Goal: Task Accomplishment & Management: Manage account settings

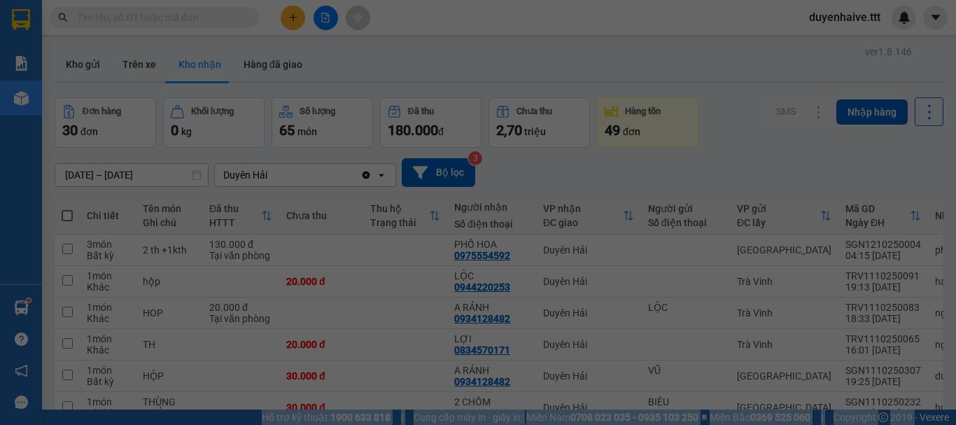
scroll to position [922, 0]
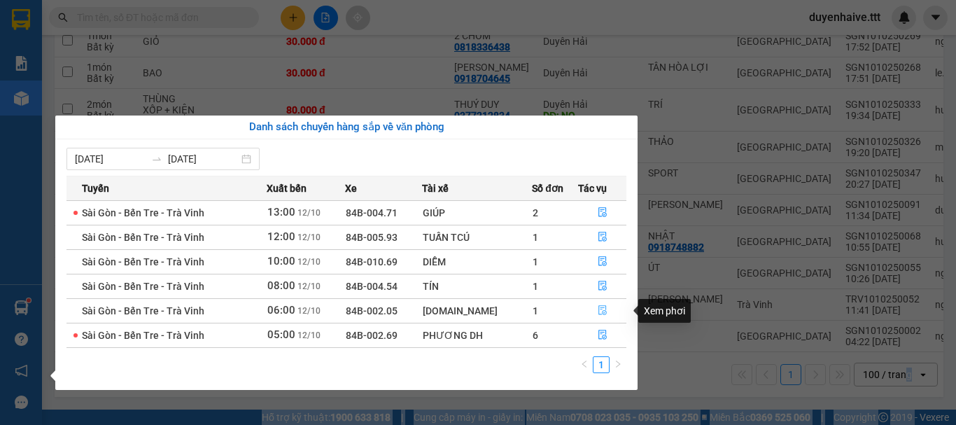
click at [603, 313] on icon "file-done" at bounding box center [602, 310] width 10 height 10
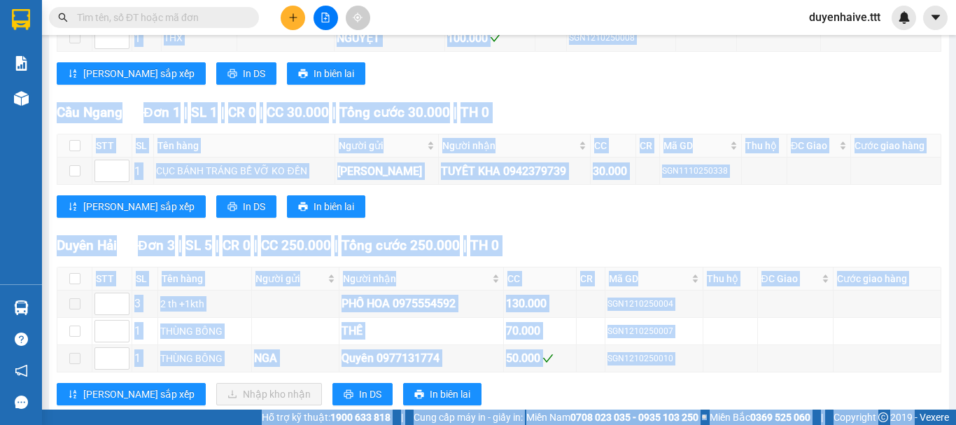
scroll to position [327, 0]
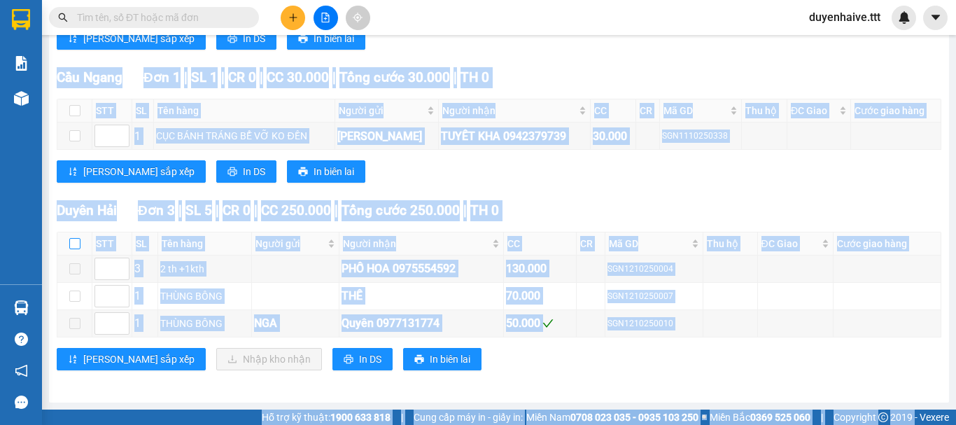
click at [76, 244] on input "checkbox" at bounding box center [74, 243] width 11 height 11
checkbox input "true"
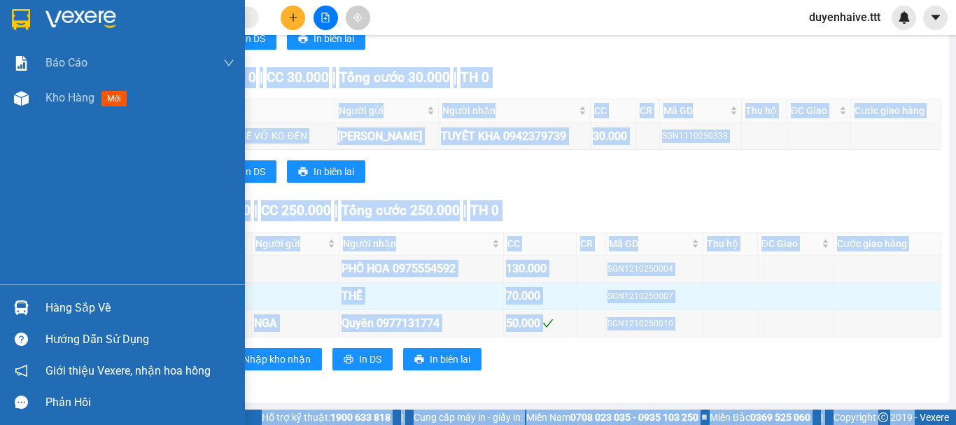
click at [106, 302] on div "Hàng sắp về" at bounding box center [139, 307] width 189 height 21
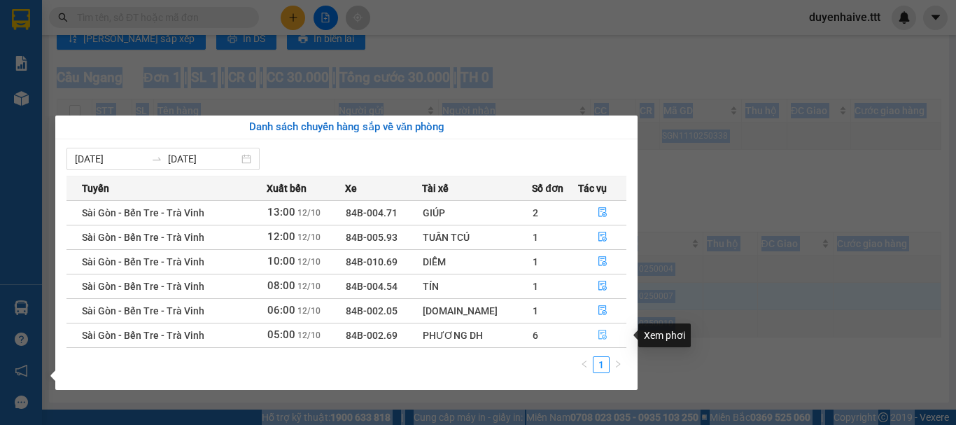
click at [601, 334] on icon "file-done" at bounding box center [602, 335] width 10 height 10
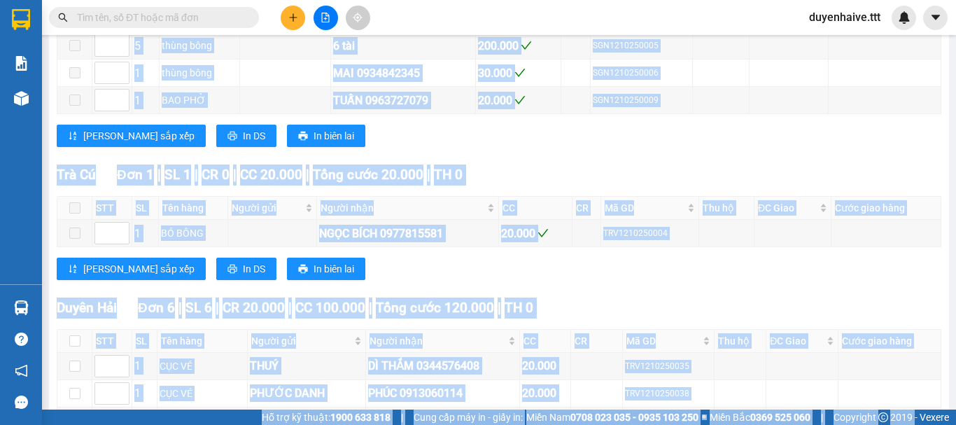
scroll to position [518, 0]
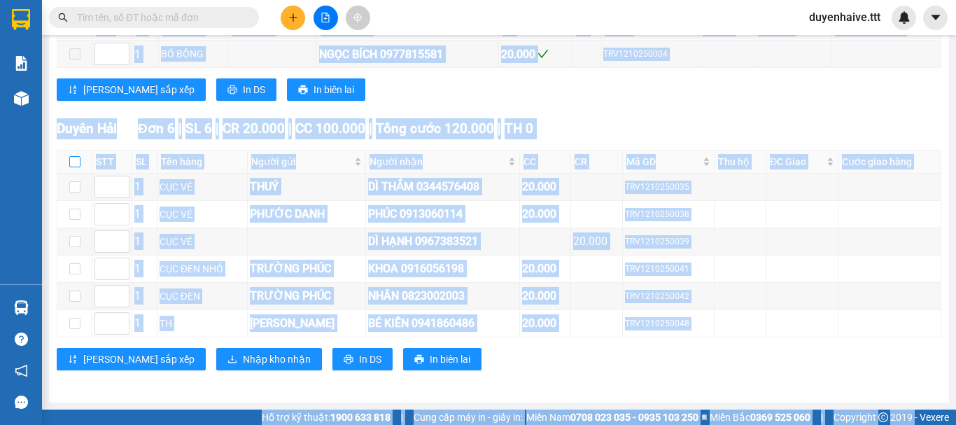
click at [77, 160] on input "checkbox" at bounding box center [74, 161] width 11 height 11
checkbox input "true"
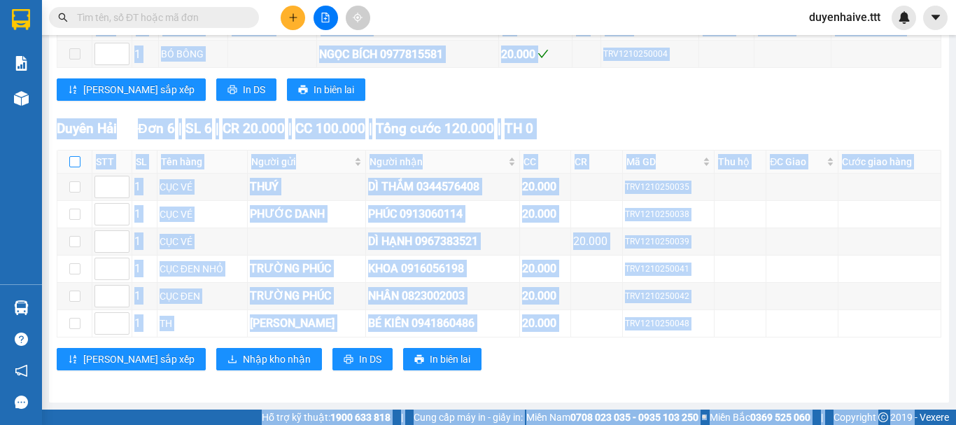
checkbox input "true"
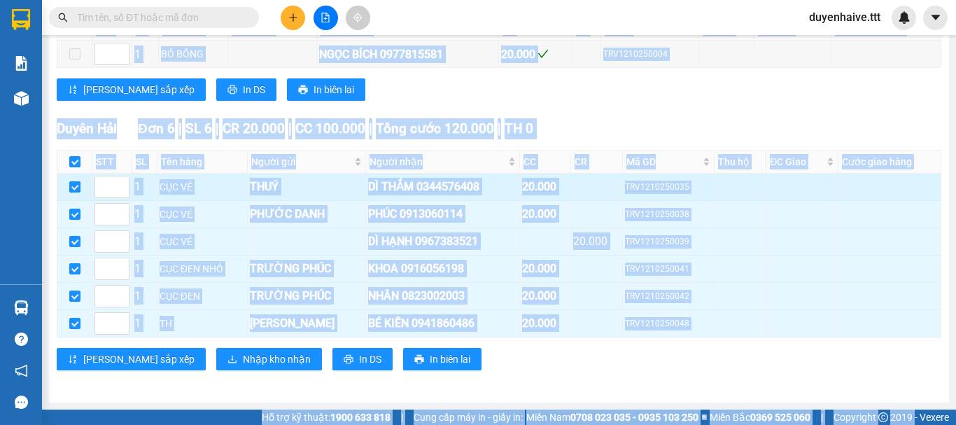
click at [76, 187] on input "checkbox" at bounding box center [74, 186] width 11 height 11
checkbox input "false"
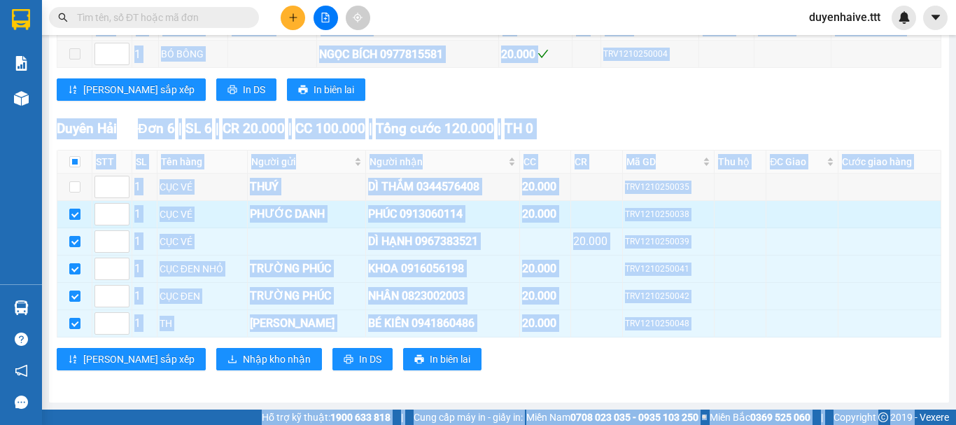
click at [73, 212] on input "checkbox" at bounding box center [74, 213] width 11 height 11
checkbox input "false"
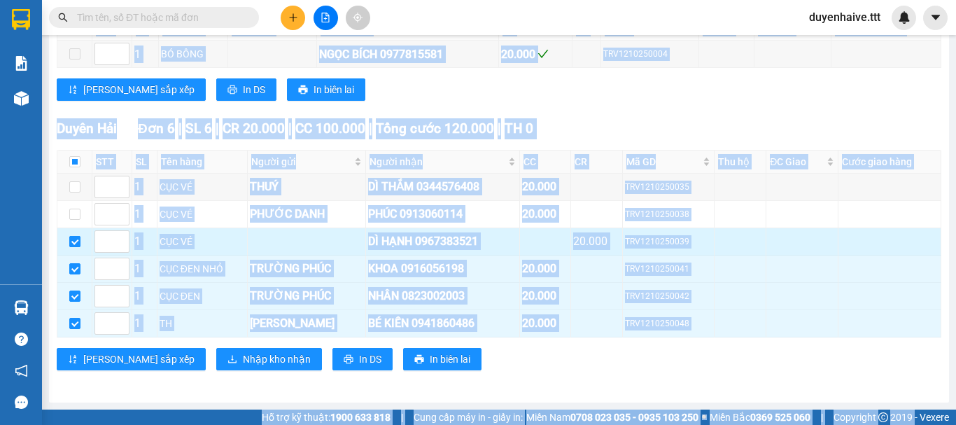
click at [75, 243] on input "checkbox" at bounding box center [74, 241] width 11 height 11
checkbox input "false"
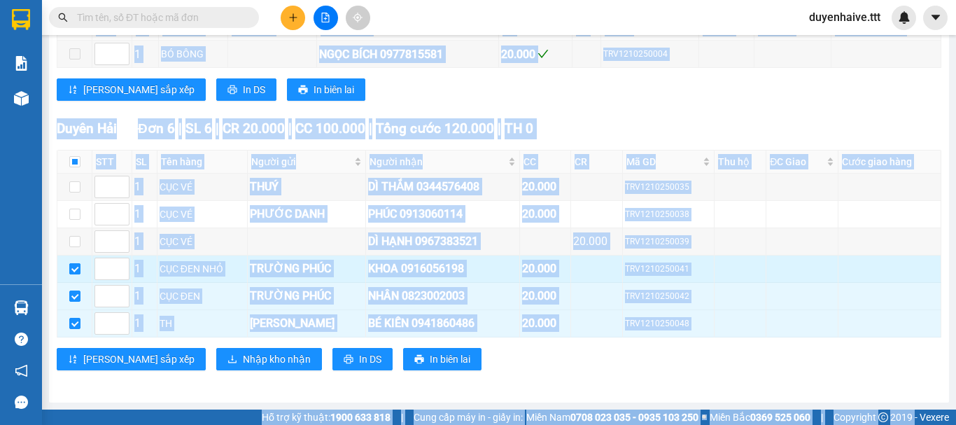
click at [74, 265] on input "checkbox" at bounding box center [74, 268] width 11 height 11
checkbox input "false"
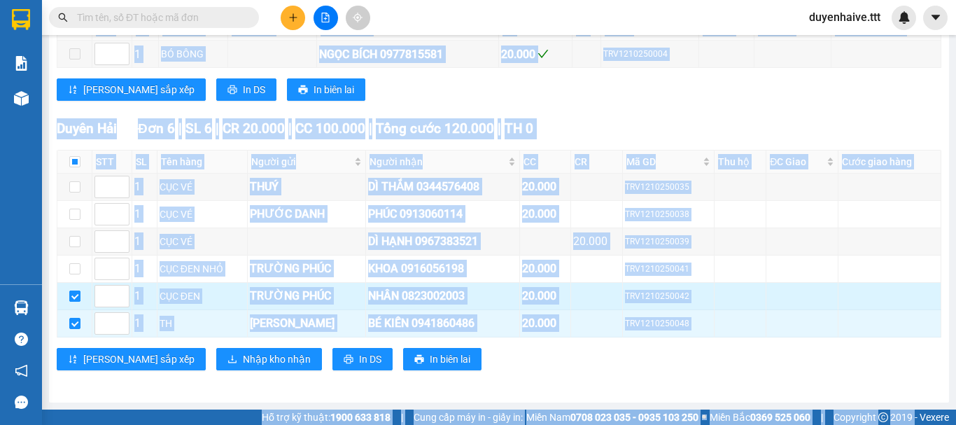
click at [71, 300] on input "checkbox" at bounding box center [74, 295] width 11 height 11
checkbox input "false"
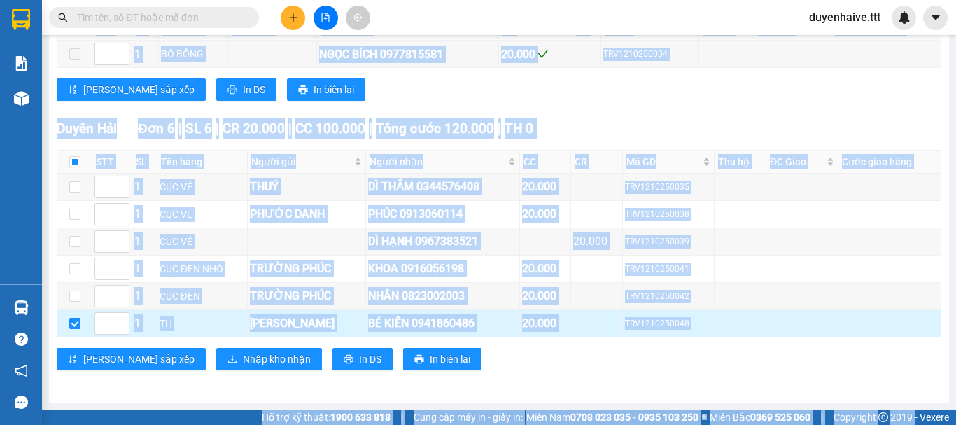
click at [74, 318] on input "checkbox" at bounding box center [74, 323] width 11 height 11
checkbox input "false"
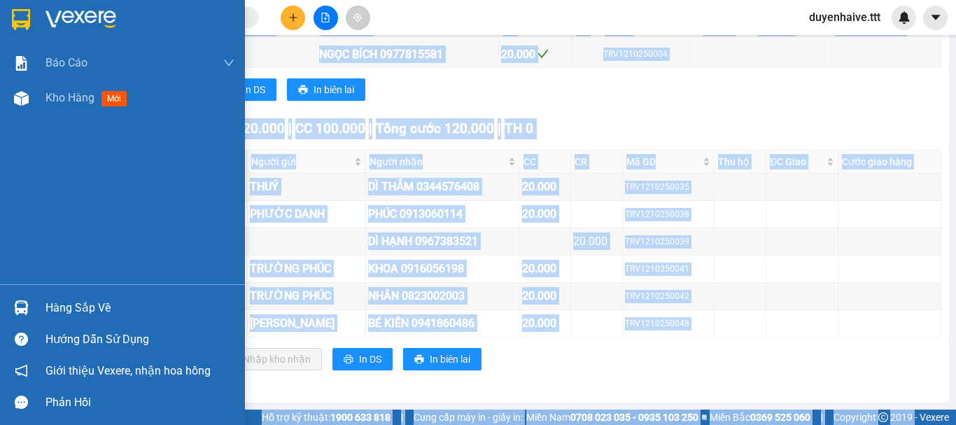
click at [62, 305] on div "Hàng sắp về" at bounding box center [139, 307] width 189 height 21
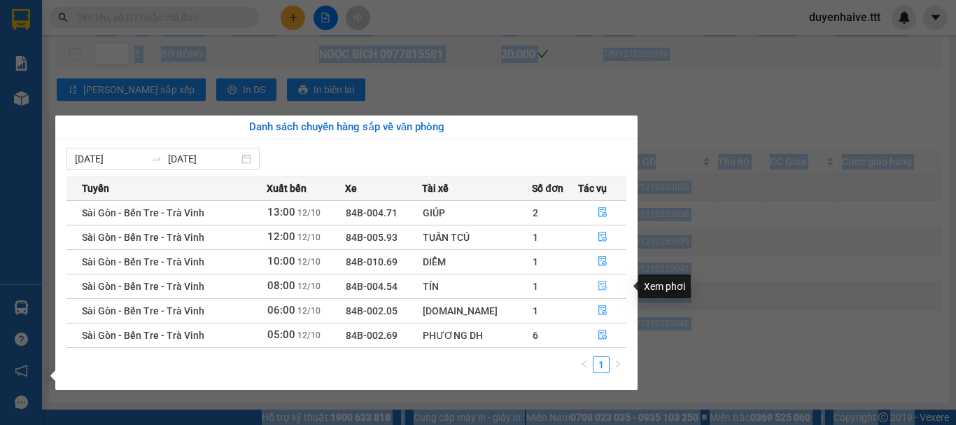
click at [601, 288] on icon "file-done" at bounding box center [602, 286] width 8 height 10
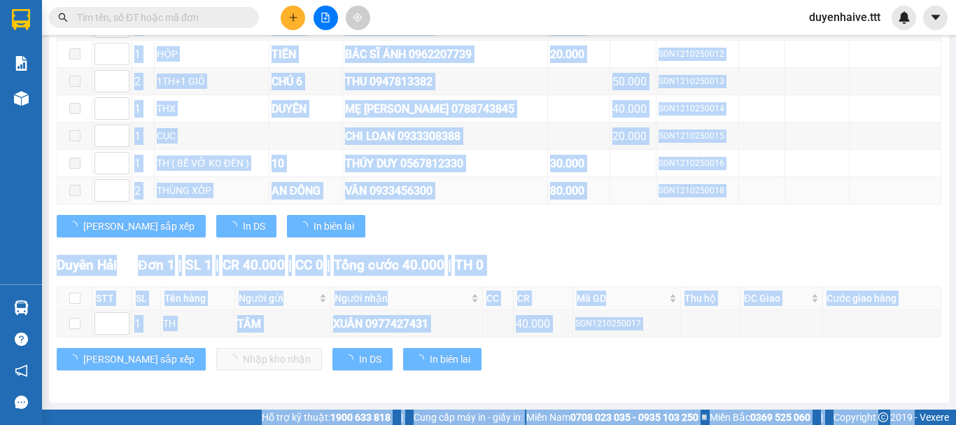
scroll to position [303, 0]
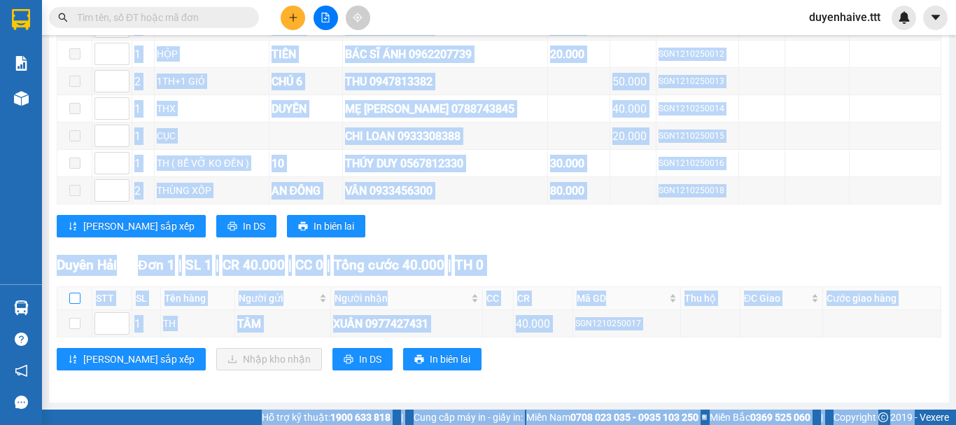
click at [76, 298] on input "checkbox" at bounding box center [74, 297] width 11 height 11
checkbox input "true"
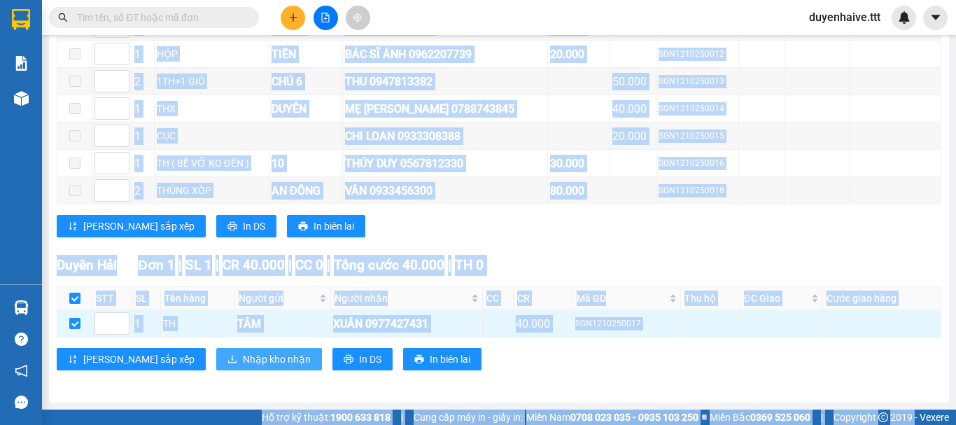
click at [243, 360] on span "Nhập kho nhận" at bounding box center [277, 358] width 68 height 15
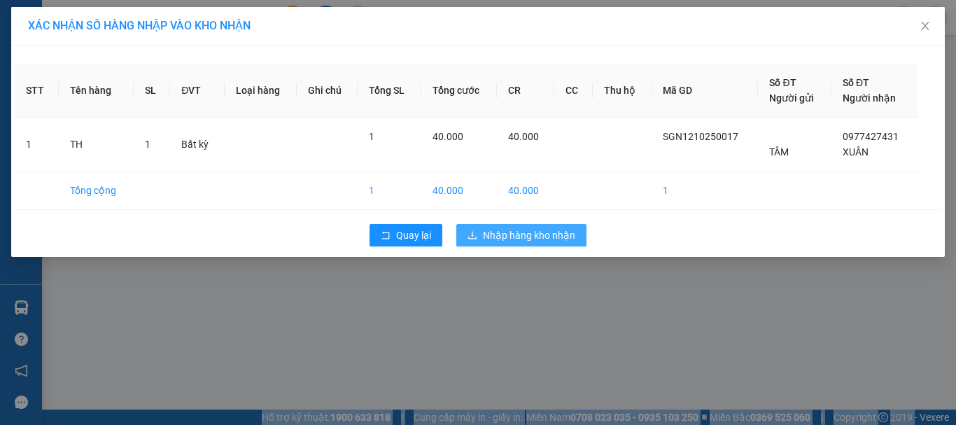
click at [532, 230] on span "Nhập hàng kho nhận" at bounding box center [529, 234] width 92 height 15
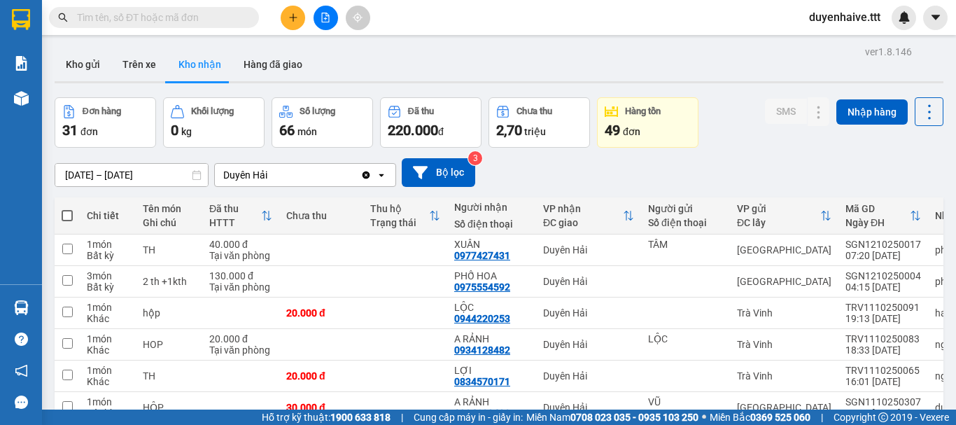
click at [184, 16] on input "text" at bounding box center [159, 17] width 165 height 15
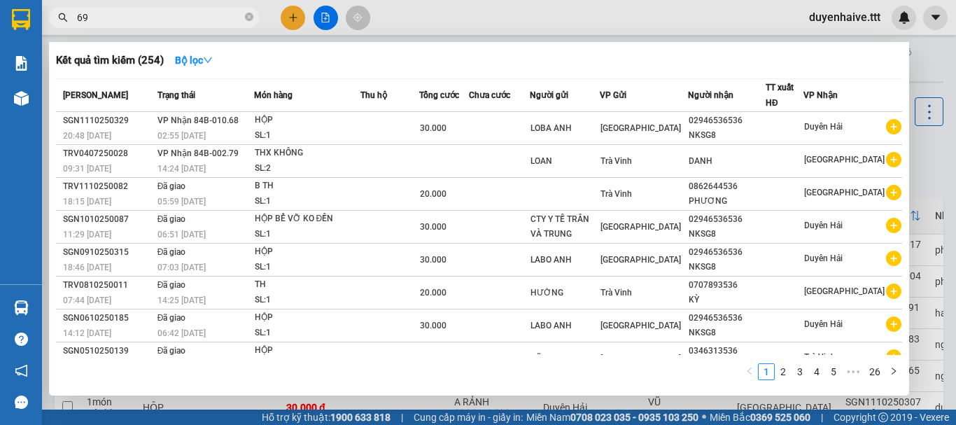
type input "697"
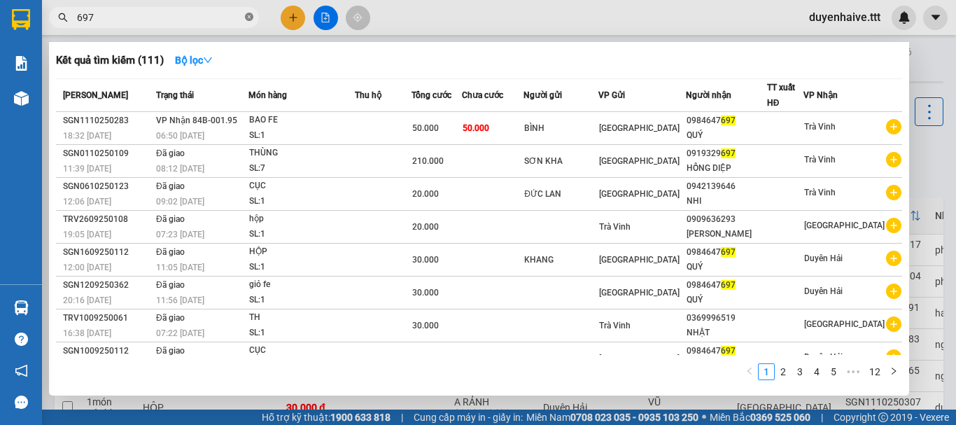
click at [247, 17] on icon "close-circle" at bounding box center [249, 17] width 8 height 8
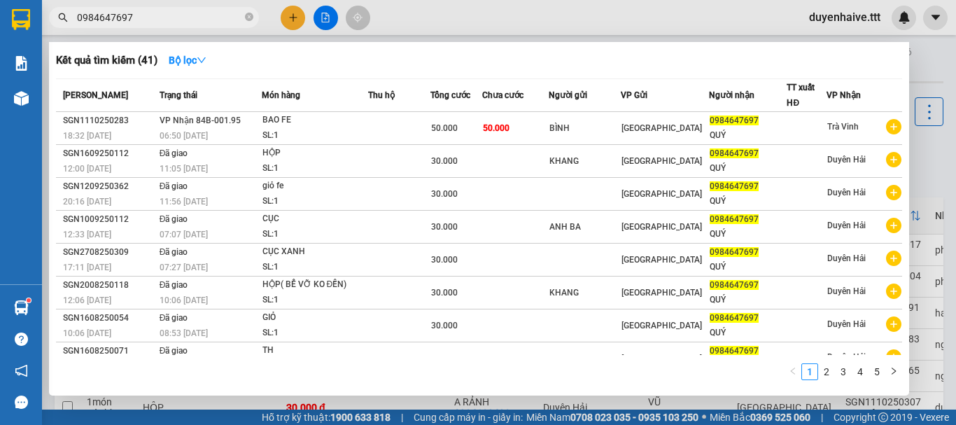
type input "0984647697"
click at [292, 18] on div at bounding box center [478, 212] width 956 height 425
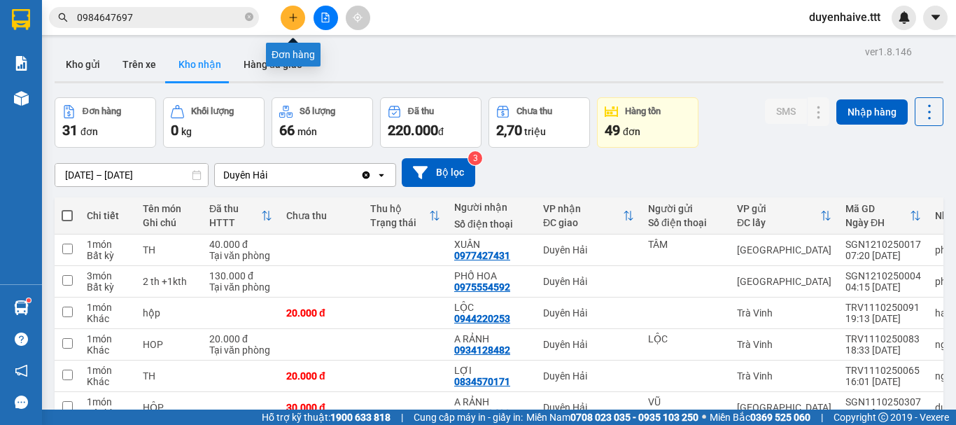
click at [292, 9] on button at bounding box center [293, 18] width 24 height 24
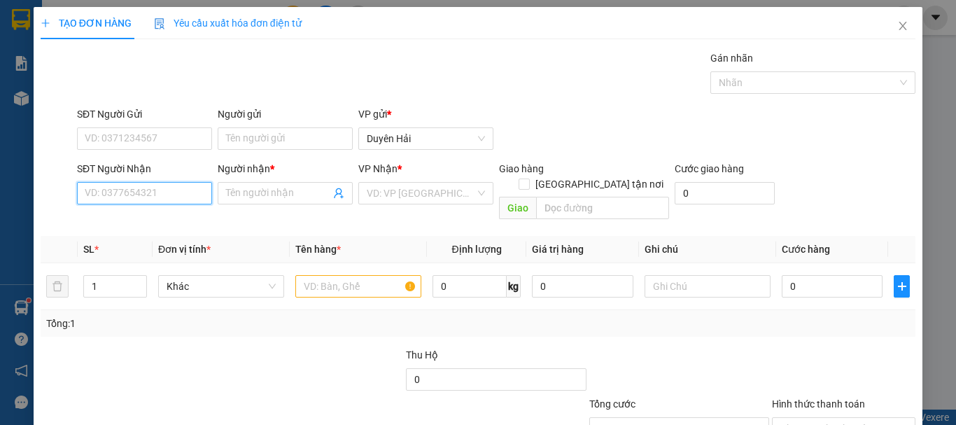
click at [132, 191] on input "SĐT Người Nhận" at bounding box center [144, 193] width 135 height 22
click at [142, 225] on div "0866724880 - HIÊN" at bounding box center [143, 220] width 117 height 15
type input "0866724880"
type input "HIÊN"
type input "0866724880"
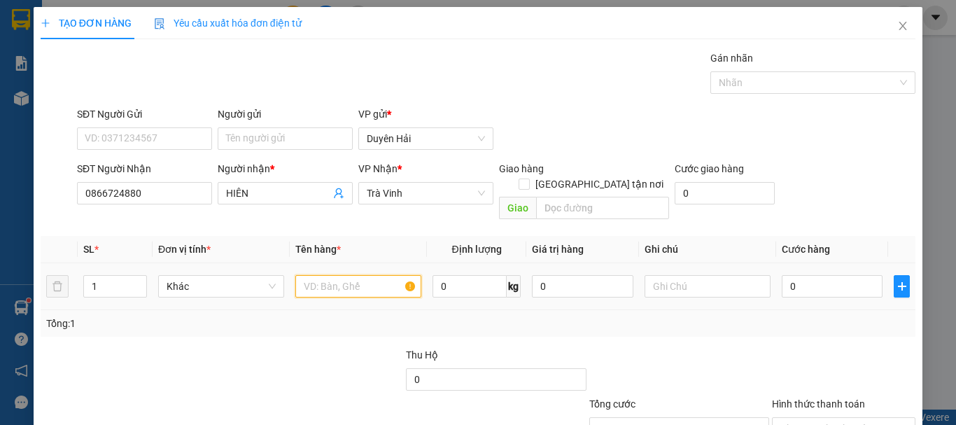
click at [338, 275] on input "text" at bounding box center [358, 286] width 126 height 22
type input "BỌC ĐEN"
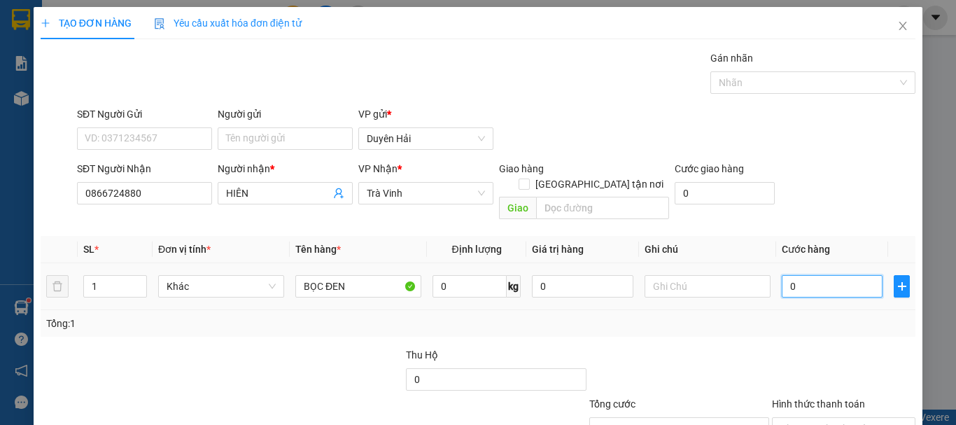
click at [835, 275] on input "0" at bounding box center [831, 286] width 101 height 22
type input "2"
type input "20"
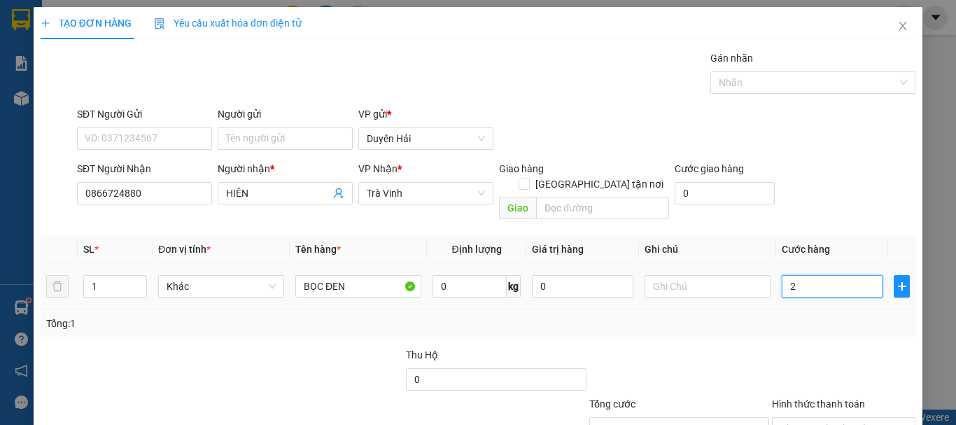
type input "20"
type input "20.000"
click at [826, 316] on div "Tổng: 1" at bounding box center [477, 323] width 863 height 15
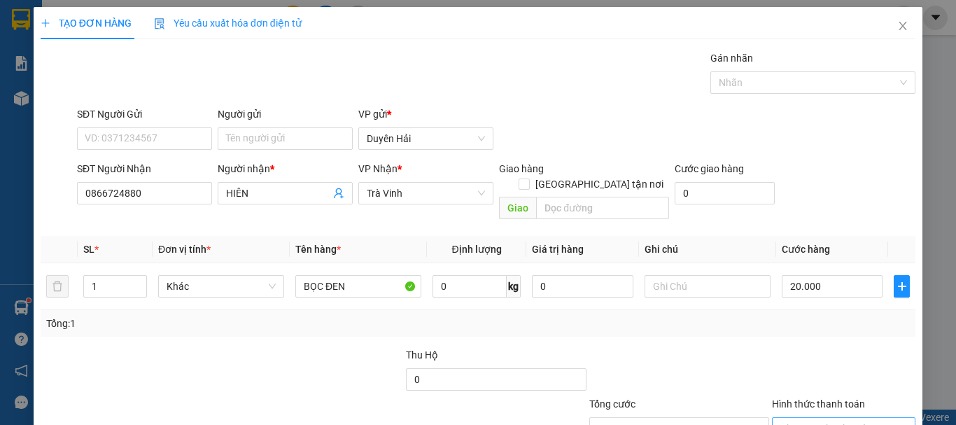
scroll to position [93, 0]
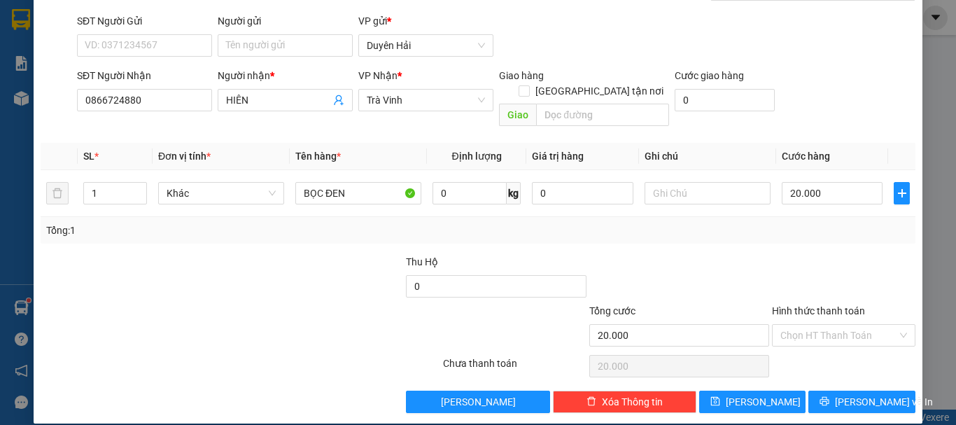
drag, startPoint x: 818, startPoint y: 317, endPoint x: 812, endPoint y: 332, distance: 16.4
click at [818, 325] on input "Hình thức thanh toán" at bounding box center [838, 335] width 117 height 21
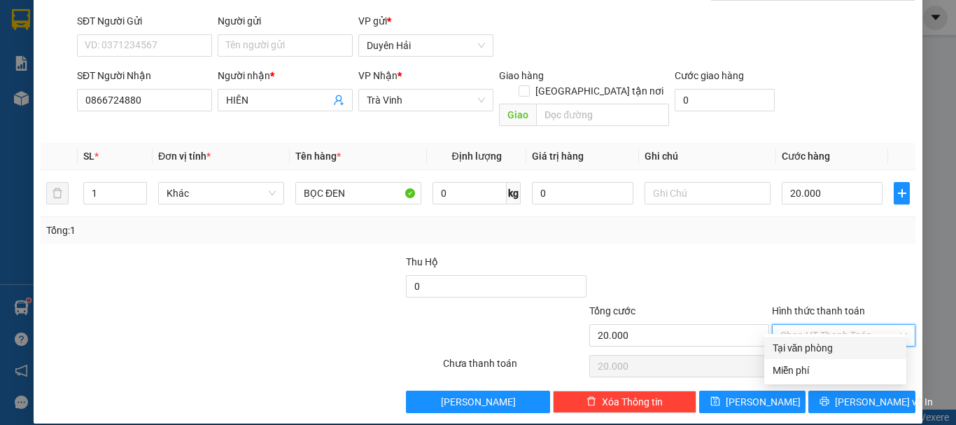
click at [798, 345] on div "Tại văn phòng" at bounding box center [834, 347] width 125 height 15
type input "0"
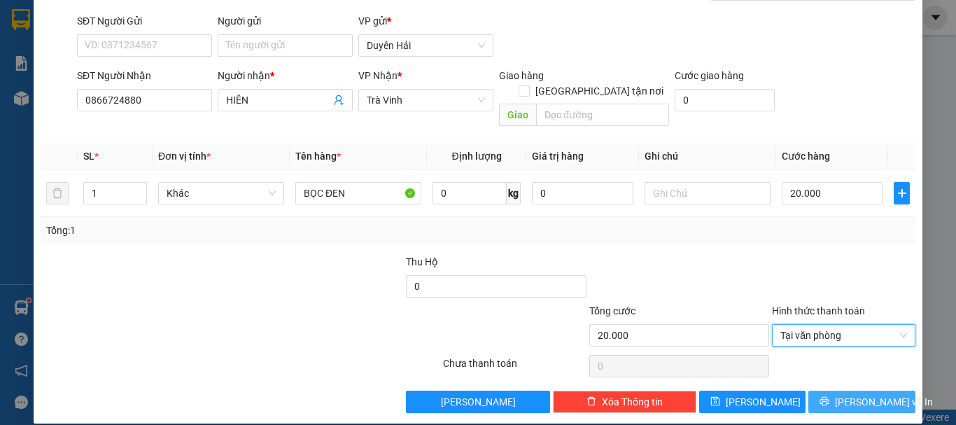
click at [829, 397] on icon "printer" at bounding box center [824, 401] width 9 height 9
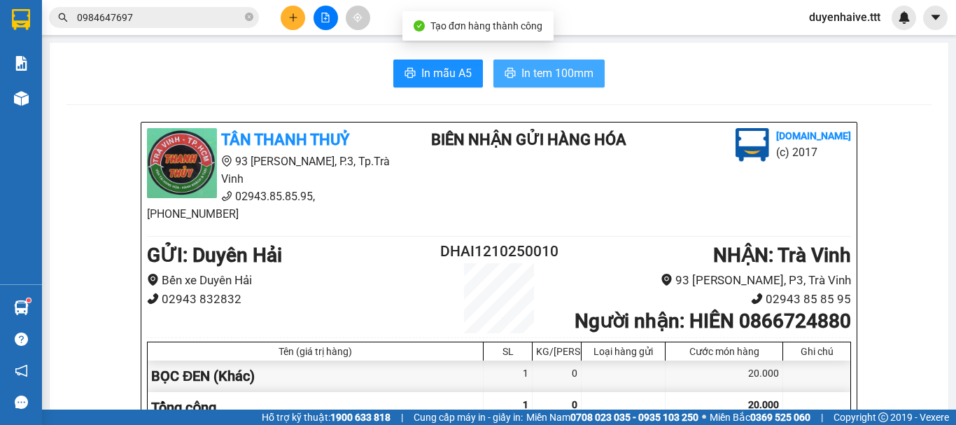
click at [549, 69] on span "In tem 100mm" at bounding box center [557, 72] width 72 height 17
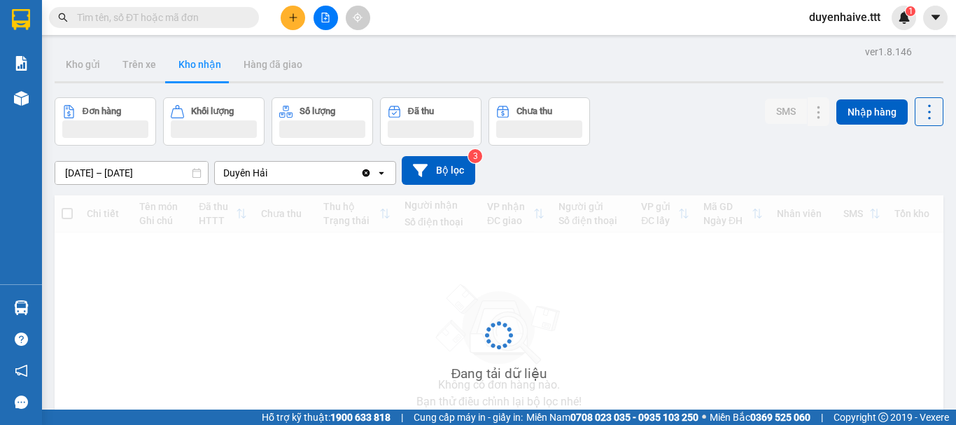
click at [139, 18] on input "text" at bounding box center [159, 17] width 165 height 15
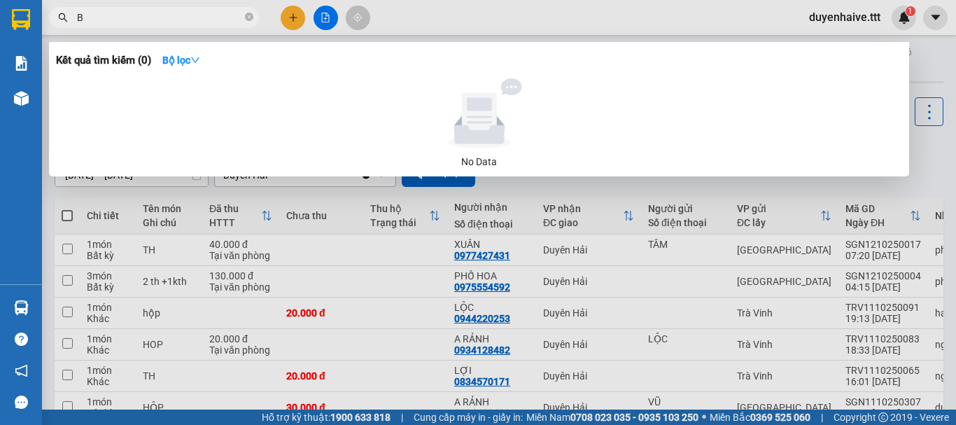
type input "BI"
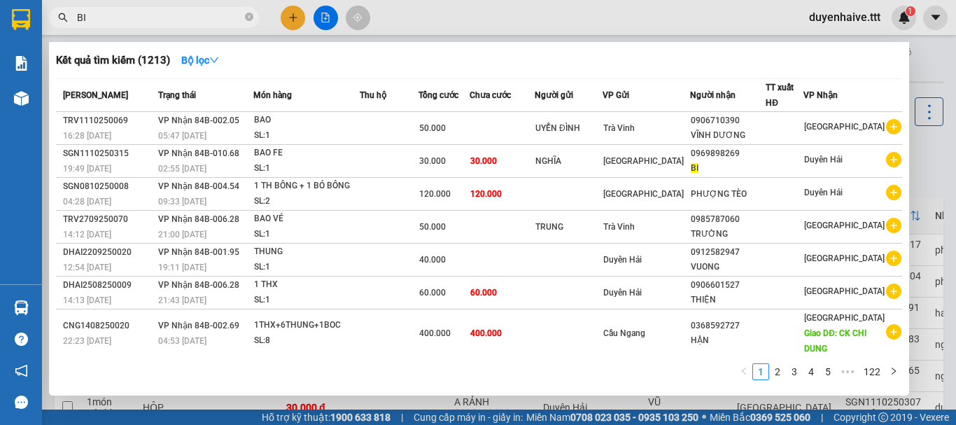
click at [248, 16] on icon "close-circle" at bounding box center [249, 17] width 8 height 8
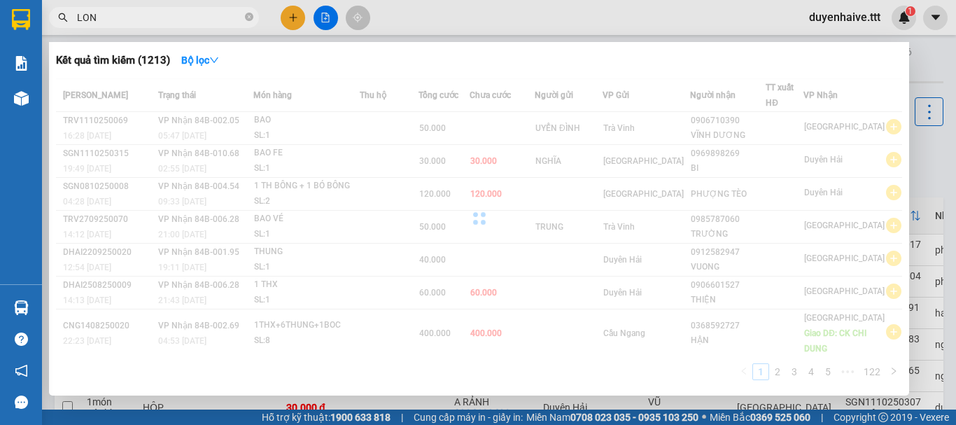
type input "LONG"
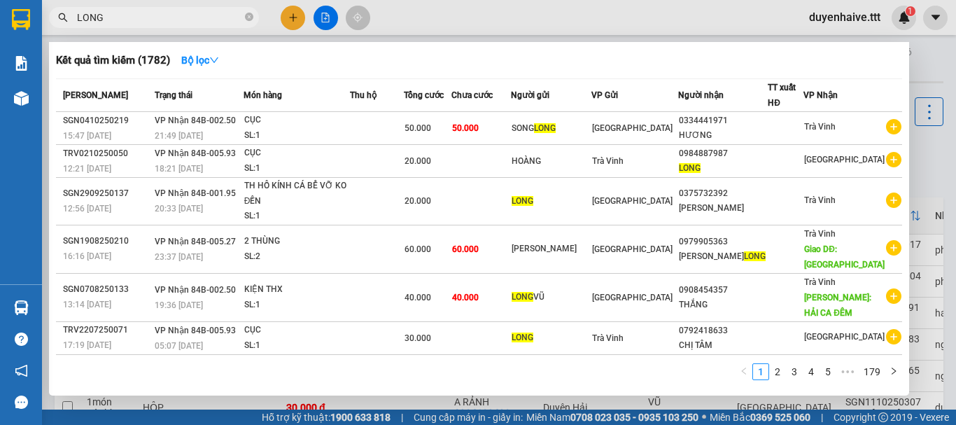
click at [249, 16] on icon "close-circle" at bounding box center [249, 17] width 8 height 8
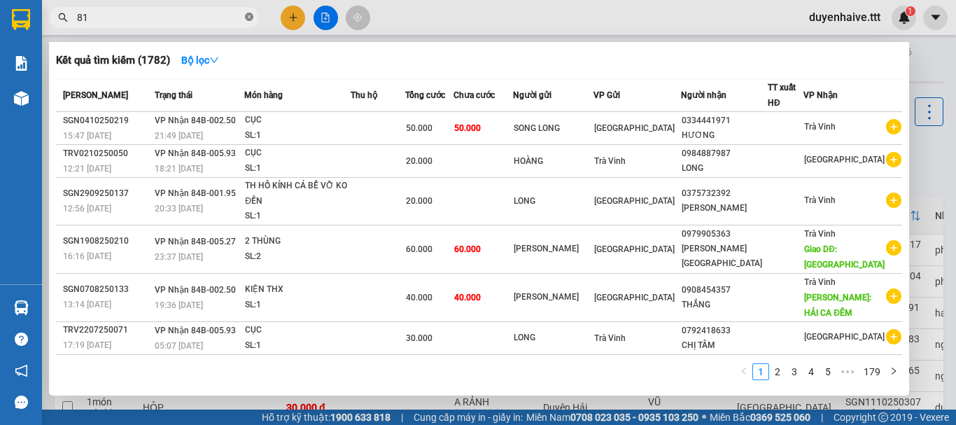
type input "810"
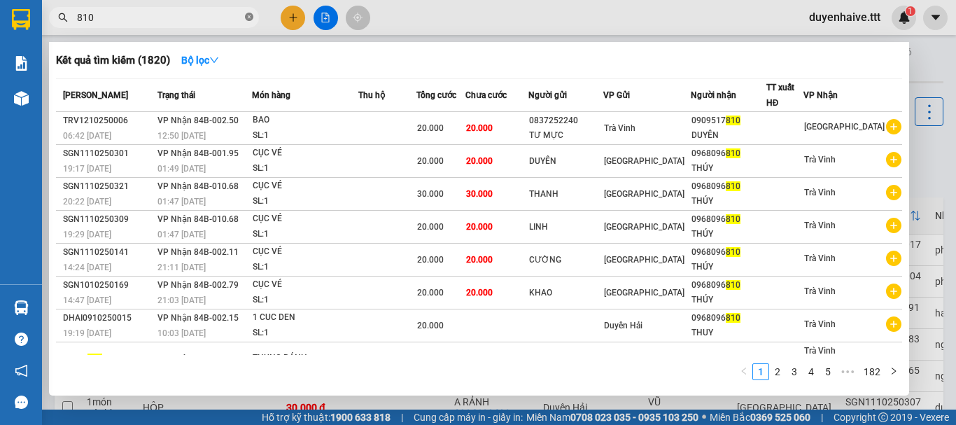
click at [248, 17] on icon "close-circle" at bounding box center [249, 17] width 8 height 8
type input "8910"
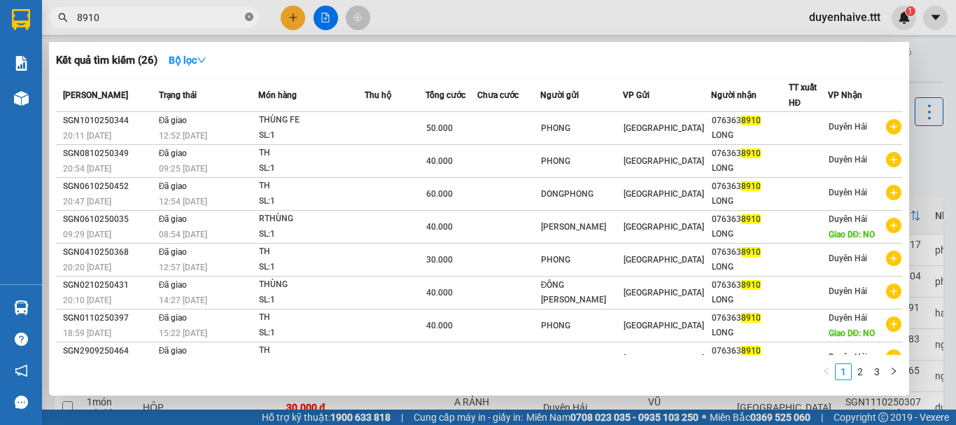
click at [249, 13] on icon "close-circle" at bounding box center [249, 17] width 8 height 8
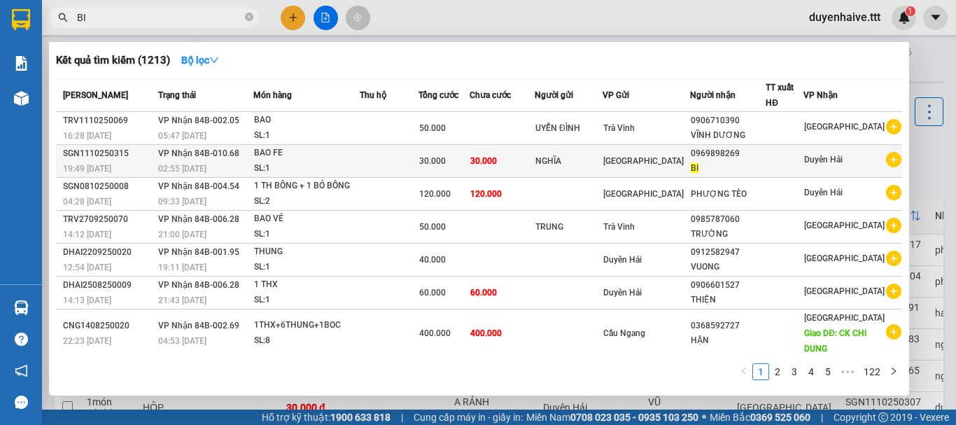
type input "BI"
click at [359, 157] on div "BAO FE" at bounding box center [306, 153] width 105 height 15
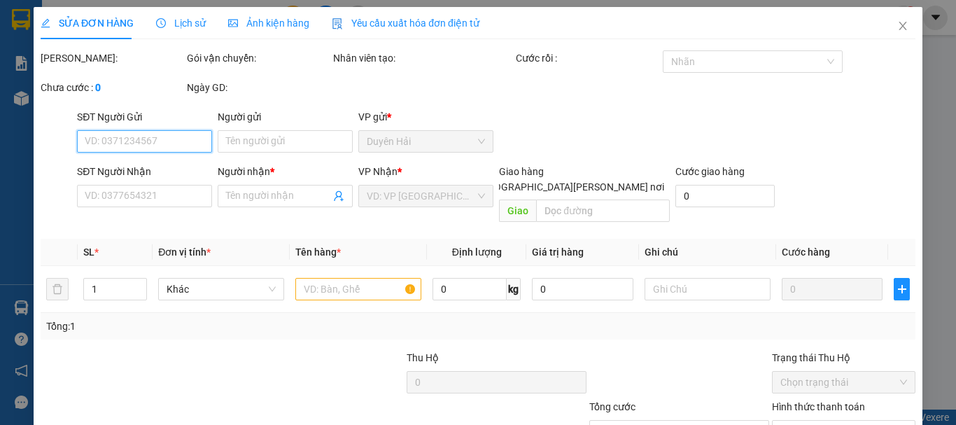
type input "NGHĨA"
type input "0969898269"
type input "BI"
type input "30.000"
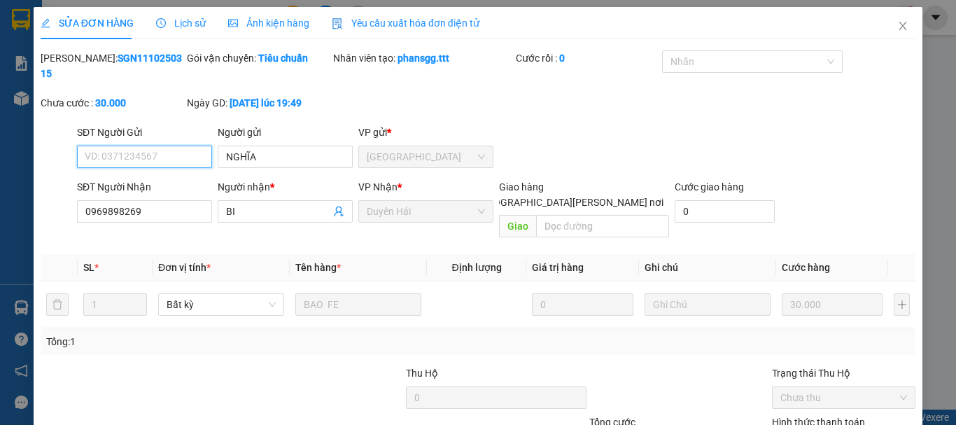
scroll to position [96, 0]
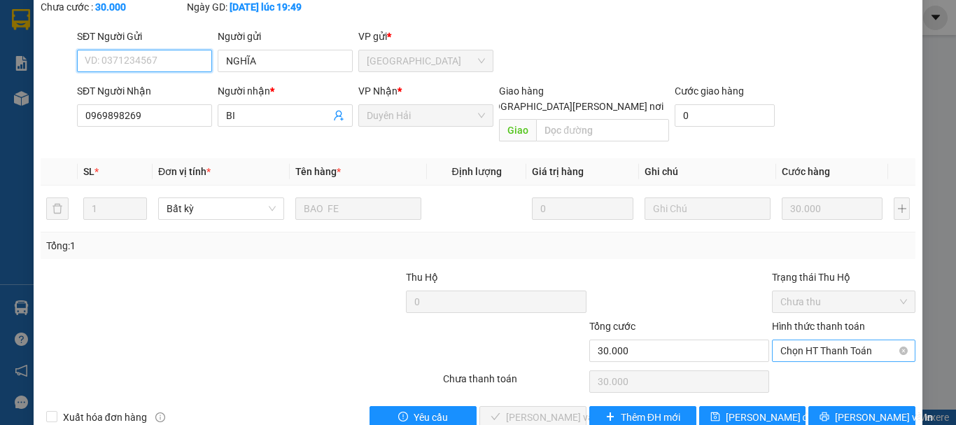
click at [834, 340] on span "Chọn HT Thanh Toán" at bounding box center [843, 350] width 127 height 21
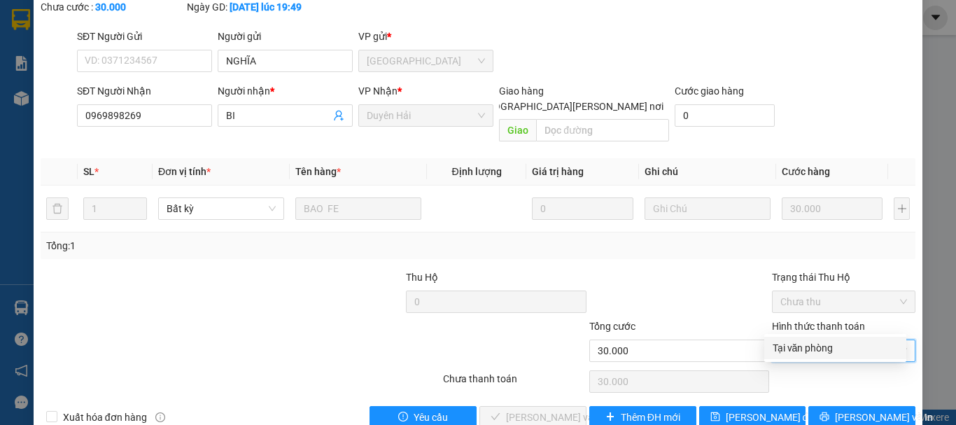
click at [826, 348] on div "Tại văn phòng" at bounding box center [834, 347] width 125 height 15
type input "0"
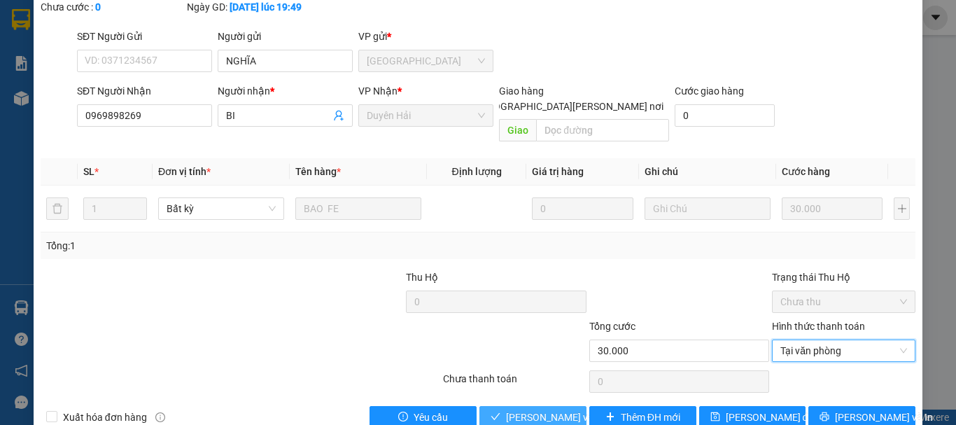
click at [540, 409] on span "[PERSON_NAME] và [PERSON_NAME] hàng" at bounding box center [600, 416] width 189 height 15
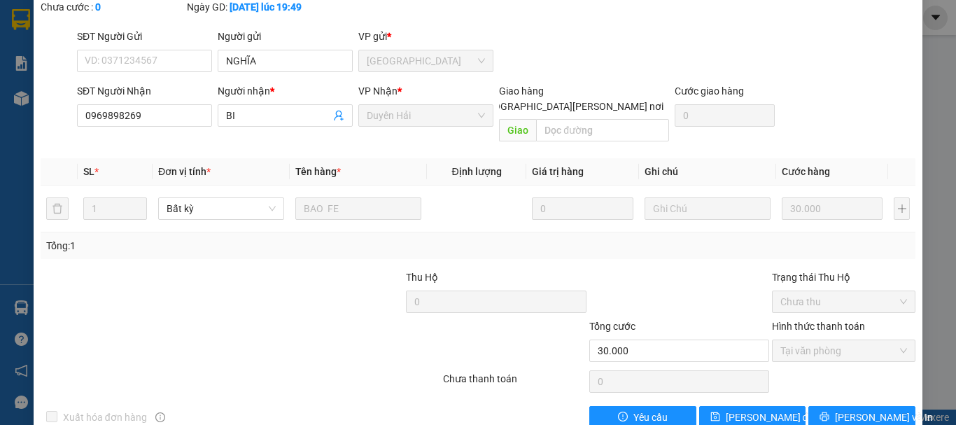
scroll to position [0, 0]
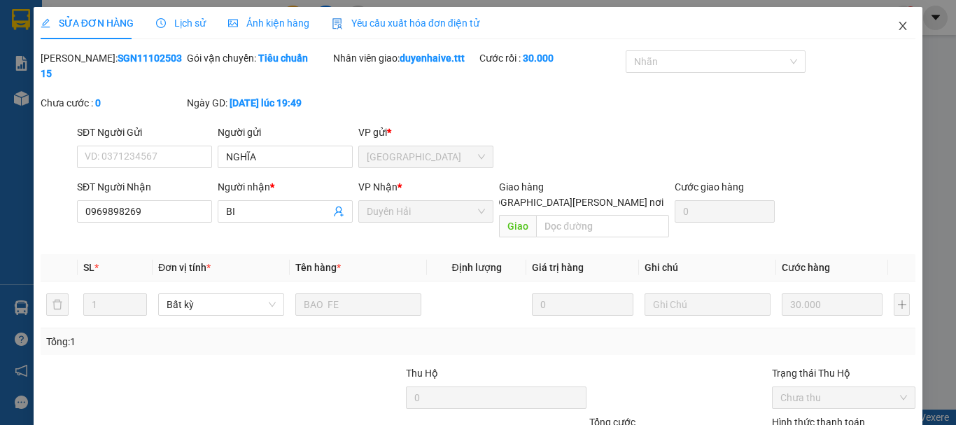
click at [897, 21] on icon "close" at bounding box center [902, 25] width 11 height 11
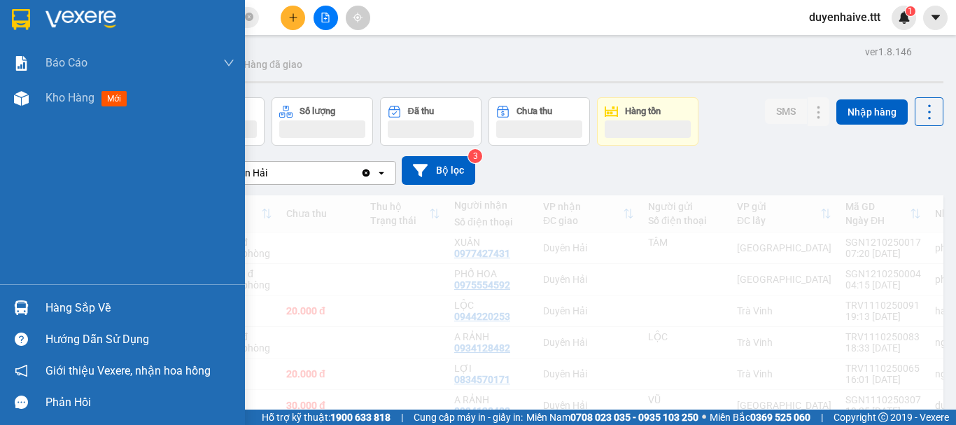
click at [75, 304] on div "Hàng sắp về" at bounding box center [139, 307] width 189 height 21
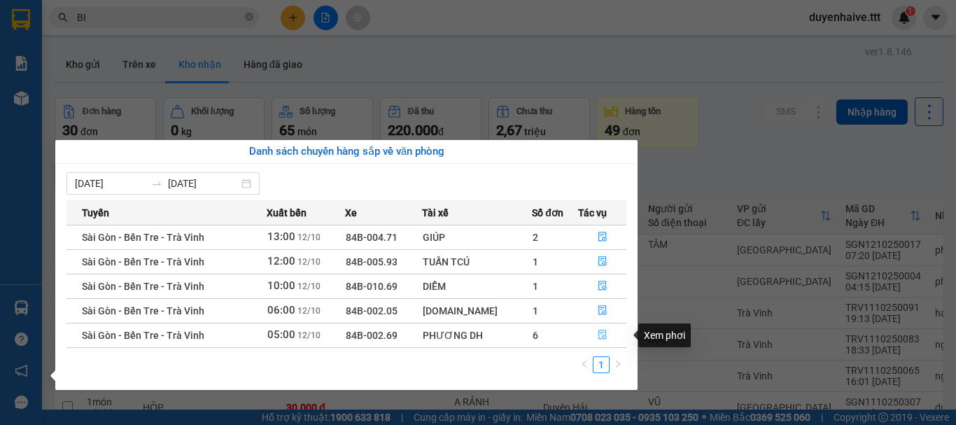
click at [597, 333] on icon "file-done" at bounding box center [602, 335] width 10 height 10
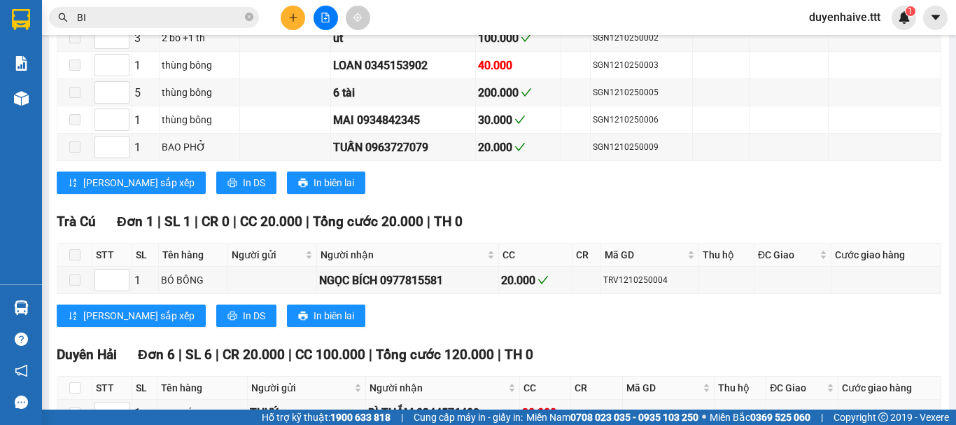
scroll to position [518, 0]
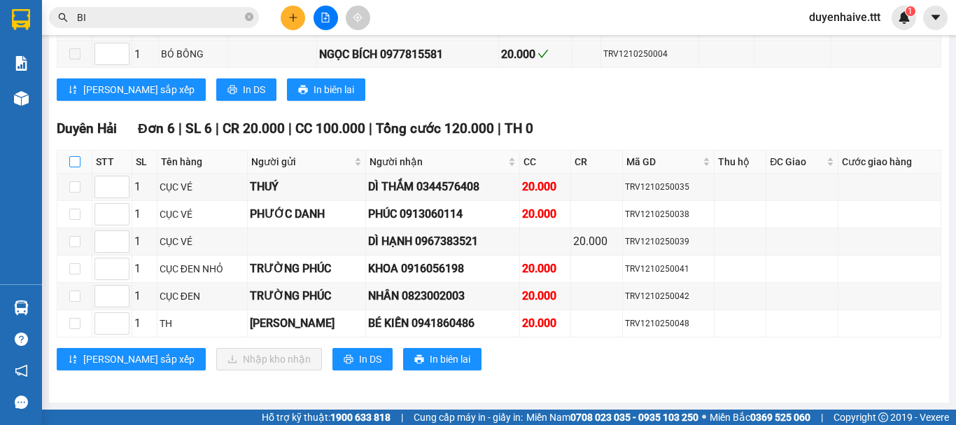
click at [79, 159] on input "checkbox" at bounding box center [74, 161] width 11 height 11
checkbox input "true"
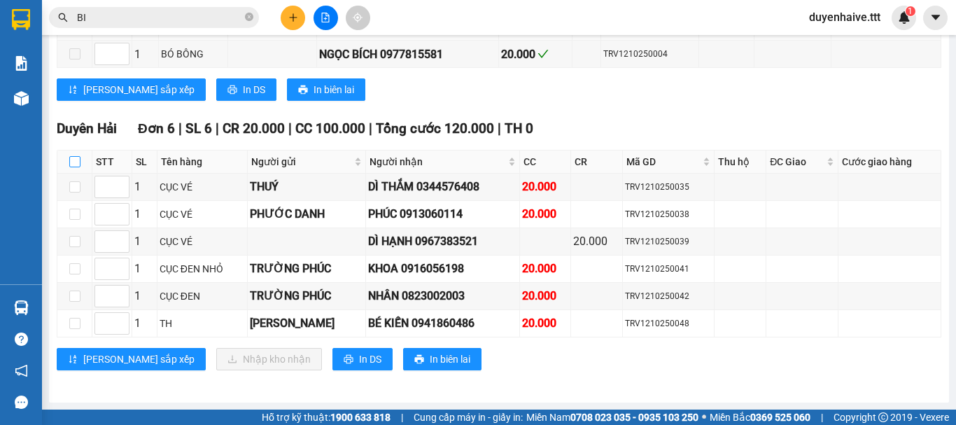
checkbox input "true"
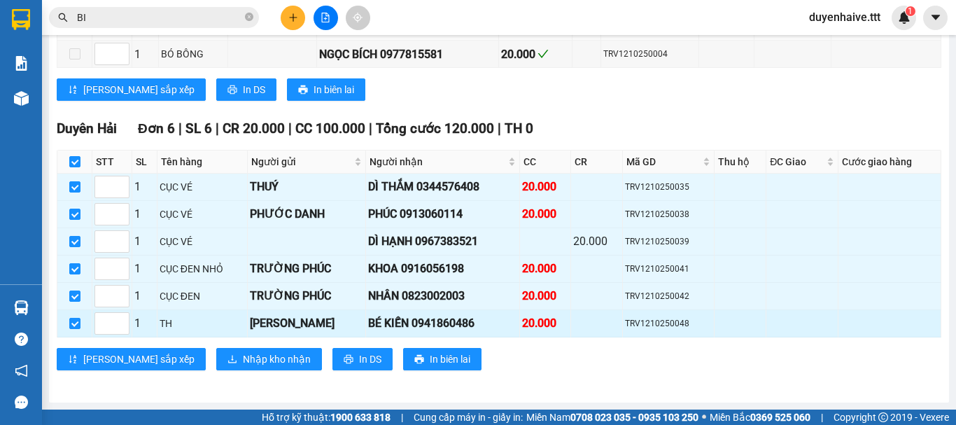
drag, startPoint x: 72, startPoint y: 297, endPoint x: 76, endPoint y: 311, distance: 14.4
click at [73, 297] on input "checkbox" at bounding box center [74, 295] width 11 height 11
checkbox input "false"
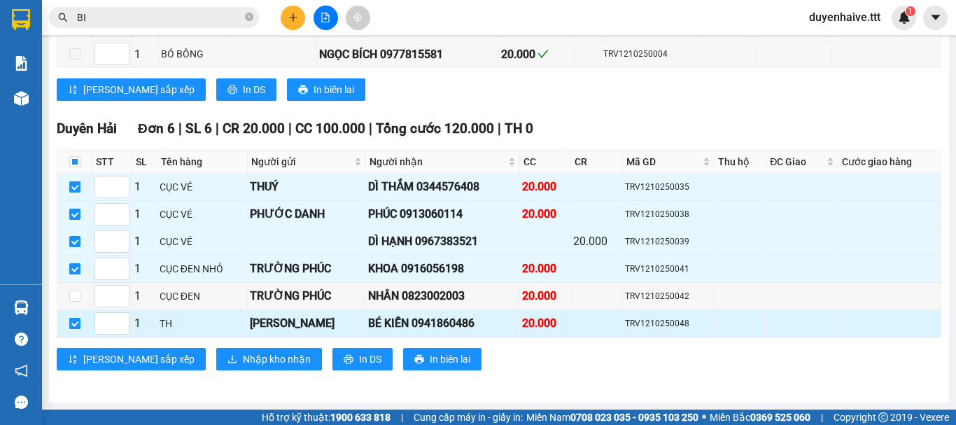
click at [73, 323] on input "checkbox" at bounding box center [74, 323] width 11 height 11
checkbox input "false"
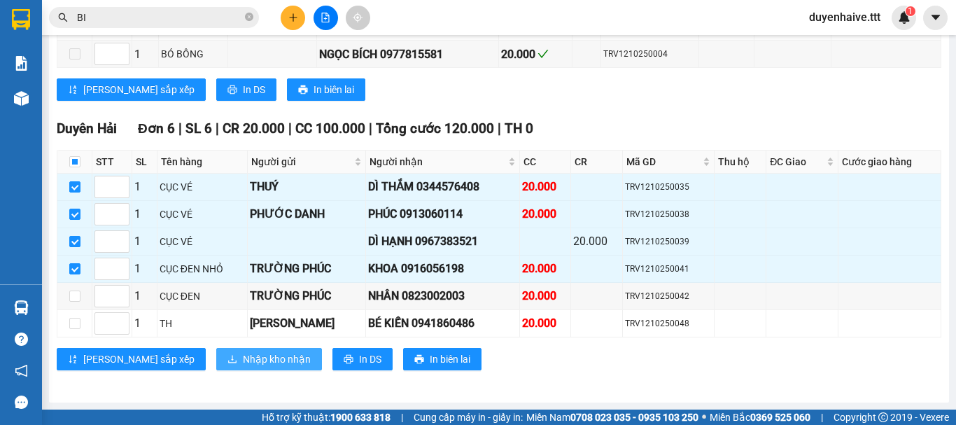
click at [243, 360] on span "Nhập kho nhận" at bounding box center [277, 358] width 68 height 15
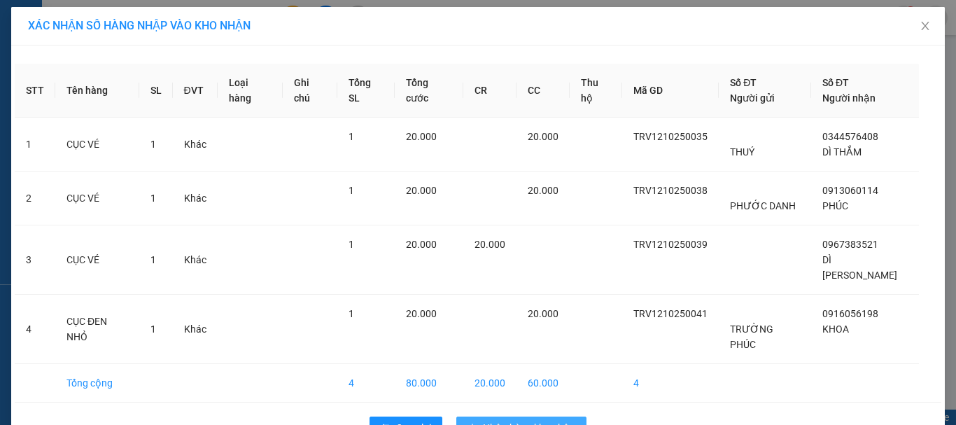
click at [500, 420] on span "Nhập hàng kho nhận" at bounding box center [529, 427] width 92 height 15
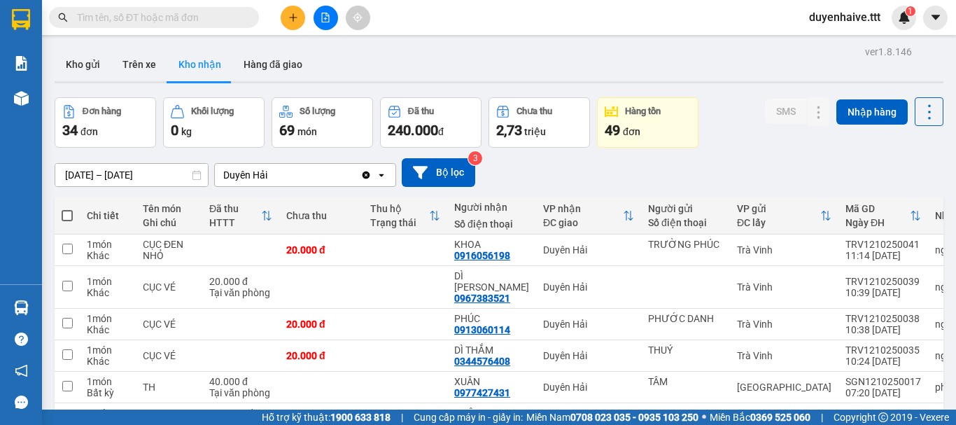
click at [290, 20] on icon "plus" at bounding box center [293, 18] width 10 height 10
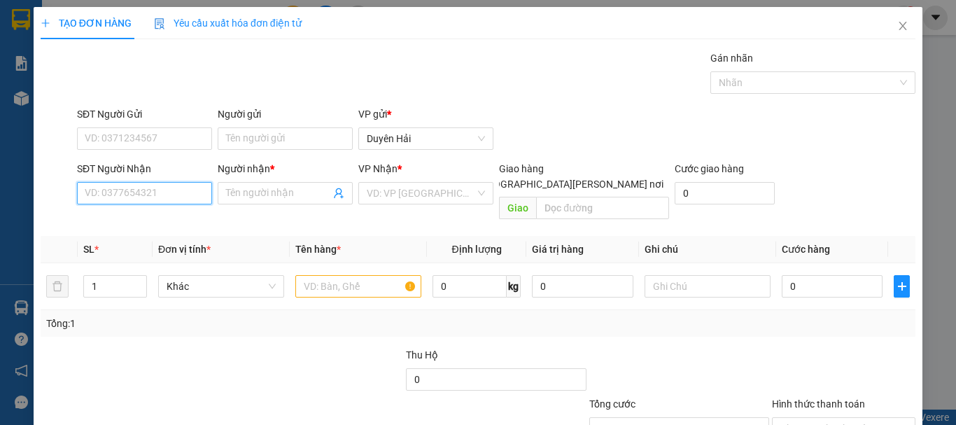
click at [151, 187] on input "SĐT Người Nhận" at bounding box center [144, 193] width 135 height 22
type input "0373774583"
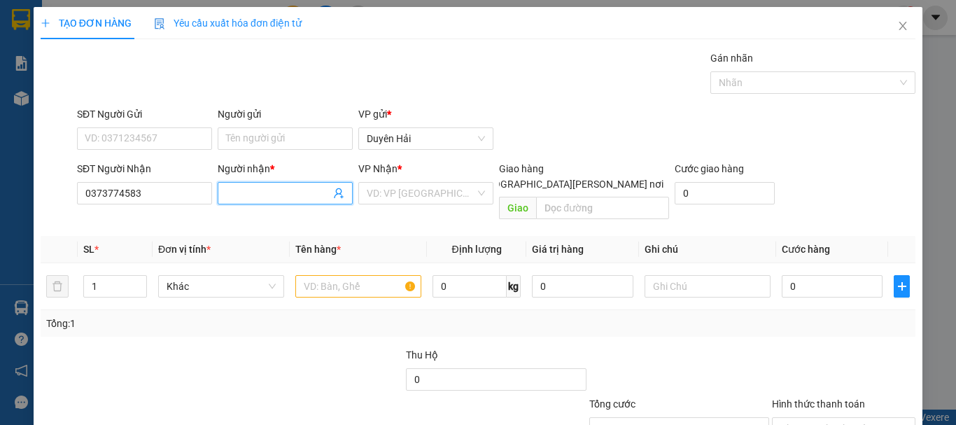
click at [255, 195] on input "Người nhận *" at bounding box center [278, 192] width 104 height 15
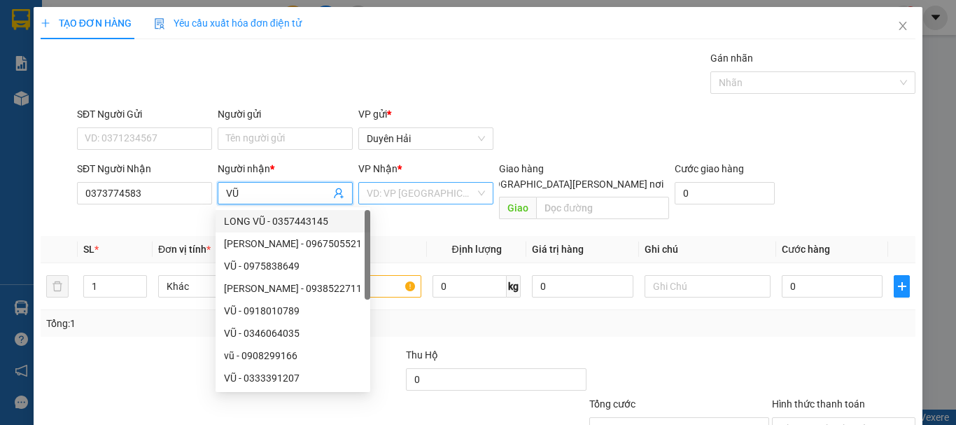
type input "VŨ"
click at [395, 190] on input "search" at bounding box center [421, 193] width 108 height 21
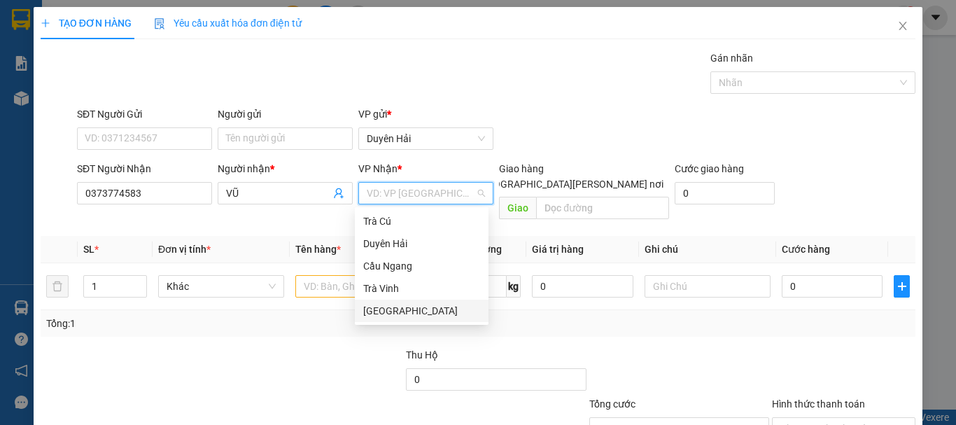
click at [385, 307] on div "[GEOGRAPHIC_DATA]" at bounding box center [421, 310] width 117 height 15
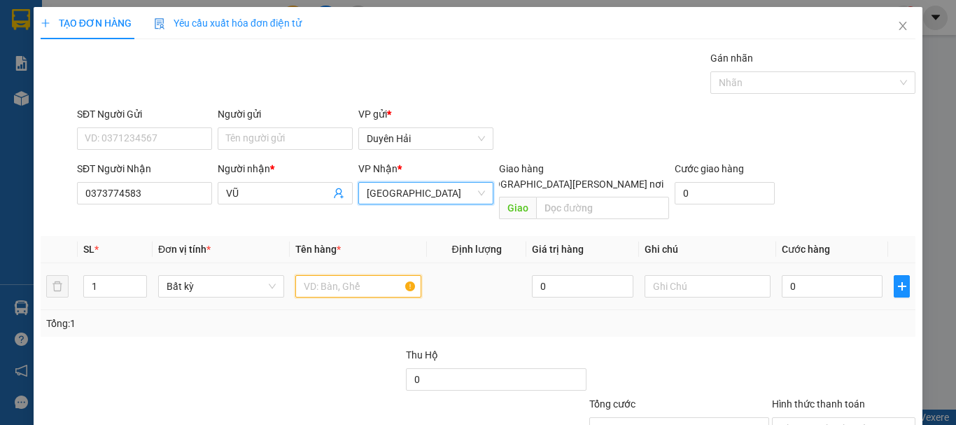
click at [343, 275] on input "text" at bounding box center [358, 286] width 126 height 22
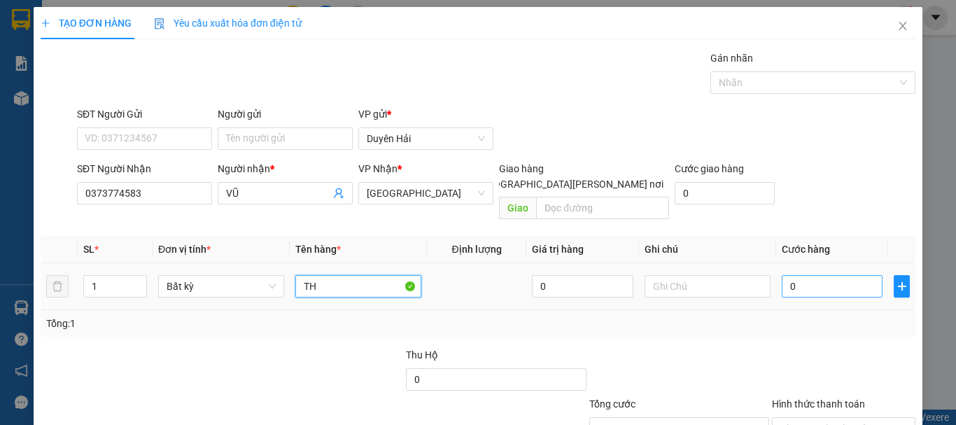
type input "TH"
click at [819, 275] on input "0" at bounding box center [831, 286] width 101 height 22
type input "3"
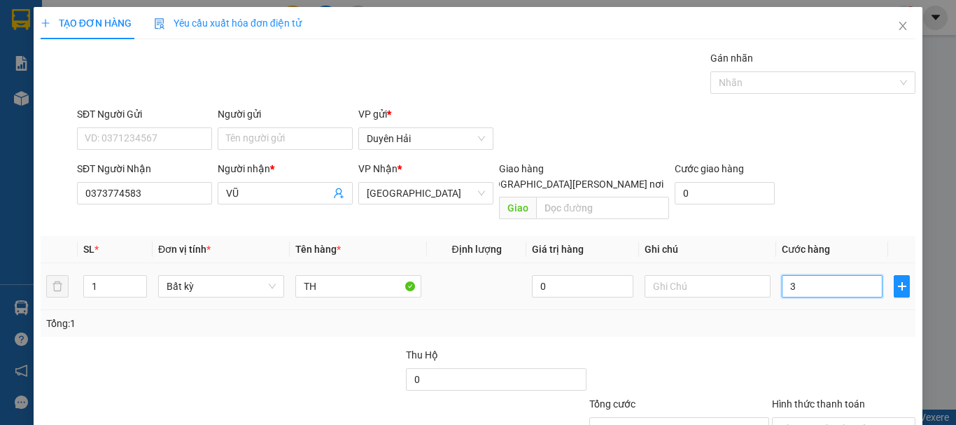
type input "30"
type input "30.000"
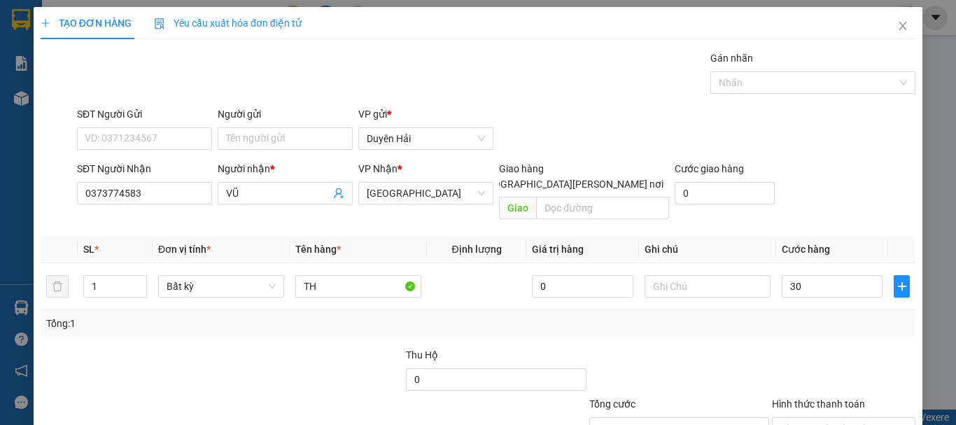
type input "30.000"
click at [802, 316] on div "Tổng: 1" at bounding box center [477, 323] width 863 height 15
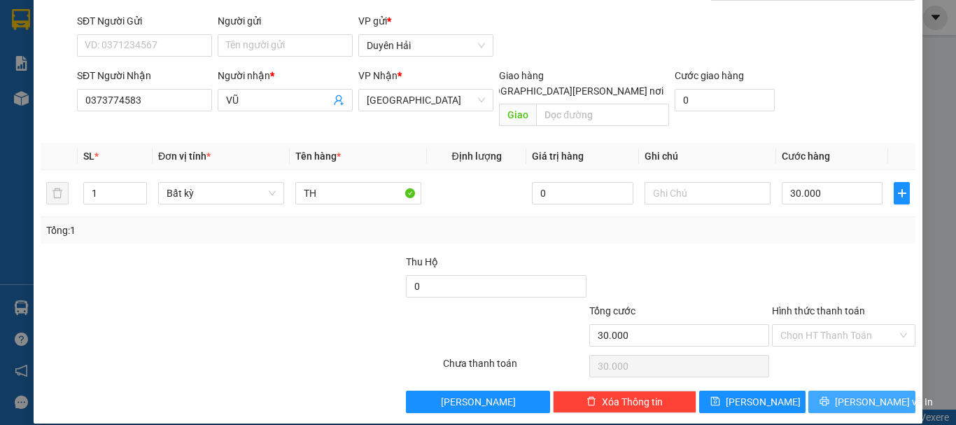
click at [851, 394] on span "[PERSON_NAME] và In" at bounding box center [884, 401] width 98 height 15
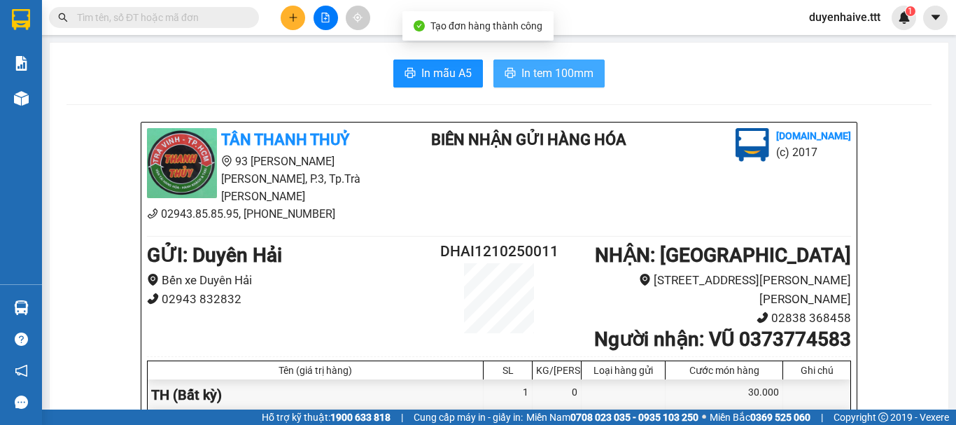
click at [528, 67] on span "In tem 100mm" at bounding box center [557, 72] width 72 height 17
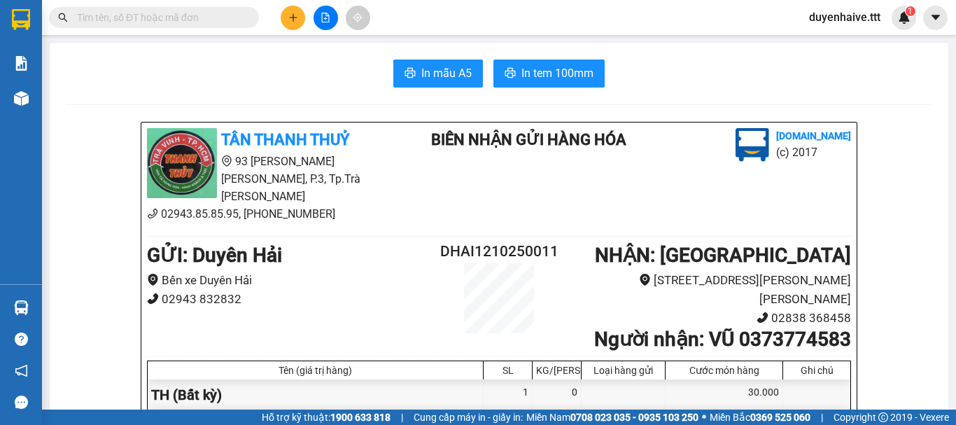
click at [108, 15] on input "text" at bounding box center [159, 17] width 165 height 15
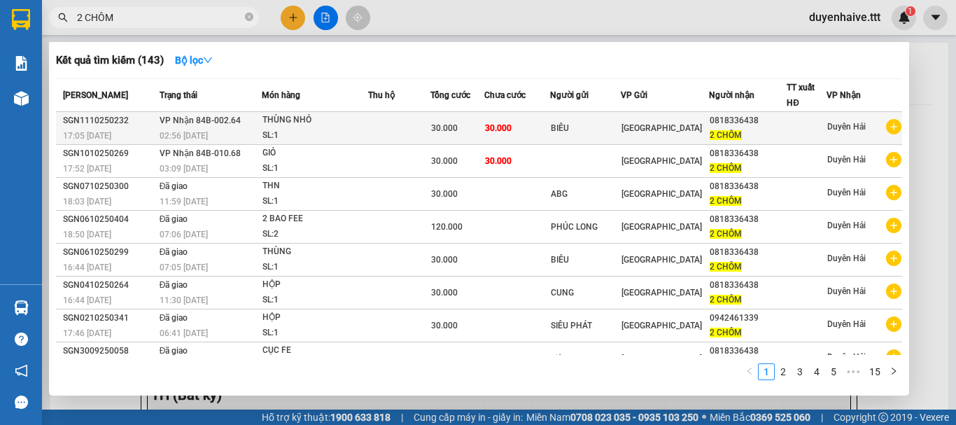
type input "2 CHÔM"
click at [526, 119] on td "30.000" at bounding box center [517, 128] width 66 height 33
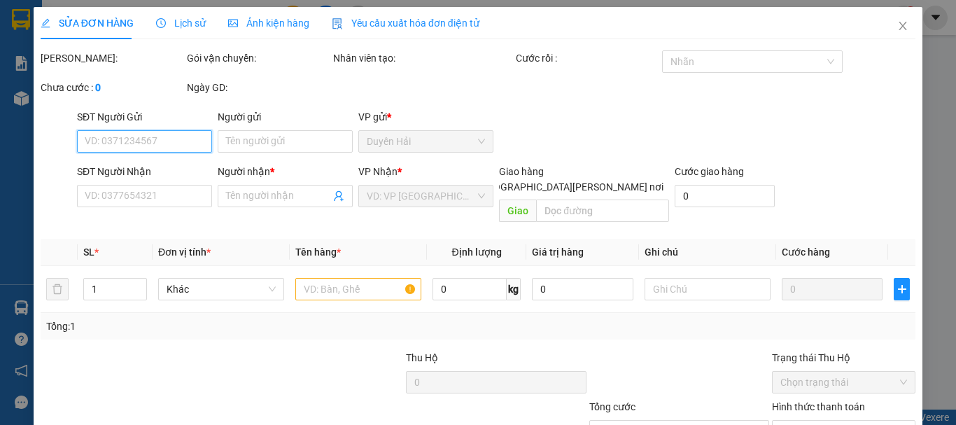
scroll to position [96, 0]
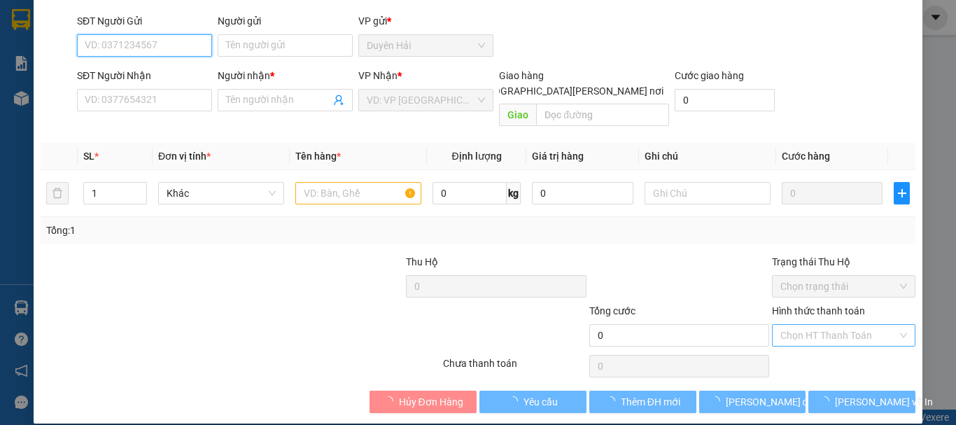
type input "BIÊU"
type input "0818336438"
type input "2 CHÔM"
type input "30.000"
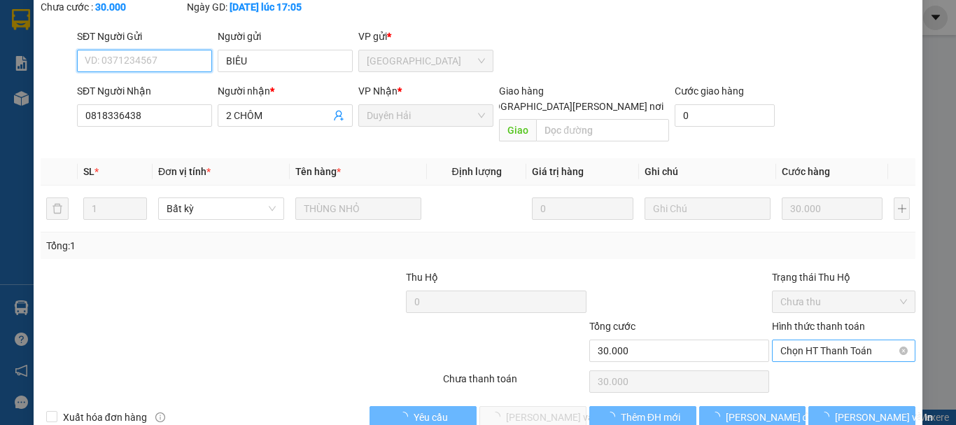
click at [802, 340] on span "Chọn HT Thanh Toán" at bounding box center [843, 350] width 127 height 21
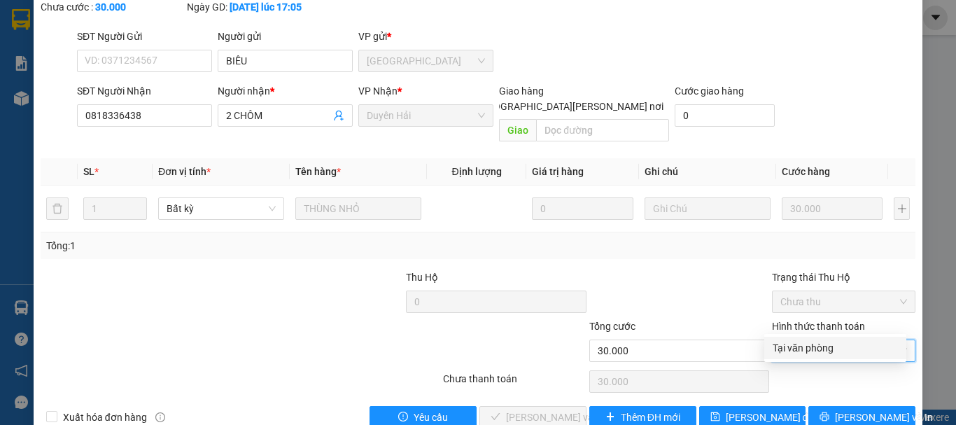
click at [798, 346] on div "Tại văn phòng" at bounding box center [834, 347] width 125 height 15
type input "0"
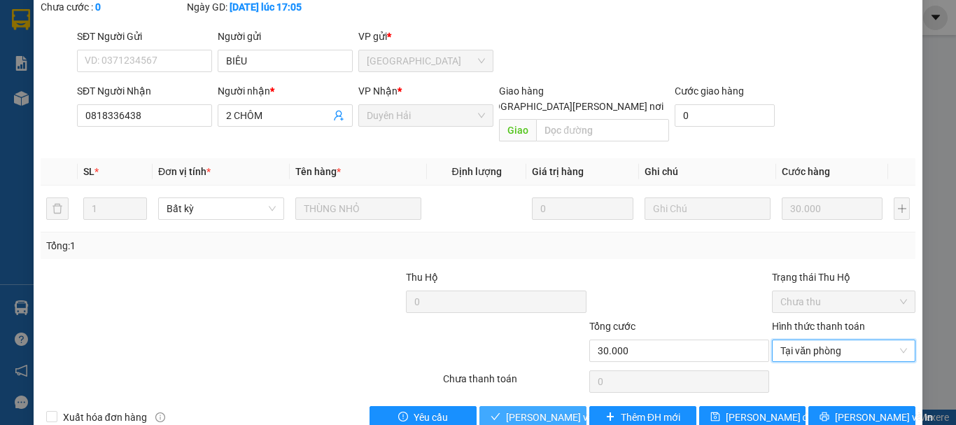
click at [513, 409] on span "[PERSON_NAME] và [PERSON_NAME] hàng" at bounding box center [600, 416] width 189 height 15
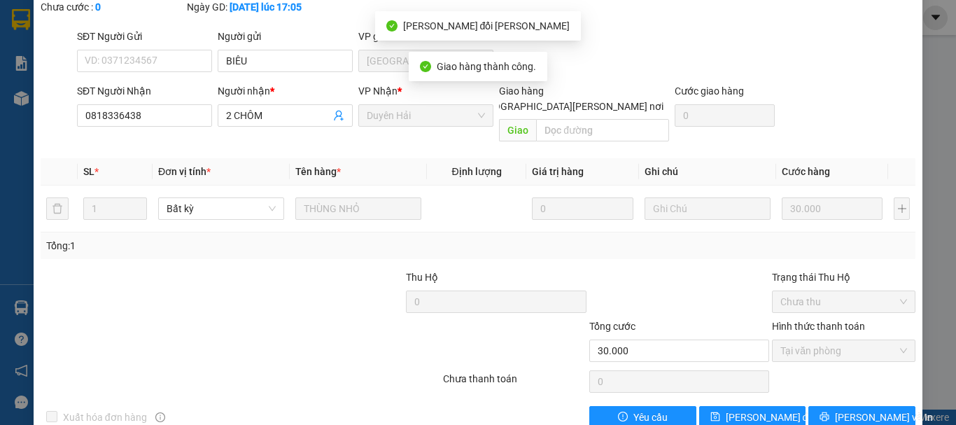
scroll to position [0, 0]
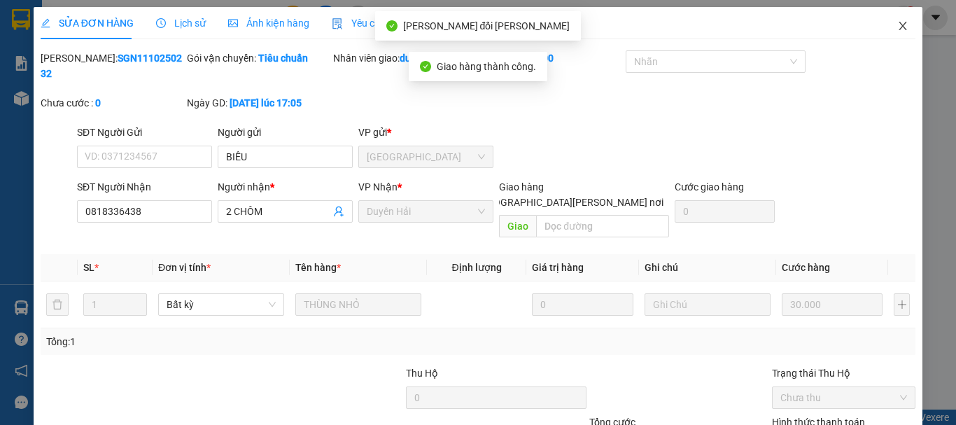
click at [897, 27] on icon "close" at bounding box center [902, 25] width 11 height 11
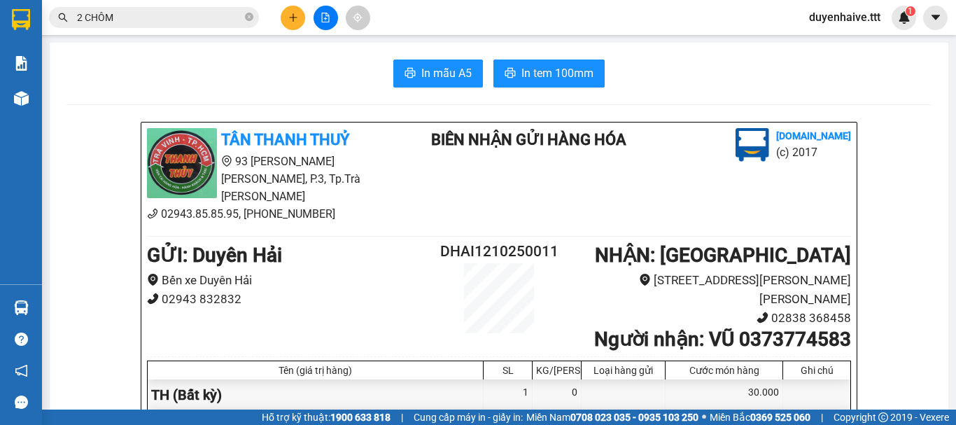
click at [177, 12] on input "2 CHÔM" at bounding box center [159, 17] width 165 height 15
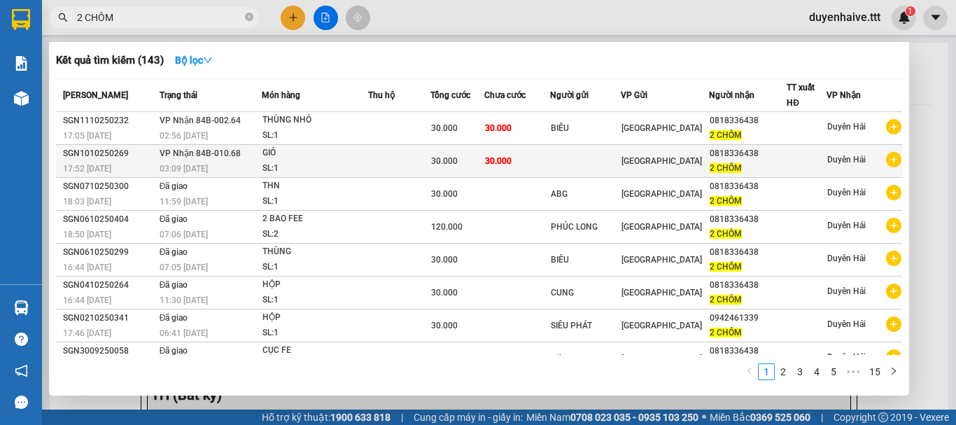
click at [299, 161] on div "SL: 1" at bounding box center [314, 168] width 105 height 15
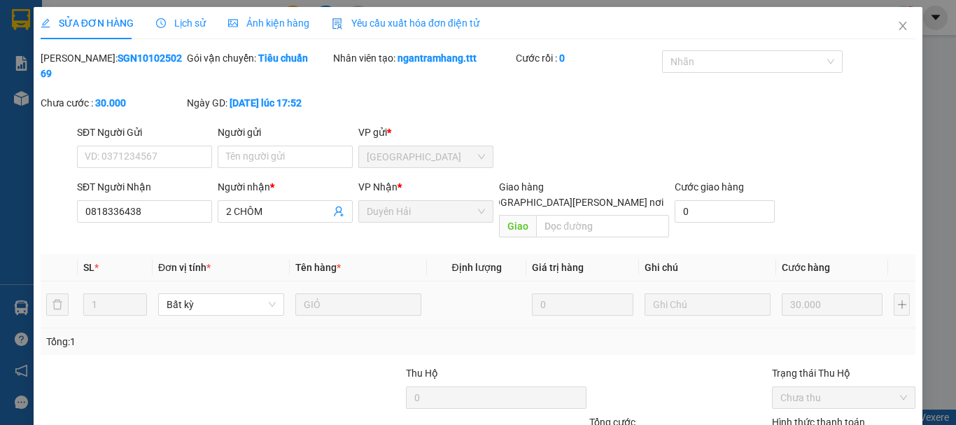
type input "0818336438"
type input "2 CHÔM"
type input "30.000"
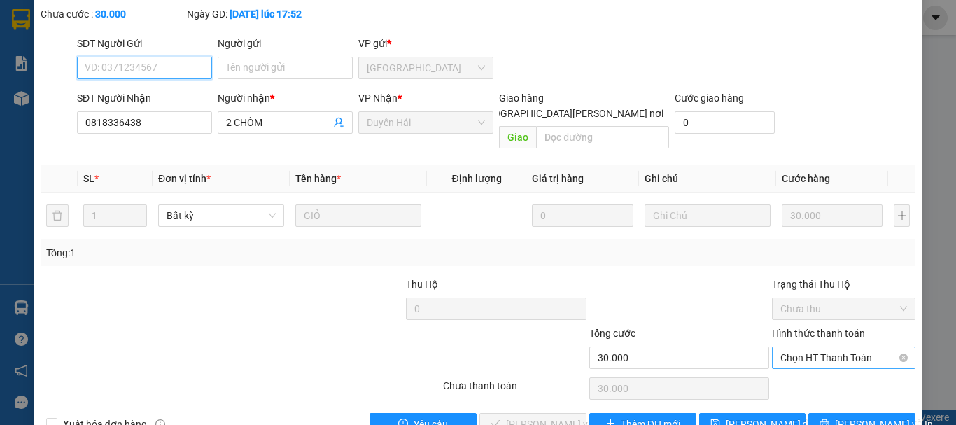
click at [792, 347] on span "Chọn HT Thanh Toán" at bounding box center [843, 357] width 127 height 21
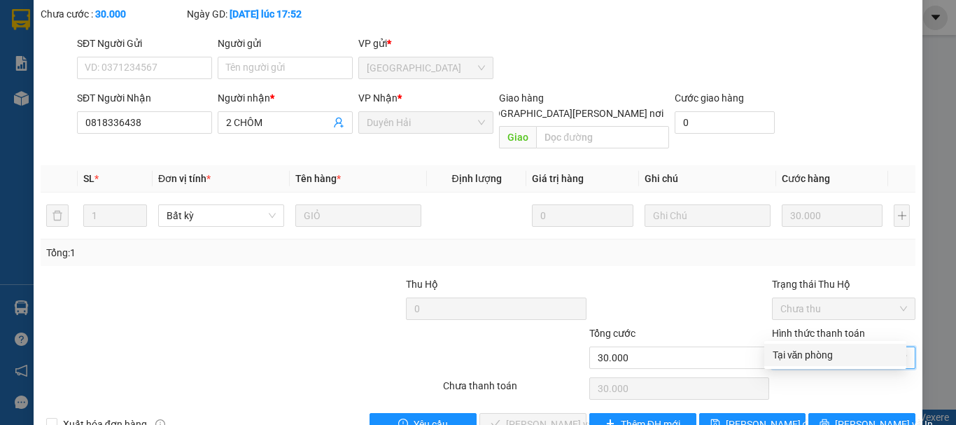
click at [774, 352] on div "Tại văn phòng" at bounding box center [834, 354] width 125 height 15
type input "0"
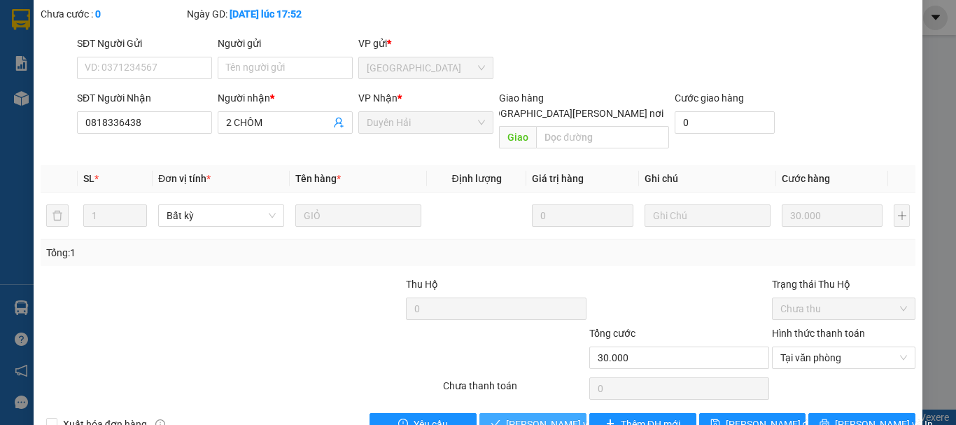
click at [513, 416] on span "[PERSON_NAME] và [PERSON_NAME] hàng" at bounding box center [600, 423] width 189 height 15
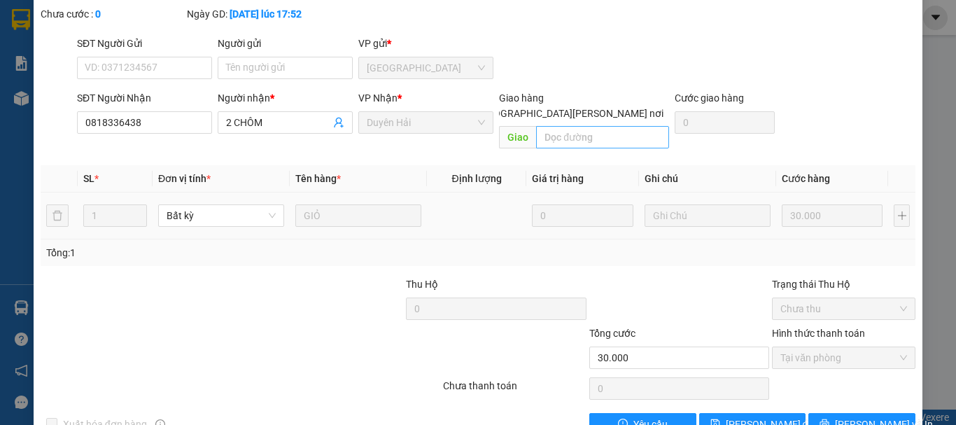
scroll to position [0, 0]
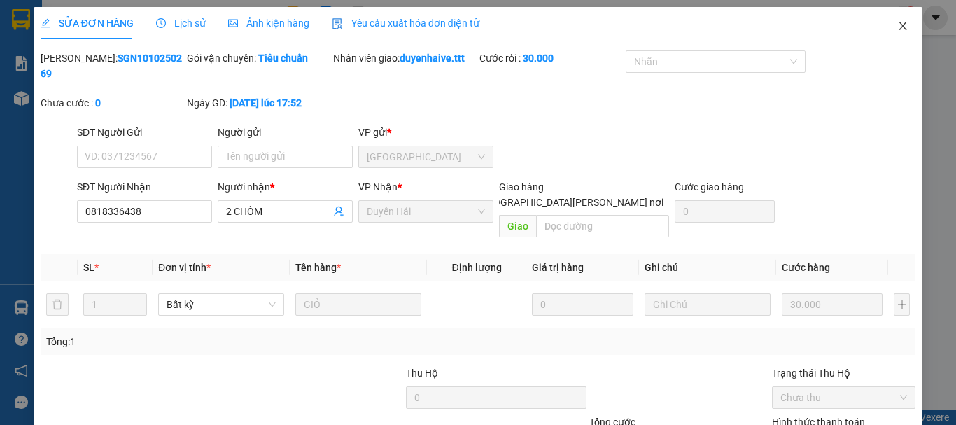
click at [899, 24] on icon "close" at bounding box center [903, 26] width 8 height 8
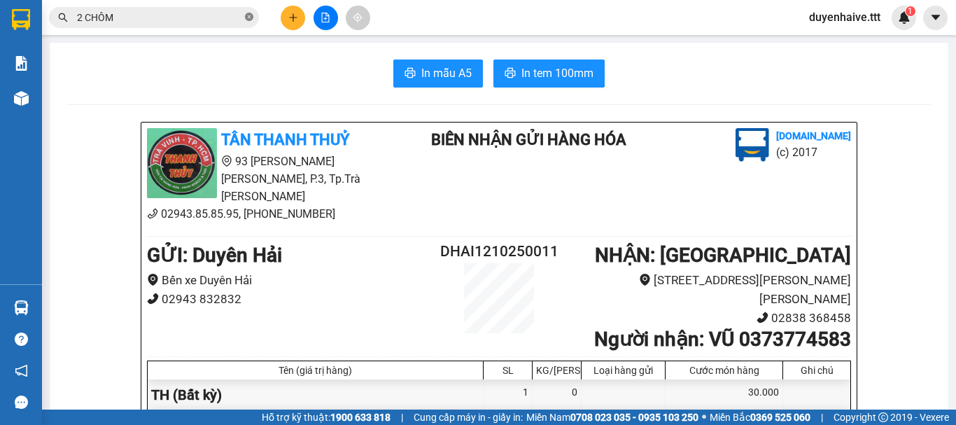
click at [247, 17] on icon "close-circle" at bounding box center [249, 17] width 8 height 8
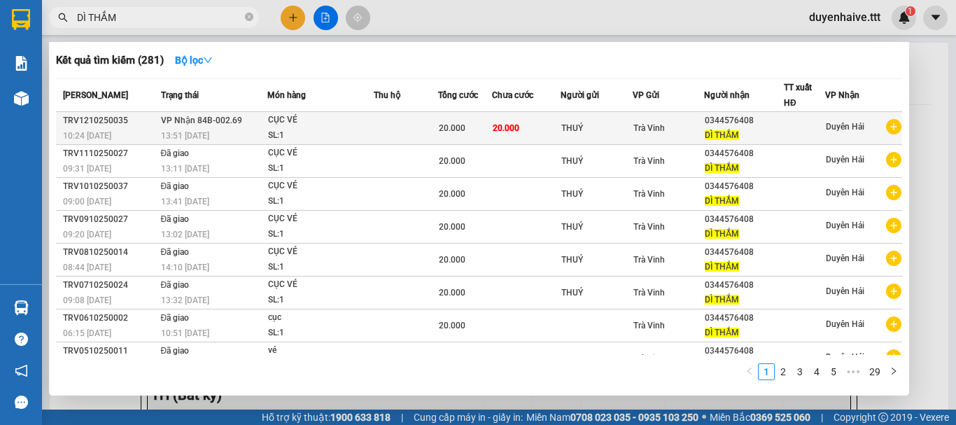
type input "DÌ THẮM"
click at [458, 126] on span "20.000" at bounding box center [452, 128] width 27 height 10
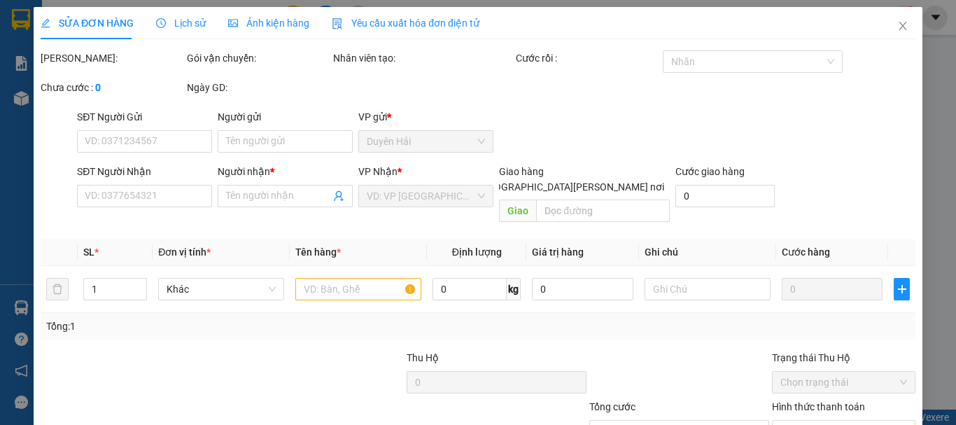
type input "THUÝ"
type input "0344576408"
type input "DÌ THẮM"
type input "20.000"
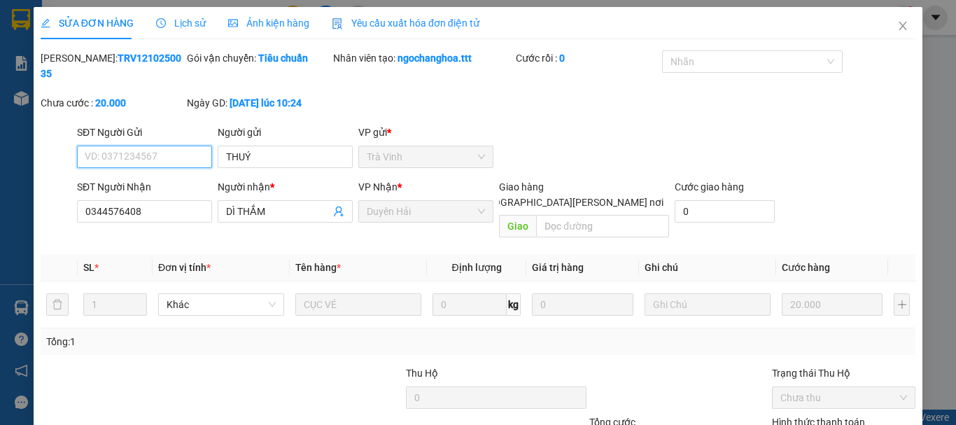
scroll to position [96, 0]
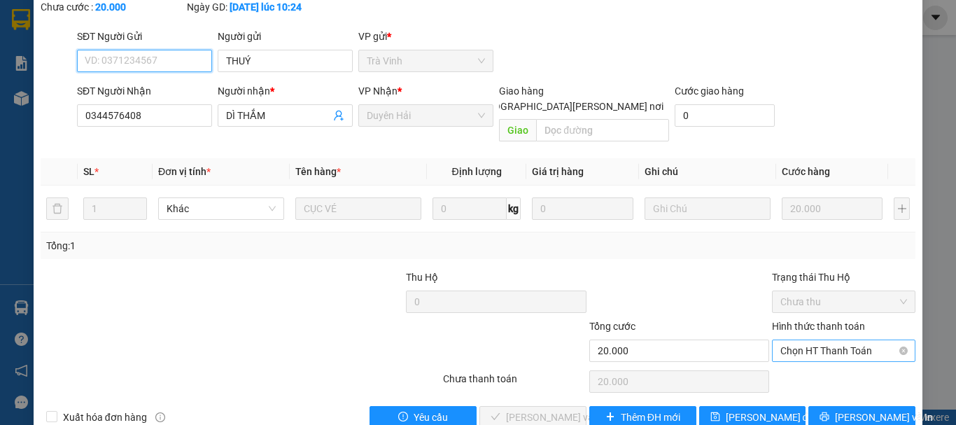
click at [798, 340] on span "Chọn HT Thanh Toán" at bounding box center [843, 350] width 127 height 21
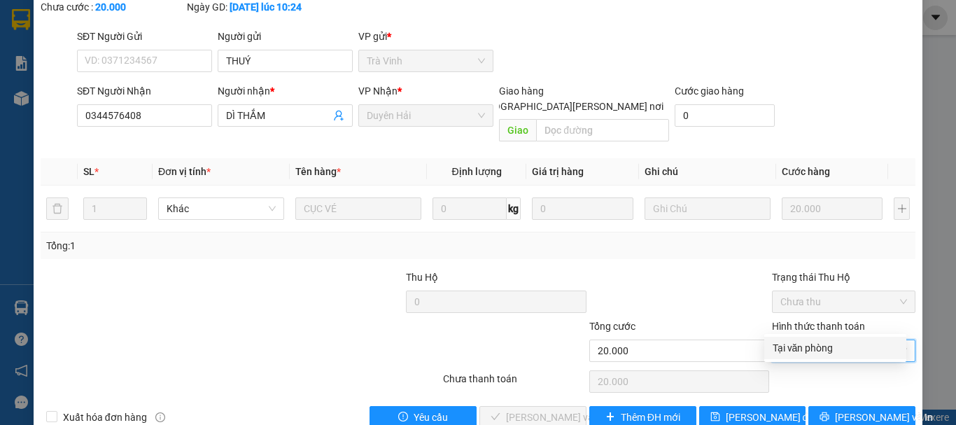
click at [795, 351] on div "Tại văn phòng" at bounding box center [834, 347] width 125 height 15
type input "0"
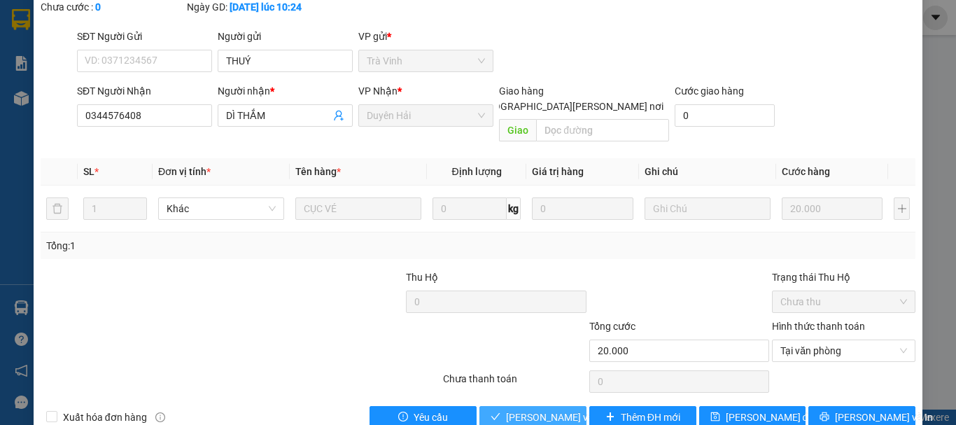
click at [532, 409] on span "[PERSON_NAME] và [PERSON_NAME] hàng" at bounding box center [600, 416] width 189 height 15
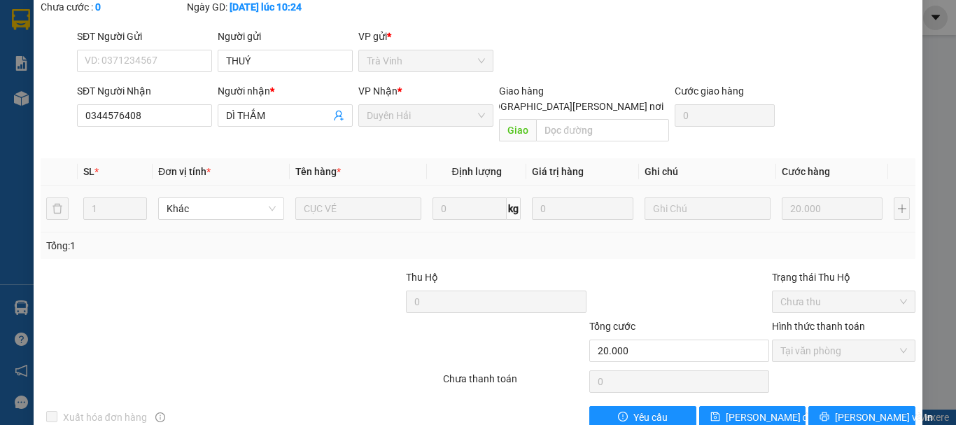
scroll to position [0, 0]
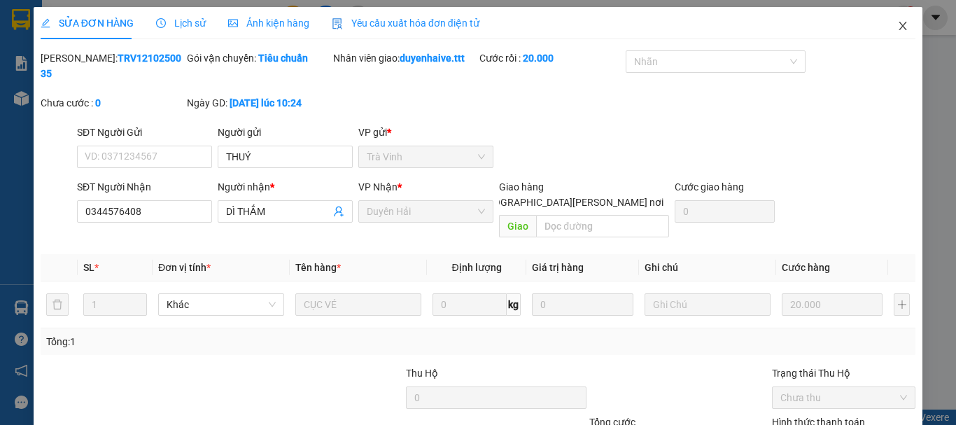
click at [897, 22] on icon "close" at bounding box center [902, 25] width 11 height 11
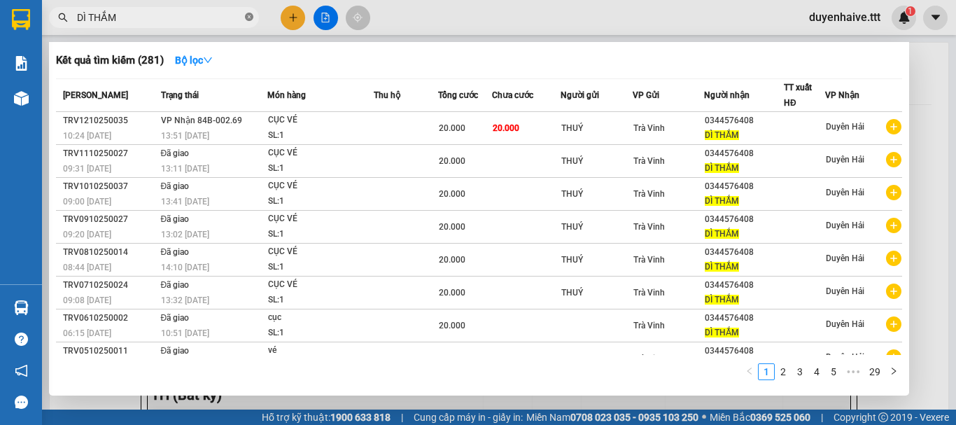
click at [250, 13] on span at bounding box center [249, 17] width 8 height 13
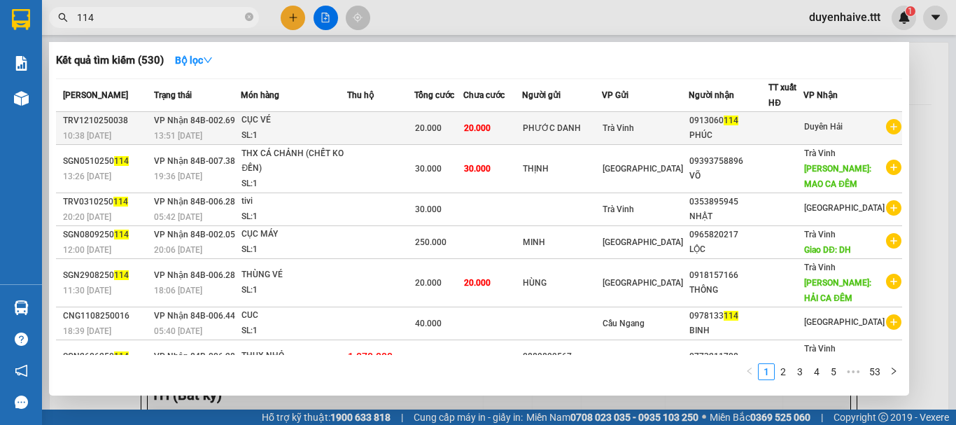
type input "114"
click at [346, 119] on div "CỤC VÉ" at bounding box center [293, 120] width 105 height 15
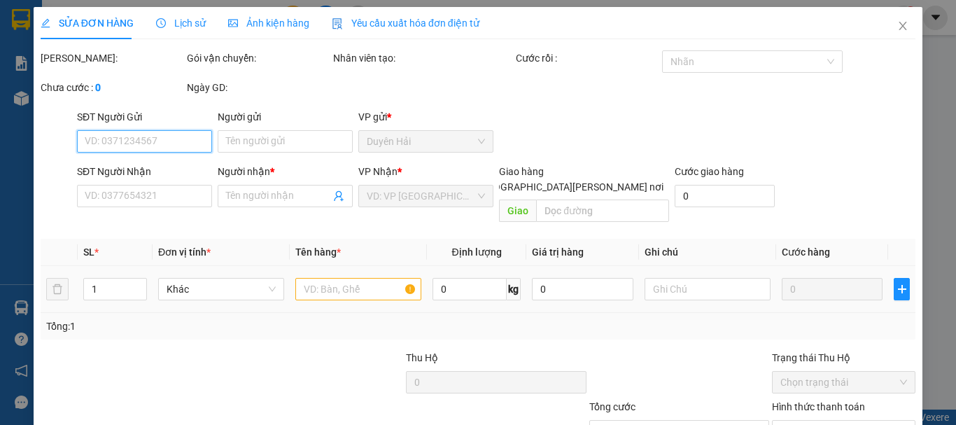
type input "PHƯỚC DANH"
type input "0913060114"
type input "PHÚC"
type input "20.000"
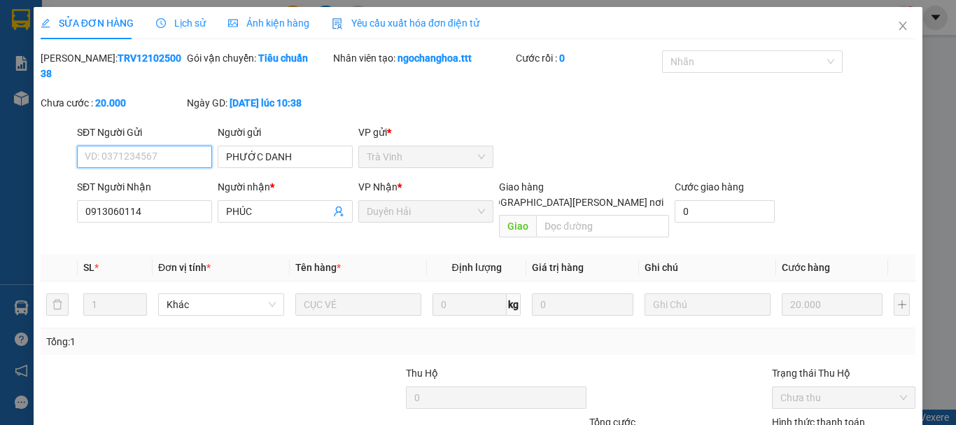
scroll to position [96, 0]
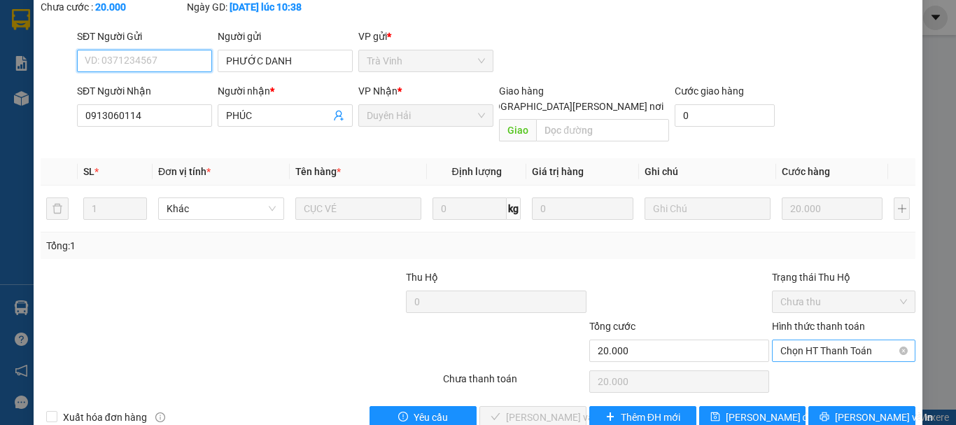
click at [819, 340] on span "Chọn HT Thanh Toán" at bounding box center [843, 350] width 127 height 21
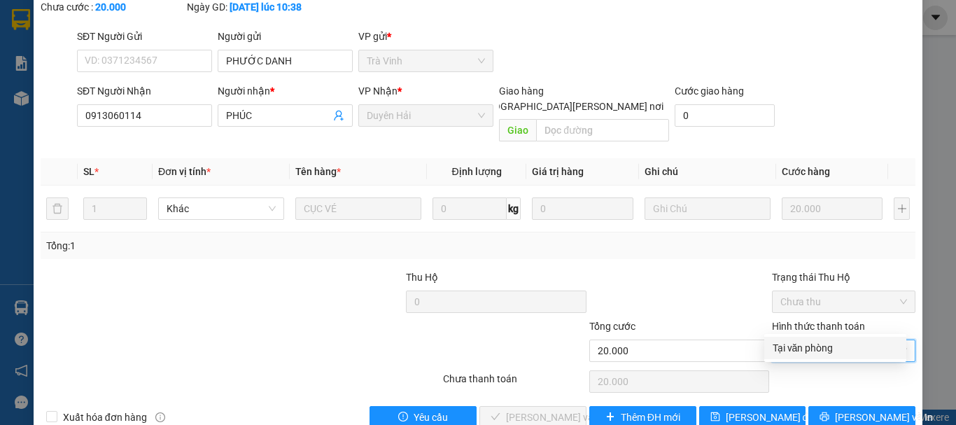
click at [813, 350] on div "Tại văn phòng" at bounding box center [834, 347] width 125 height 15
type input "0"
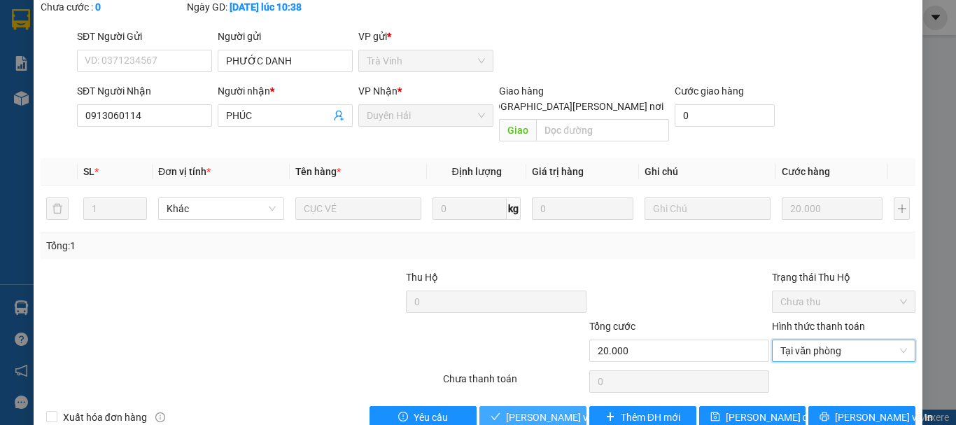
click at [545, 409] on span "[PERSON_NAME] và [PERSON_NAME] hàng" at bounding box center [600, 416] width 189 height 15
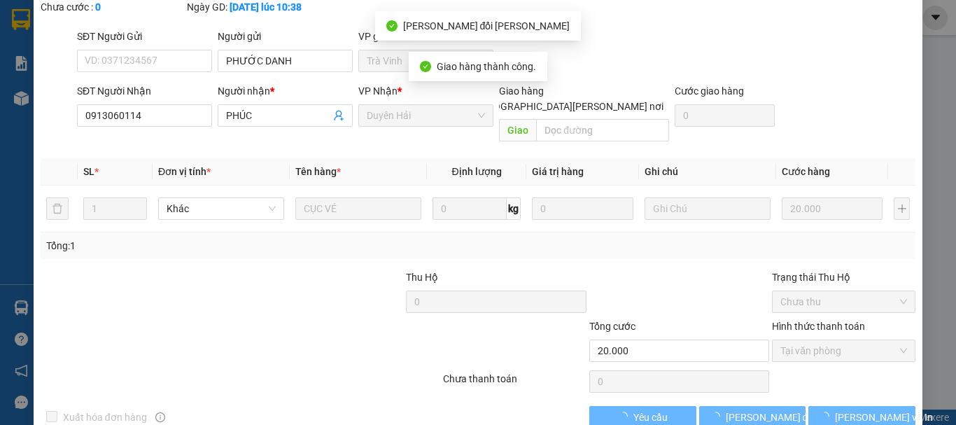
scroll to position [0, 0]
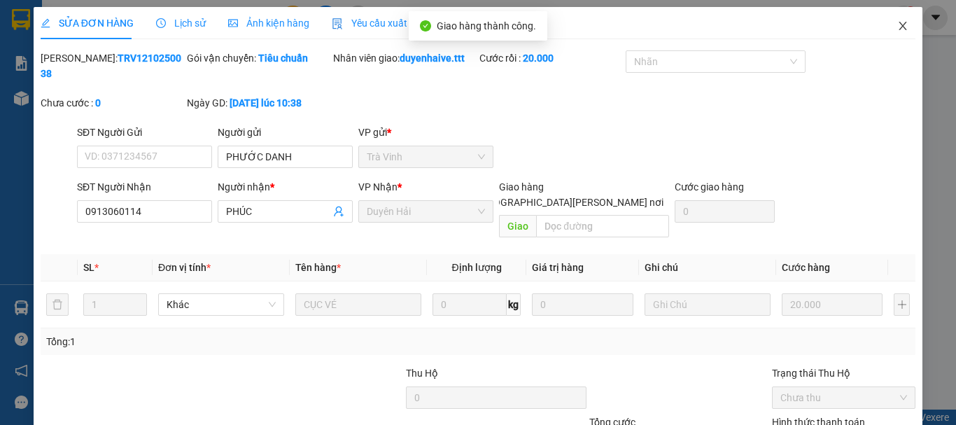
click at [897, 22] on icon "close" at bounding box center [902, 25] width 11 height 11
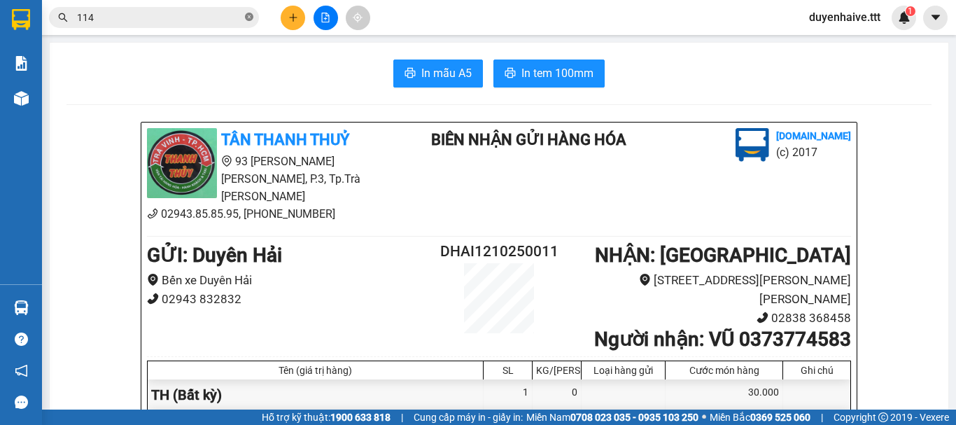
click at [249, 18] on icon "close-circle" at bounding box center [249, 17] width 8 height 8
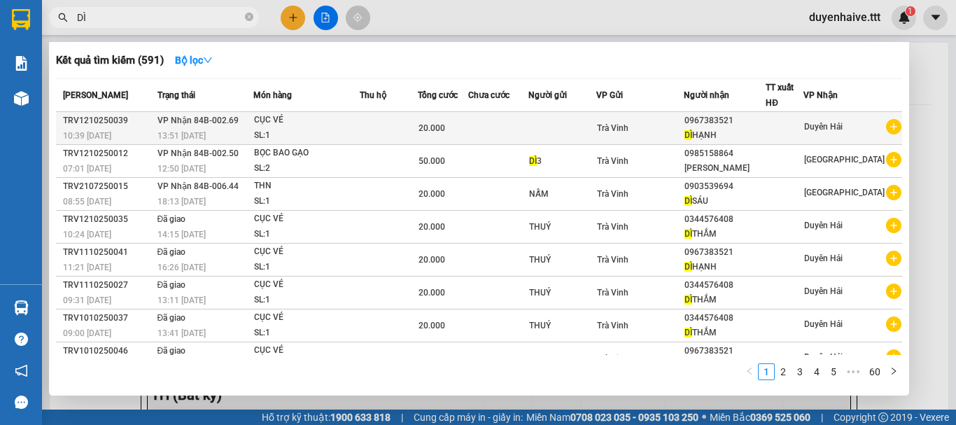
type input "DÌ"
click at [371, 132] on td at bounding box center [389, 128] width 59 height 33
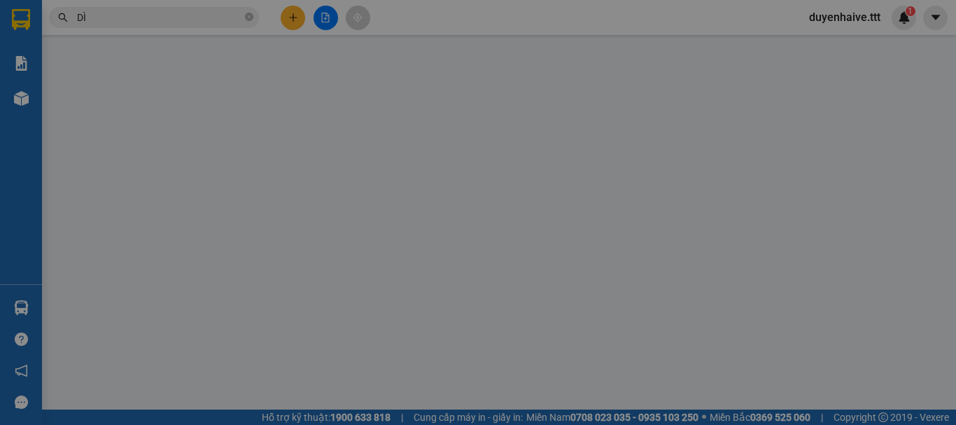
type input "0967383521"
type input "DÌ [PERSON_NAME]"
type input "20.000"
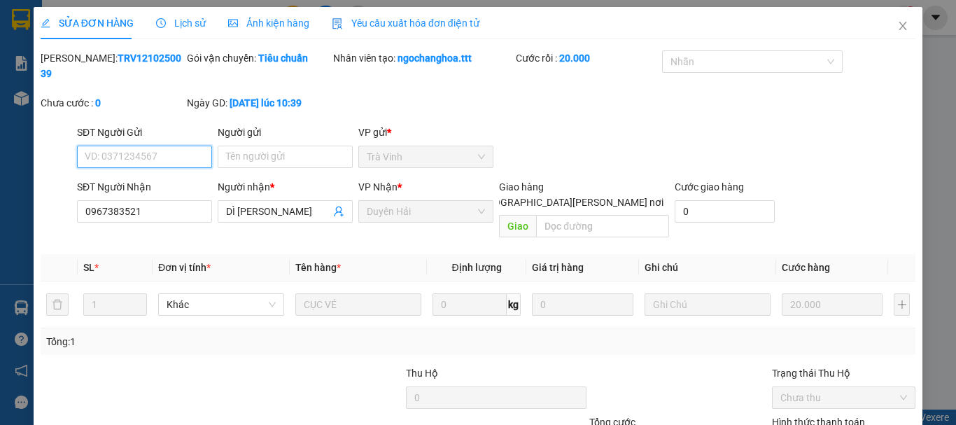
scroll to position [89, 0]
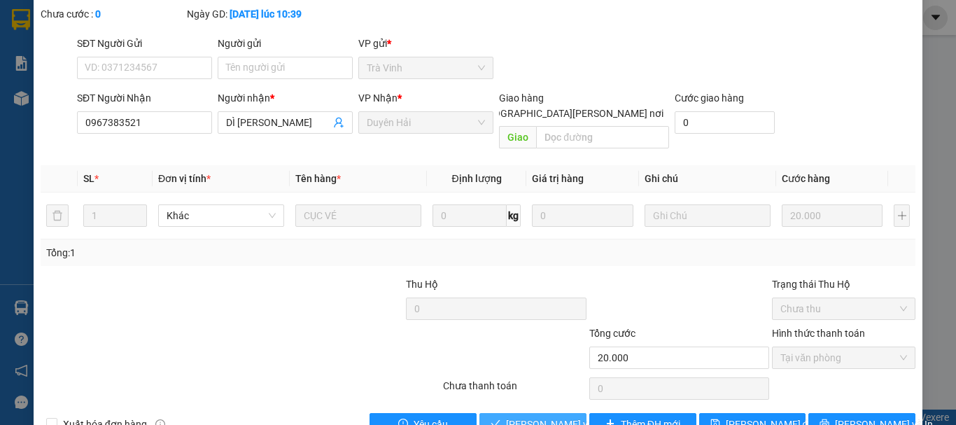
click at [555, 416] on span "[PERSON_NAME] và [PERSON_NAME] hàng" at bounding box center [600, 423] width 189 height 15
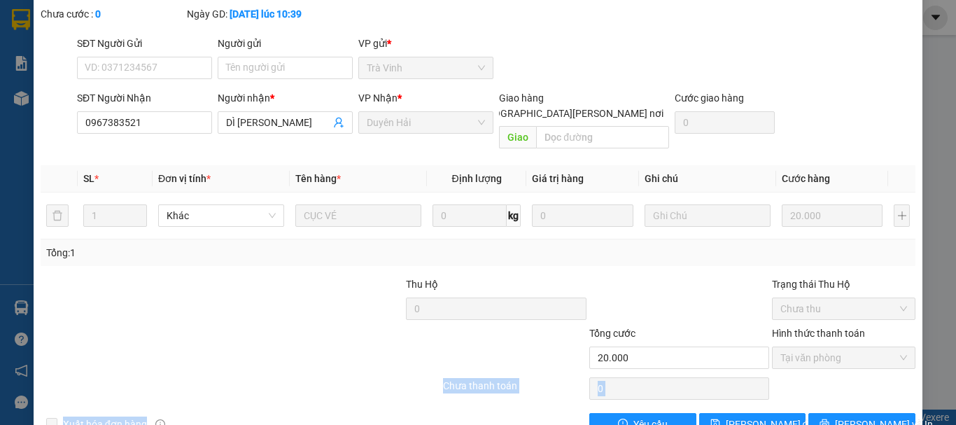
drag, startPoint x: 226, startPoint y: 344, endPoint x: 222, endPoint y: 391, distance: 47.8
click at [222, 391] on div "Total Paid Fee 20.000 Total UnPaid Fee 0 Cash Collection Total Fee Mã ĐH: TRV12…" at bounding box center [478, 199] width 875 height 474
drag, startPoint x: 222, startPoint y: 391, endPoint x: 625, endPoint y: 238, distance: 431.1
click at [623, 238] on div "Total Paid Fee 20.000 Total UnPaid Fee 0 Cash Collection Total Fee Mã ĐH: TRV12…" at bounding box center [478, 199] width 875 height 474
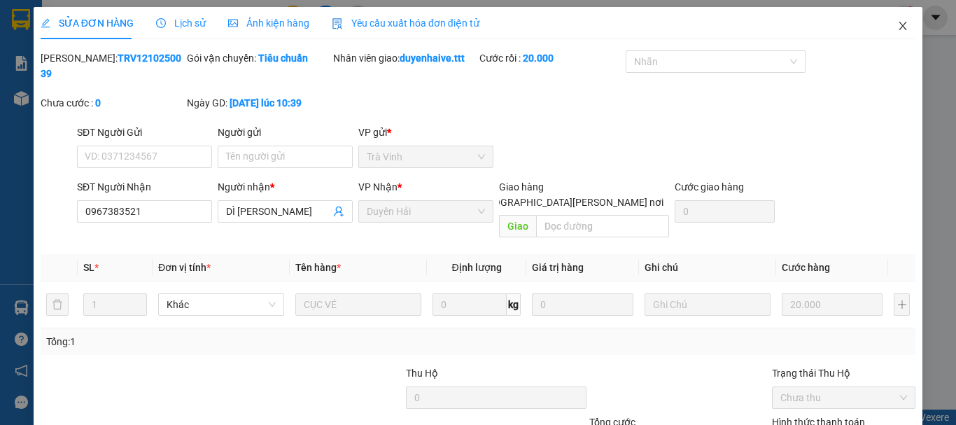
click at [897, 28] on icon "close" at bounding box center [902, 25] width 11 height 11
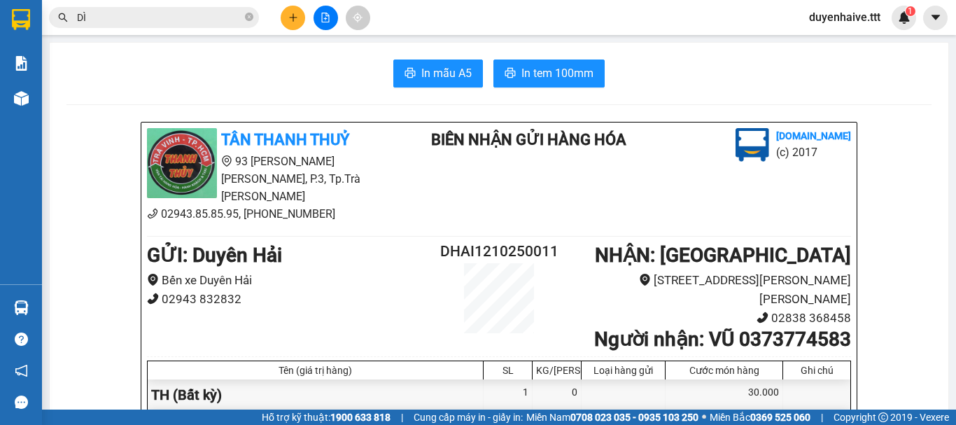
click at [249, 14] on icon "close-circle" at bounding box center [249, 17] width 8 height 8
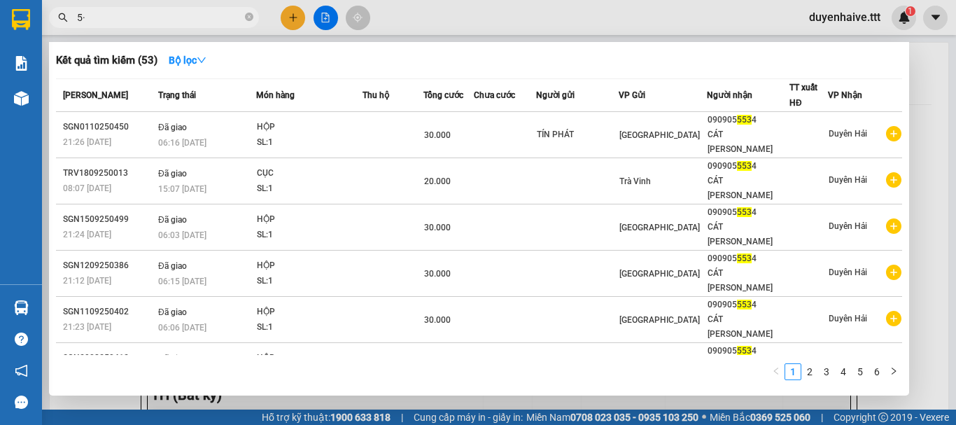
type input "5"
type input "3354"
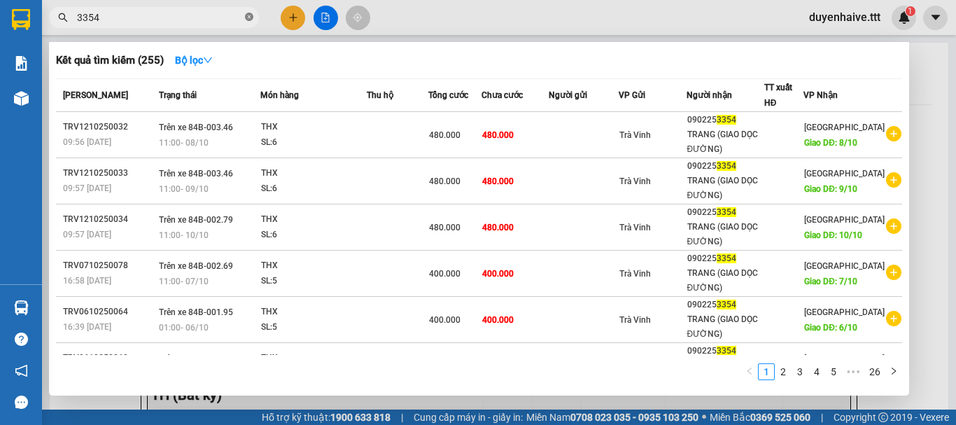
click at [248, 15] on icon "close-circle" at bounding box center [249, 17] width 8 height 8
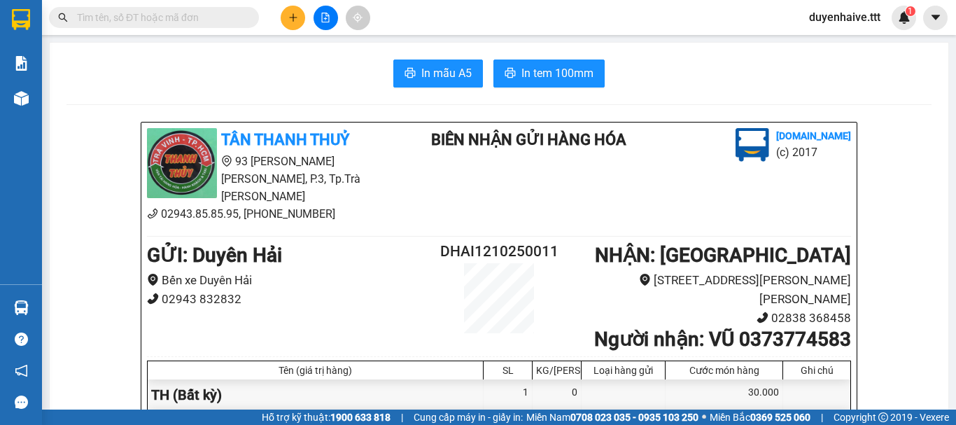
click at [290, 15] on icon "plus" at bounding box center [293, 18] width 10 height 10
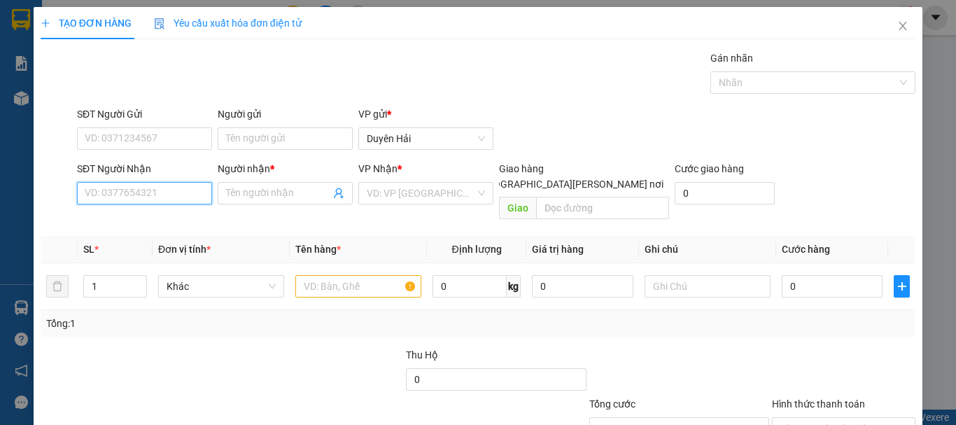
click at [161, 201] on input "SĐT Người Nhận" at bounding box center [144, 193] width 135 height 22
type input "0903971091"
click at [141, 215] on div "0903971091 - SANG" at bounding box center [143, 220] width 117 height 15
type input "SANG"
type input "0903971091"
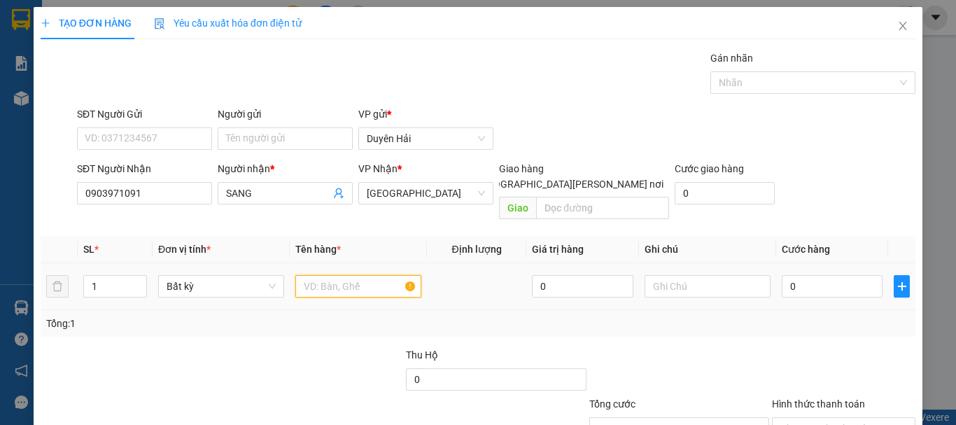
click at [340, 275] on input "text" at bounding box center [358, 286] width 126 height 22
type input "4"
type input "TH"
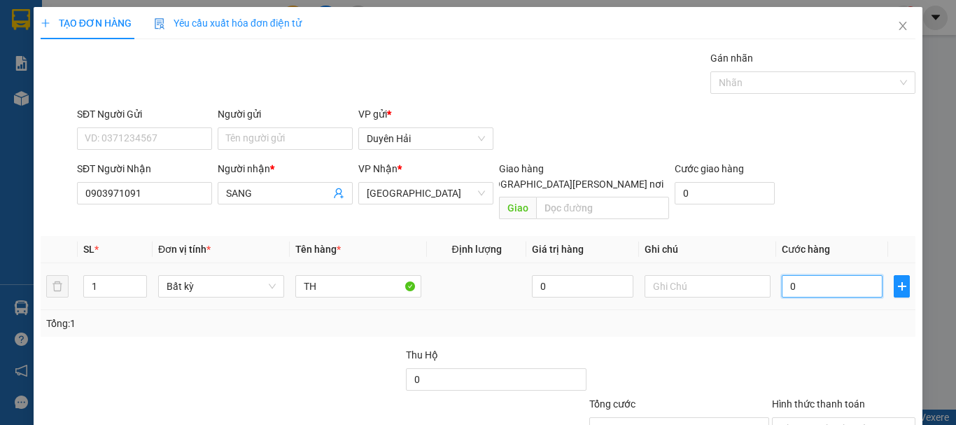
click at [791, 275] on input "0" at bounding box center [831, 286] width 101 height 22
type input "4"
type input "40"
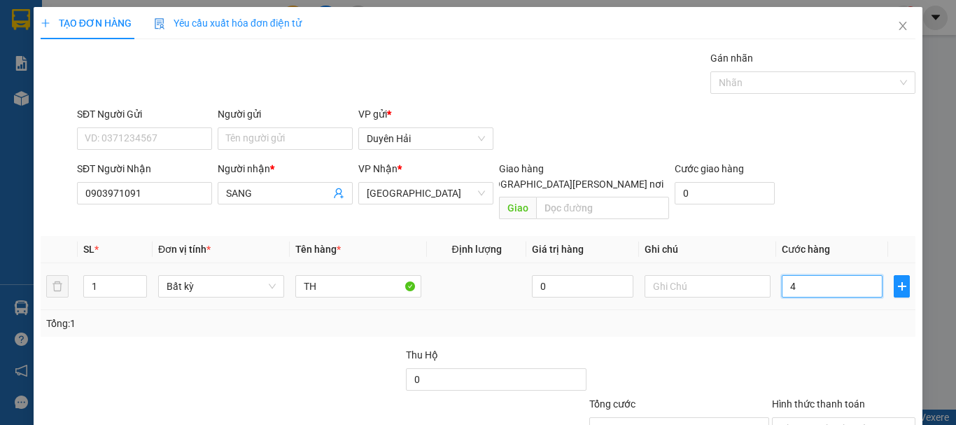
type input "40"
type input "40.000"
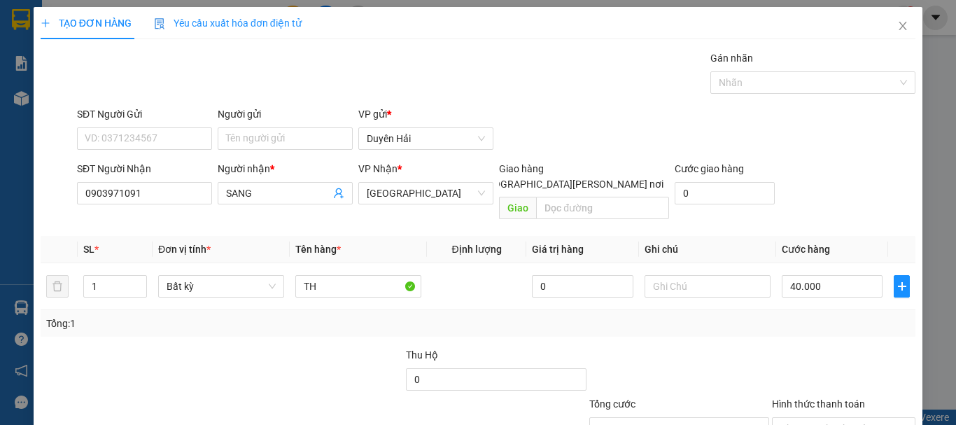
click at [772, 347] on div at bounding box center [843, 371] width 146 height 49
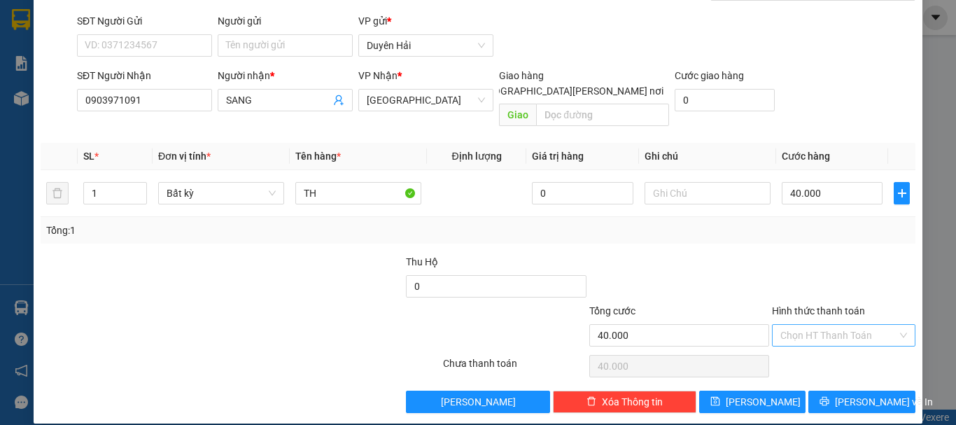
click at [820, 325] on input "Hình thức thanh toán" at bounding box center [838, 335] width 117 height 21
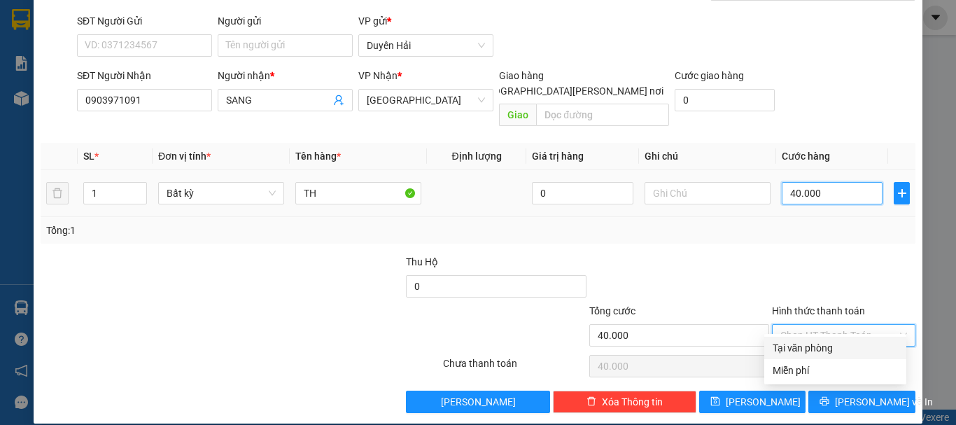
click at [823, 182] on input "40.000" at bounding box center [831, 193] width 101 height 22
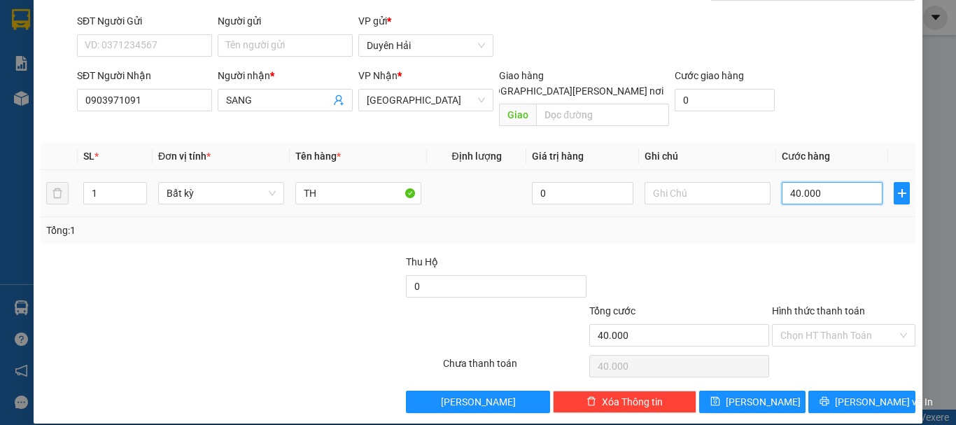
type input "0"
type input "03"
type input "3"
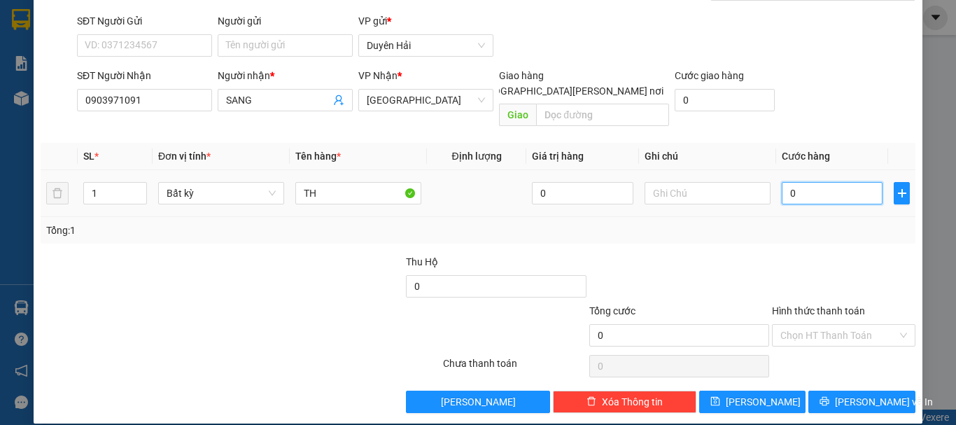
type input "3"
type input "030"
type input "30"
type input "30.000"
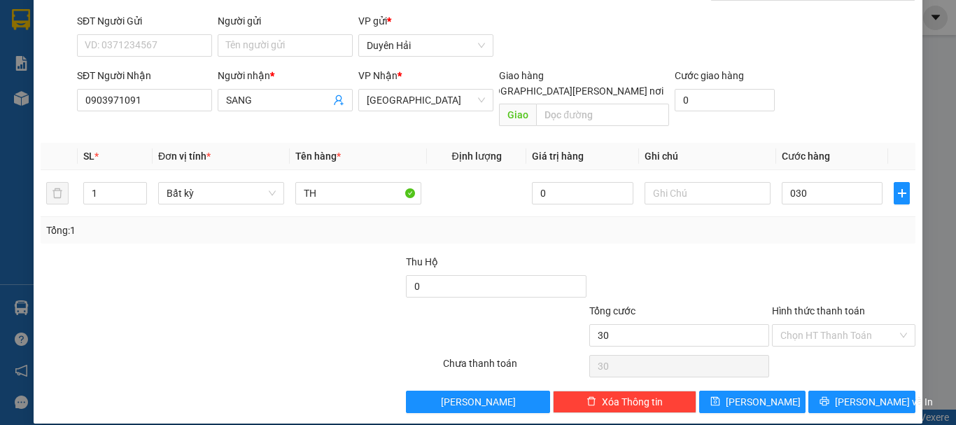
type input "30.000"
click at [825, 222] on div "Tổng: 1" at bounding box center [477, 229] width 863 height 15
click at [835, 325] on input "Hình thức thanh toán" at bounding box center [838, 335] width 117 height 21
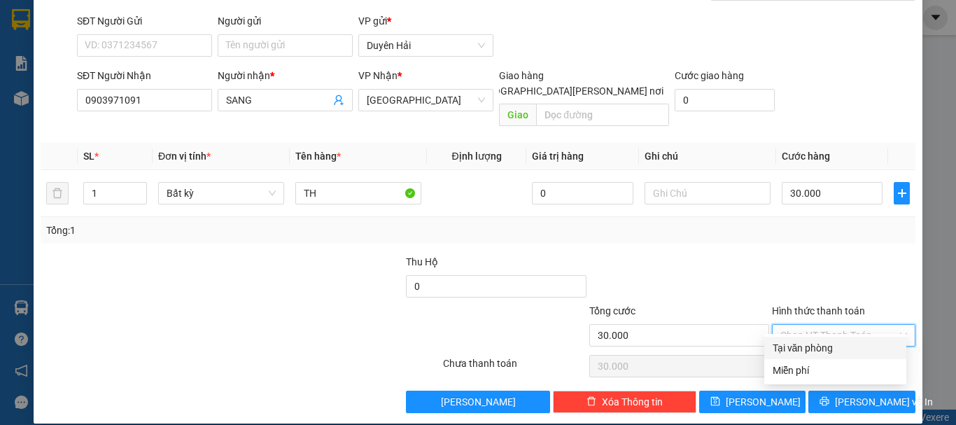
drag, startPoint x: 802, startPoint y: 346, endPoint x: 866, endPoint y: 402, distance: 85.3
click at [802, 346] on div "Tại văn phòng" at bounding box center [834, 347] width 125 height 15
type input "0"
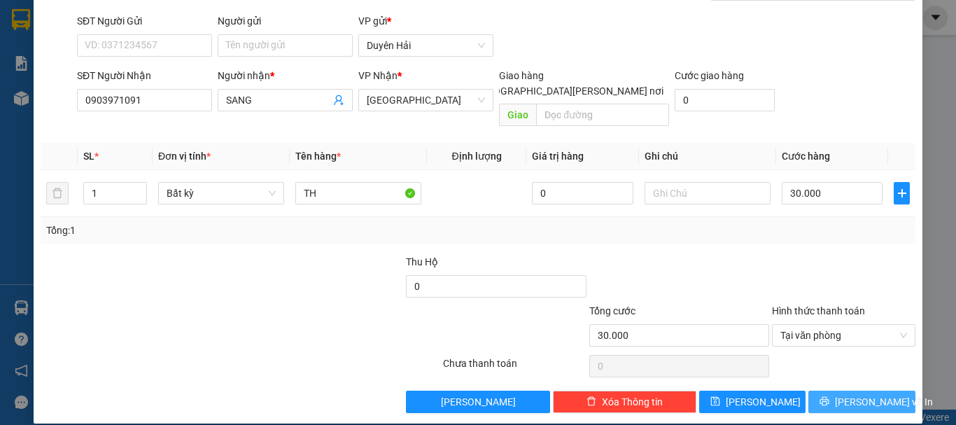
click at [856, 394] on span "[PERSON_NAME] và In" at bounding box center [884, 401] width 98 height 15
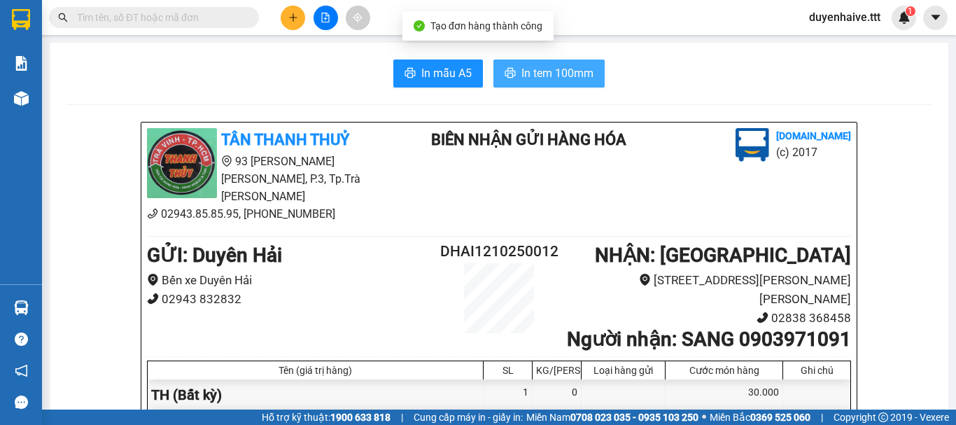
click at [574, 69] on span "In tem 100mm" at bounding box center [557, 72] width 72 height 17
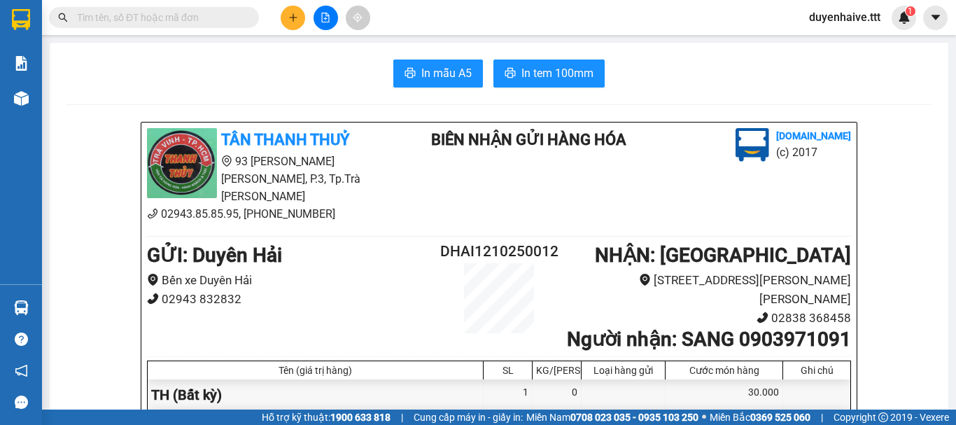
click at [174, 17] on input "text" at bounding box center [159, 17] width 165 height 15
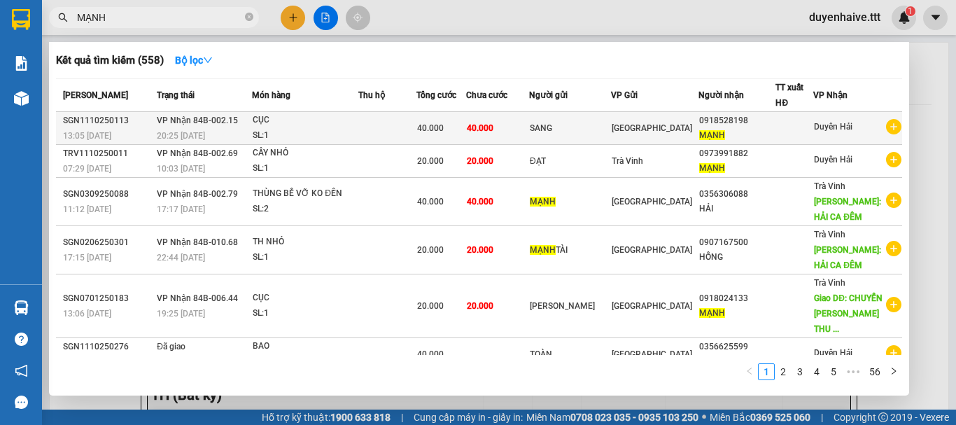
type input "MẠNH"
click at [358, 125] on div "CỤC" at bounding box center [305, 120] width 105 height 15
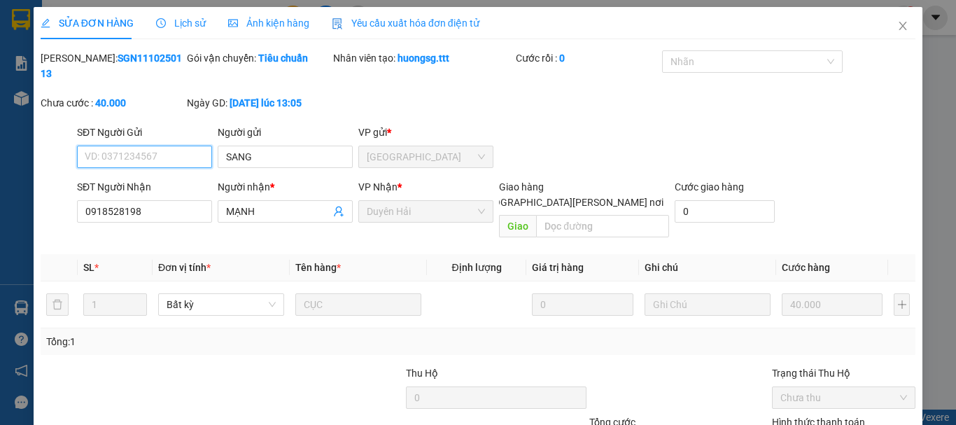
type input "SANG"
type input "0918528198"
type input "MẠNH"
type input "40.000"
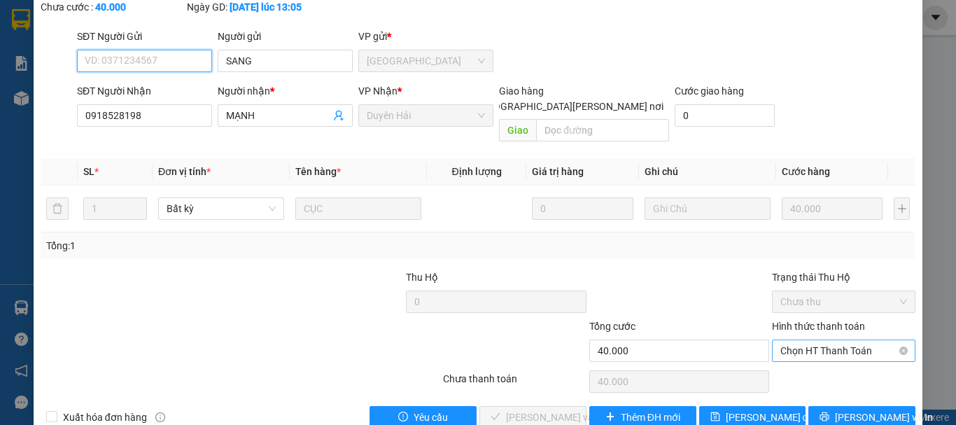
click at [827, 340] on span "Chọn HT Thanh Toán" at bounding box center [843, 350] width 127 height 21
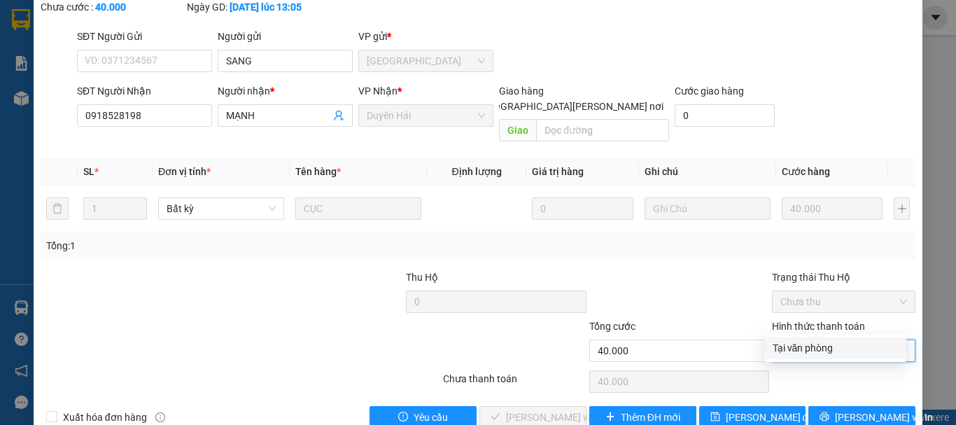
click at [811, 348] on div "Tại văn phòng" at bounding box center [834, 347] width 125 height 15
type input "0"
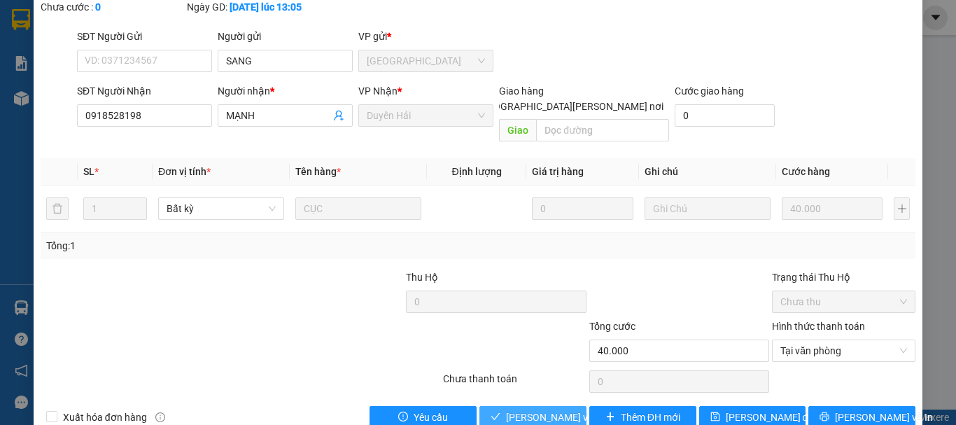
click at [532, 409] on span "[PERSON_NAME] và [PERSON_NAME] hàng" at bounding box center [600, 416] width 189 height 15
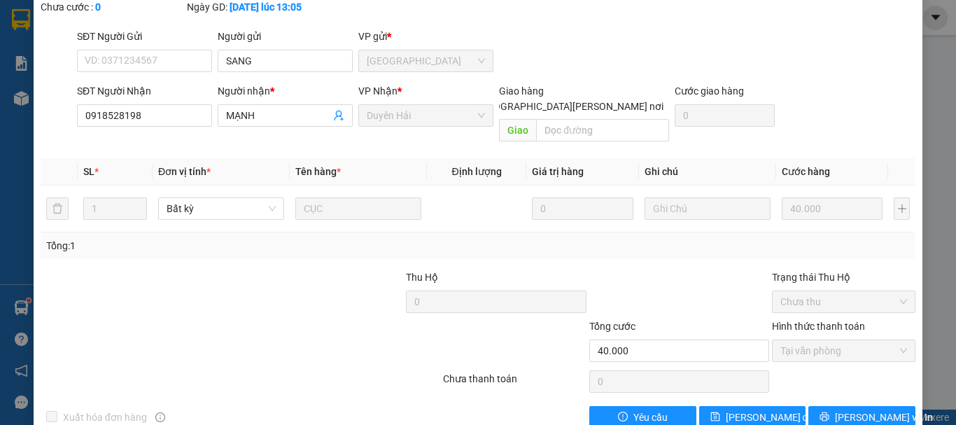
click at [369, 373] on div "Total Paid Fee 40.000 Total UnPaid Fee 0 Cash Collection Total Fee Mã ĐH: SGN11…" at bounding box center [478, 192] width 875 height 474
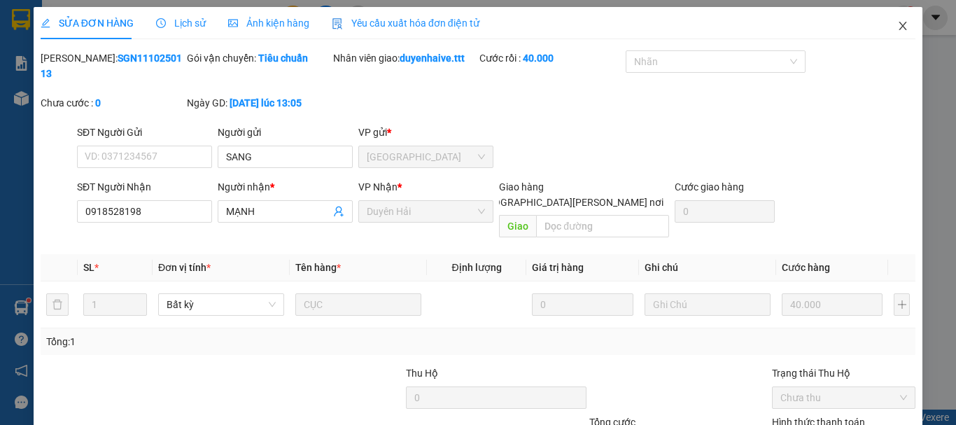
click at [897, 24] on icon "close" at bounding box center [902, 25] width 11 height 11
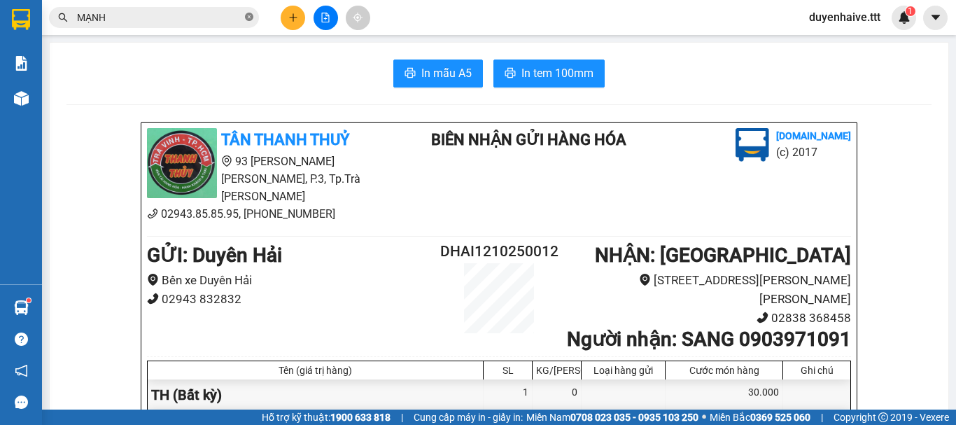
click at [251, 13] on icon "close-circle" at bounding box center [249, 17] width 8 height 8
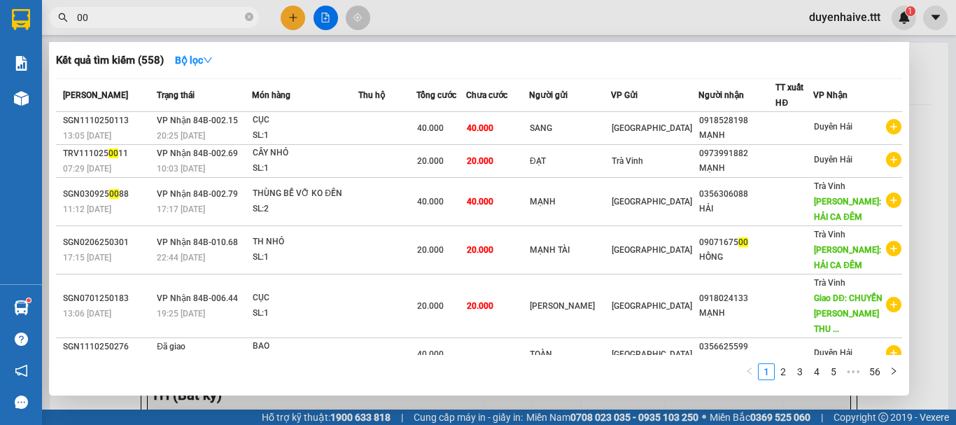
type input "003"
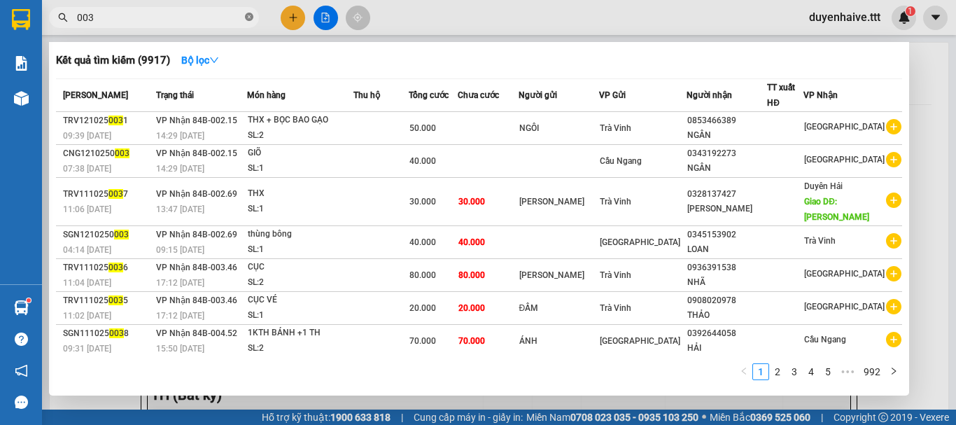
click at [246, 17] on icon "close-circle" at bounding box center [249, 17] width 8 height 8
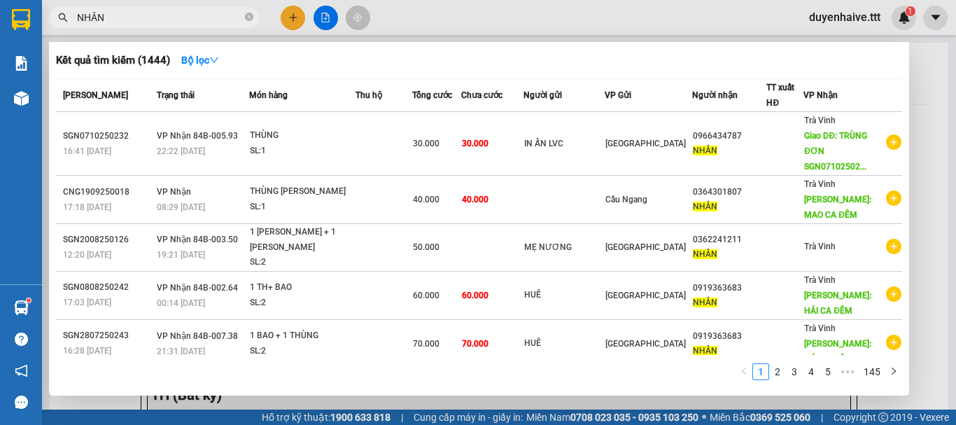
scroll to position [194, 0]
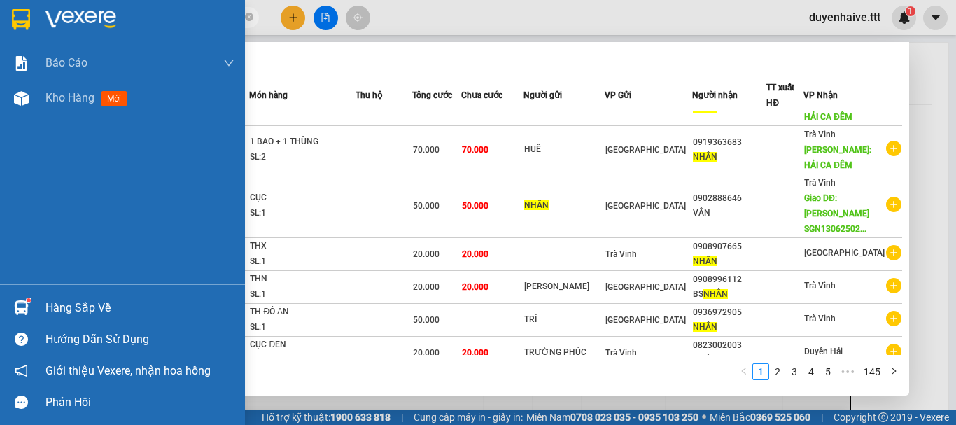
type input "NHÂN"
click at [80, 306] on div "Hàng sắp về" at bounding box center [139, 307] width 189 height 21
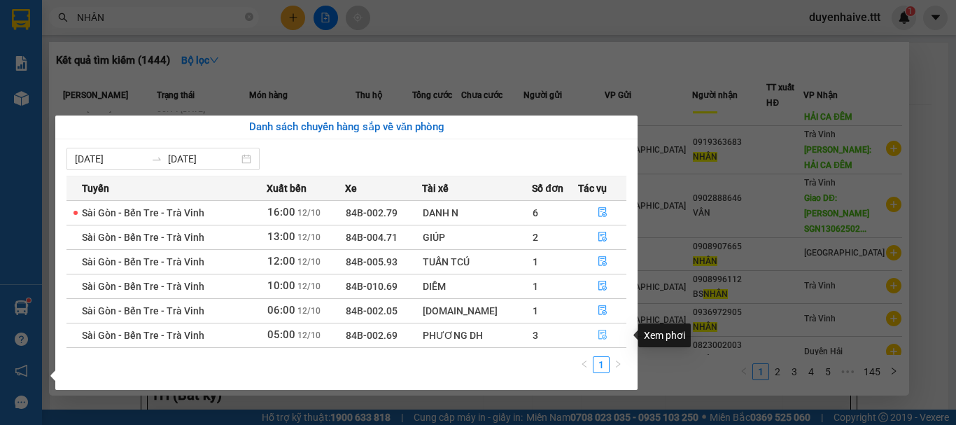
click at [602, 334] on icon "file-done" at bounding box center [602, 335] width 10 height 10
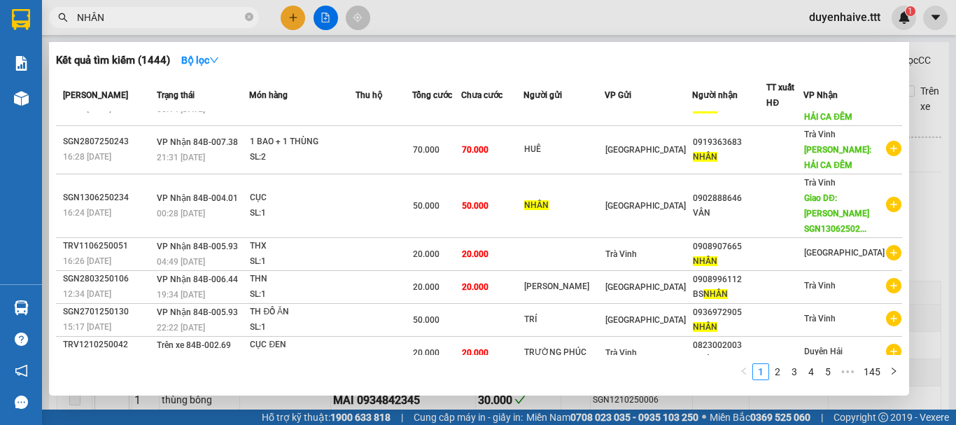
click at [927, 197] on div at bounding box center [478, 212] width 956 height 425
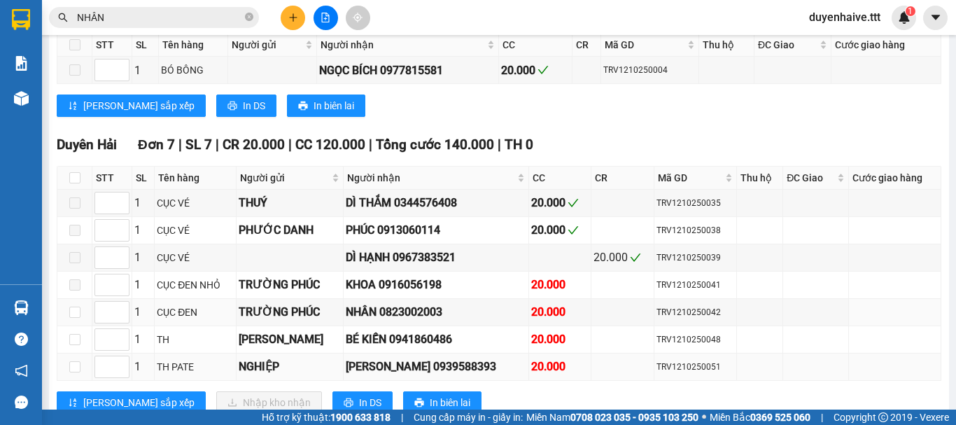
scroll to position [545, 0]
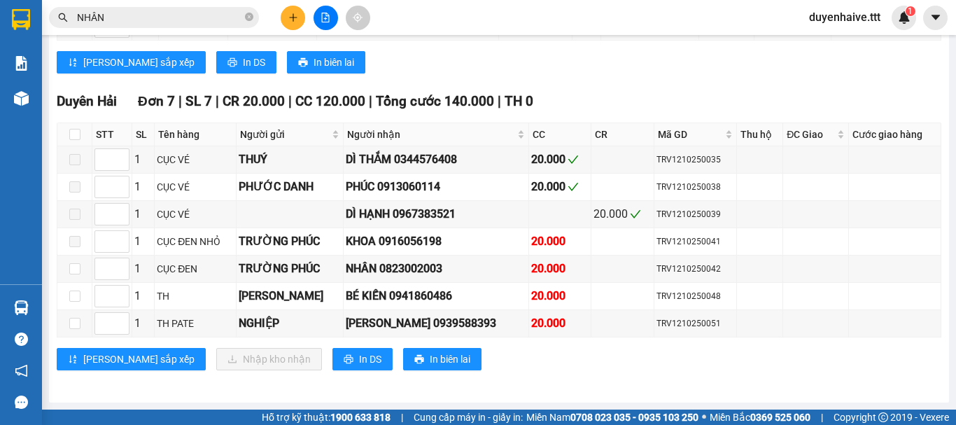
click at [66, 129] on th at bounding box center [74, 134] width 35 height 23
click at [76, 134] on input "checkbox" at bounding box center [74, 134] width 11 height 11
checkbox input "true"
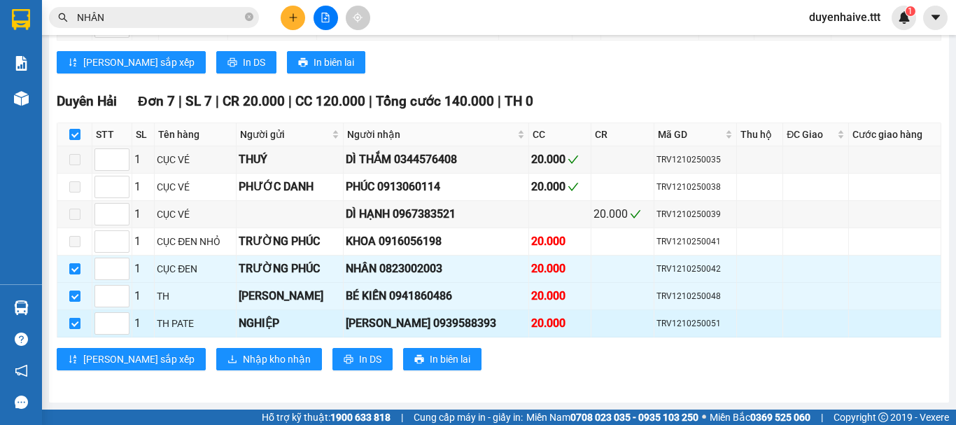
click at [76, 323] on input "checkbox" at bounding box center [74, 323] width 11 height 11
checkbox input "false"
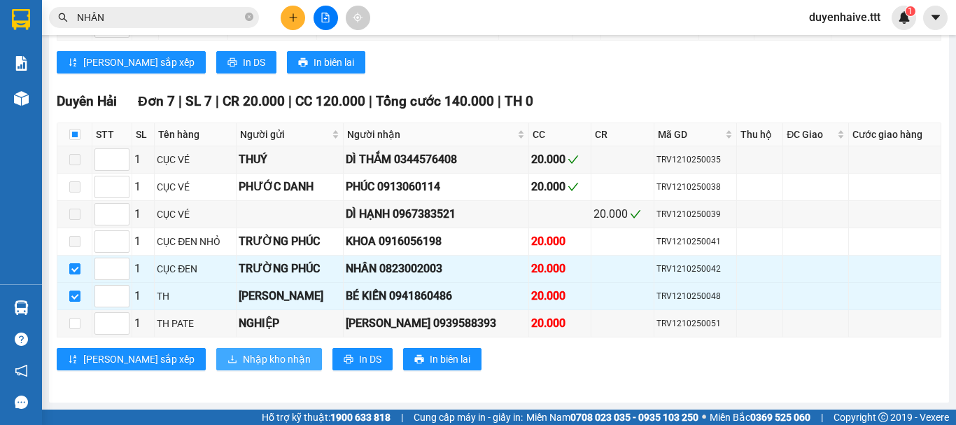
click at [243, 358] on span "Nhập kho nhận" at bounding box center [277, 358] width 68 height 15
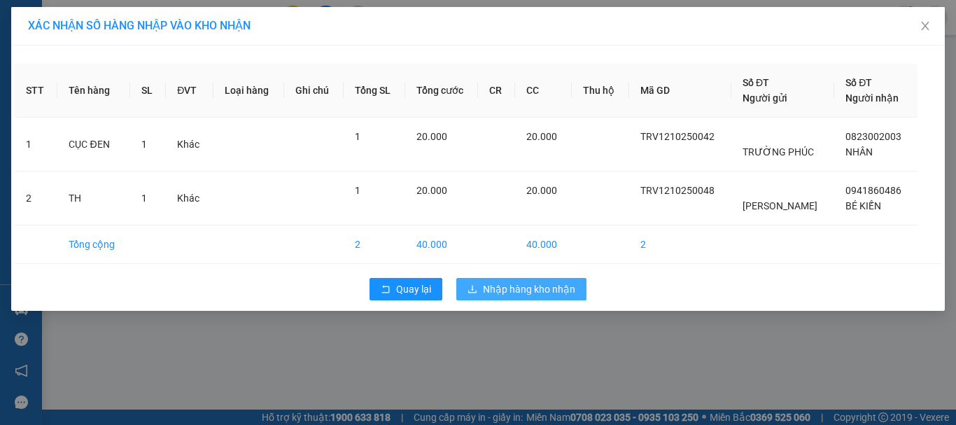
click at [535, 281] on button "Nhập hàng kho nhận" at bounding box center [521, 289] width 130 height 22
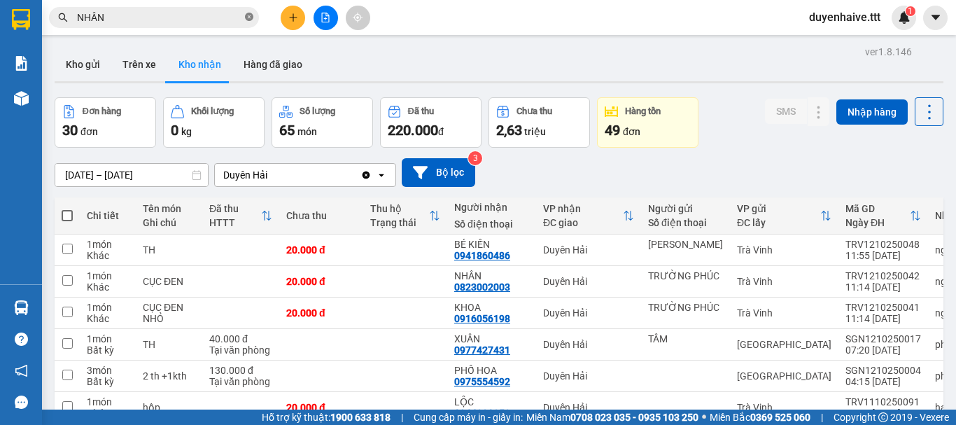
click at [251, 18] on icon "close-circle" at bounding box center [249, 17] width 8 height 8
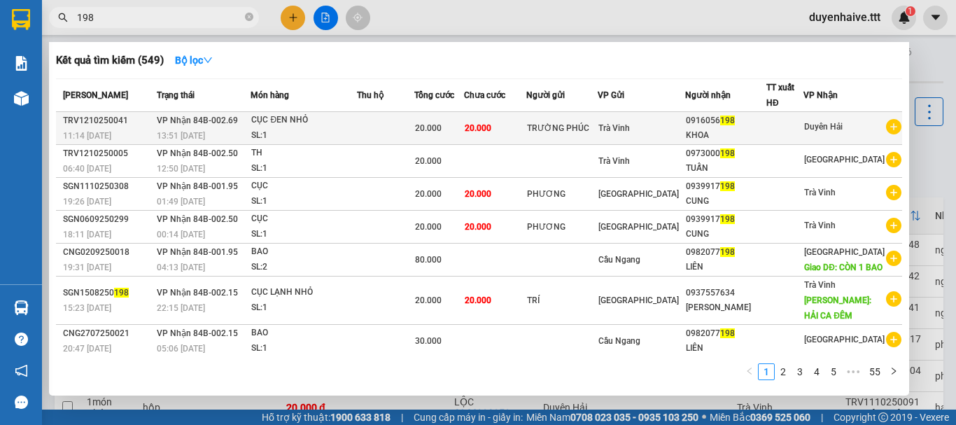
type input "198"
click at [356, 118] on div "CỤC ĐEN NHỎ" at bounding box center [303, 120] width 105 height 15
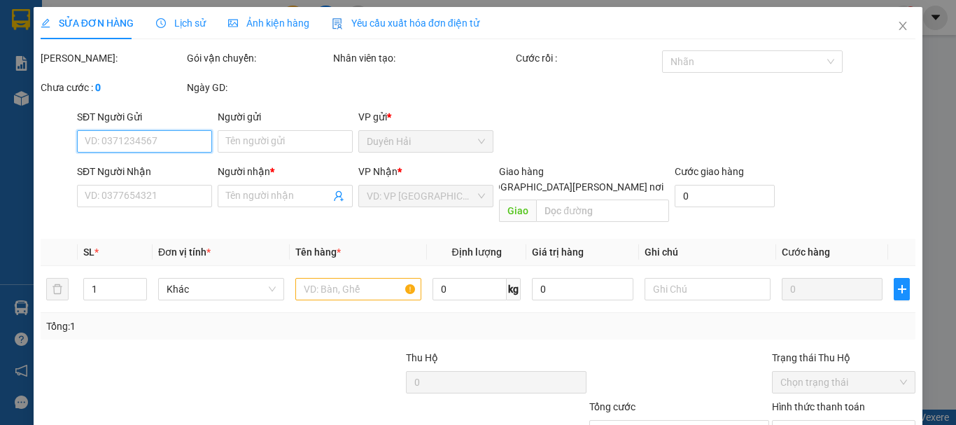
type input "TRƯỜNG PHÚC"
type input "0916056198"
type input "KHOA"
type input "20.000"
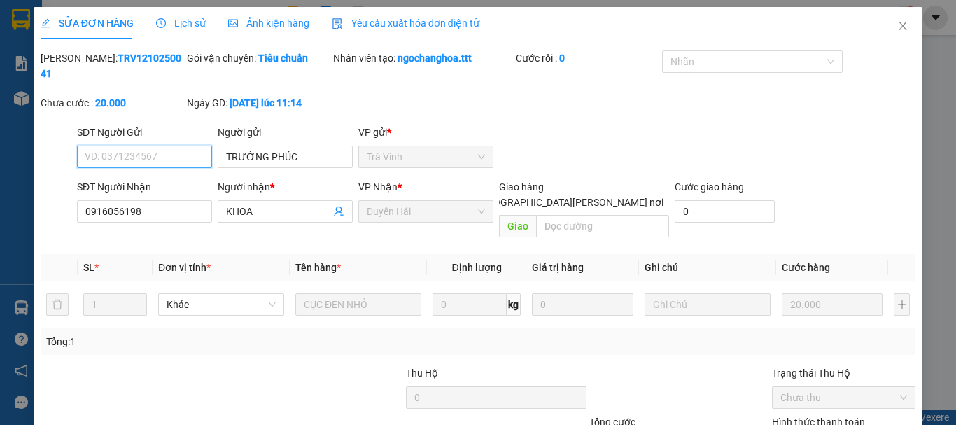
scroll to position [96, 0]
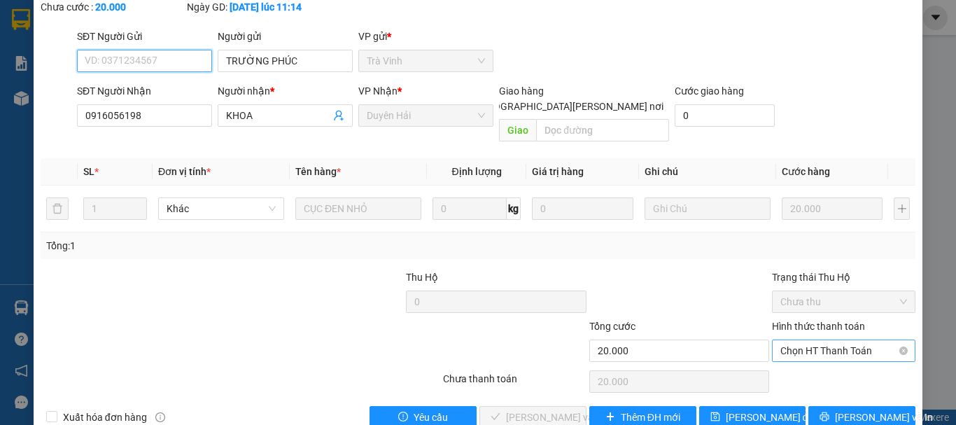
click at [840, 340] on span "Chọn HT Thanh Toán" at bounding box center [843, 350] width 127 height 21
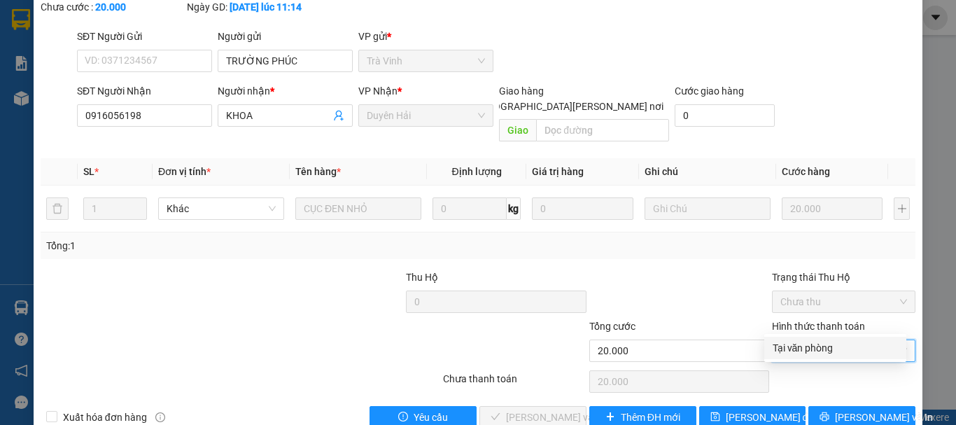
click at [819, 348] on div "Tại văn phòng" at bounding box center [834, 347] width 125 height 15
type input "0"
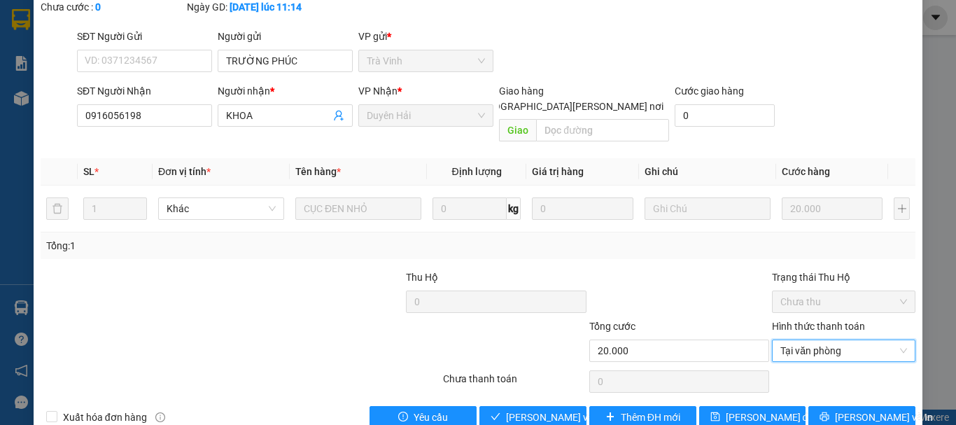
scroll to position [0, 0]
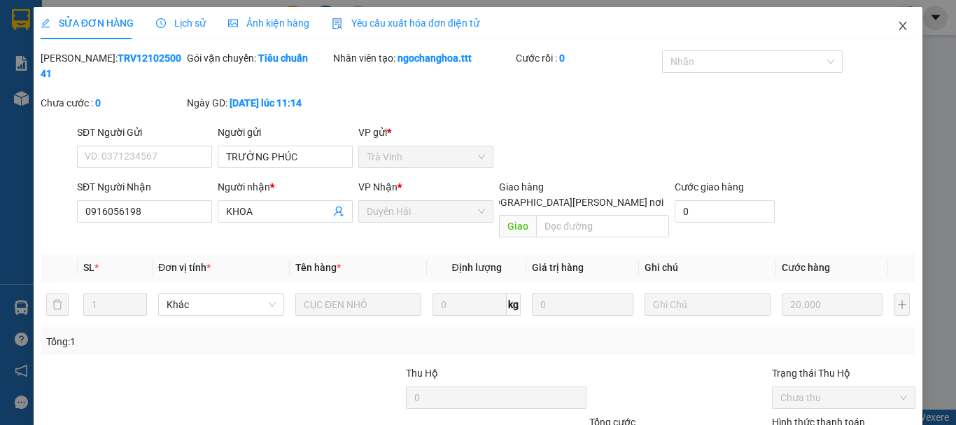
click at [897, 25] on icon "close" at bounding box center [902, 25] width 11 height 11
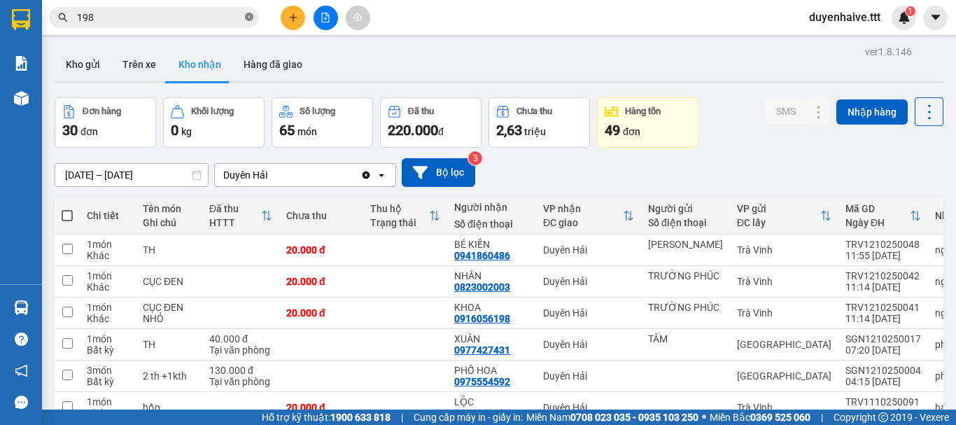
click at [250, 15] on icon "close-circle" at bounding box center [249, 17] width 8 height 8
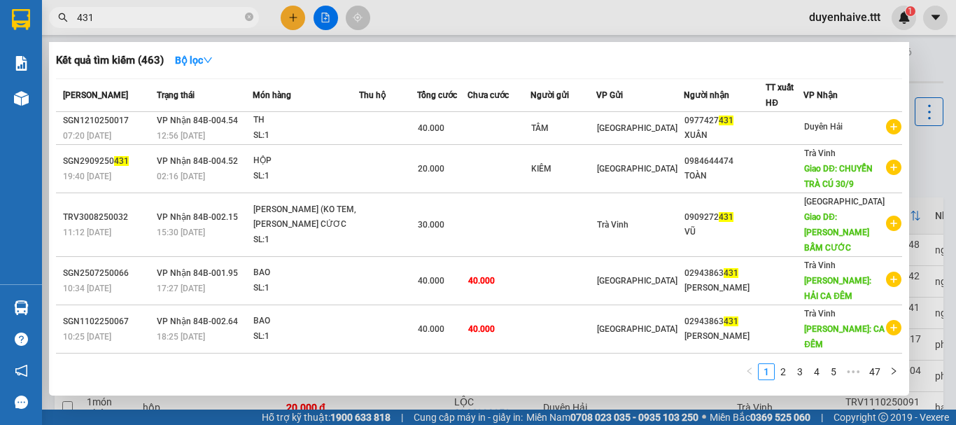
type input "431"
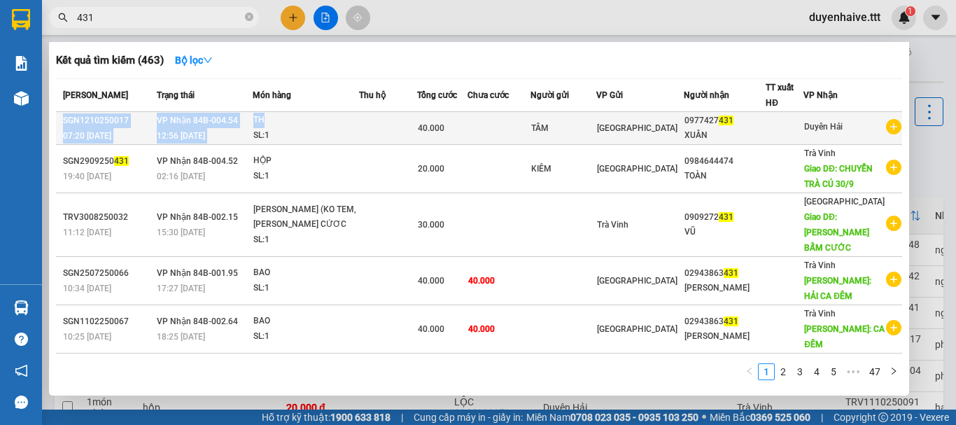
click at [349, 113] on table "Mã ĐH Trạng thái Món hàng Thu hộ [PERSON_NAME] [PERSON_NAME] Người gửi VP Gửi N…" at bounding box center [479, 297] width 846 height 439
click at [358, 127] on div "TH" at bounding box center [305, 120] width 105 height 15
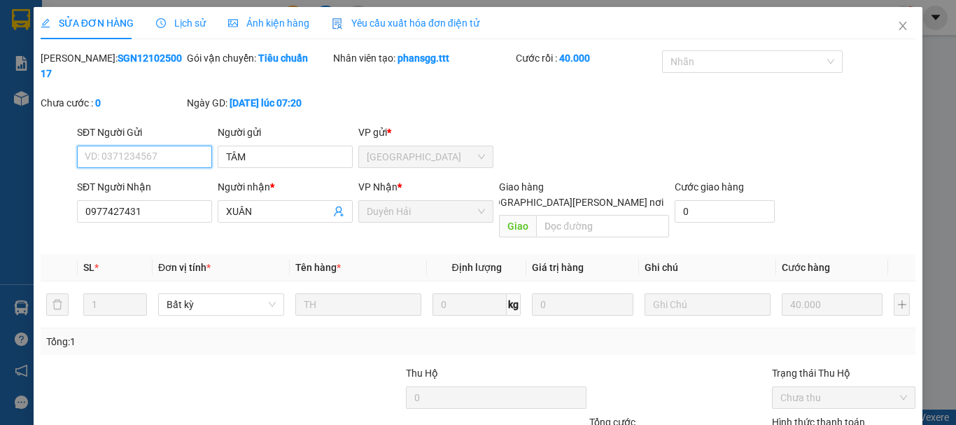
type input "TÂM"
type input "0977427431"
type input "XUÂN"
type input "40.000"
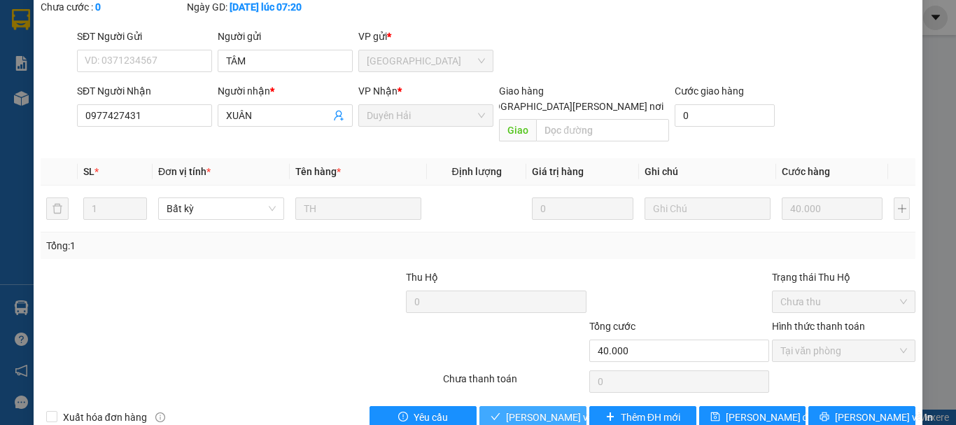
click at [540, 409] on span "[PERSON_NAME] và [PERSON_NAME] hàng" at bounding box center [600, 416] width 189 height 15
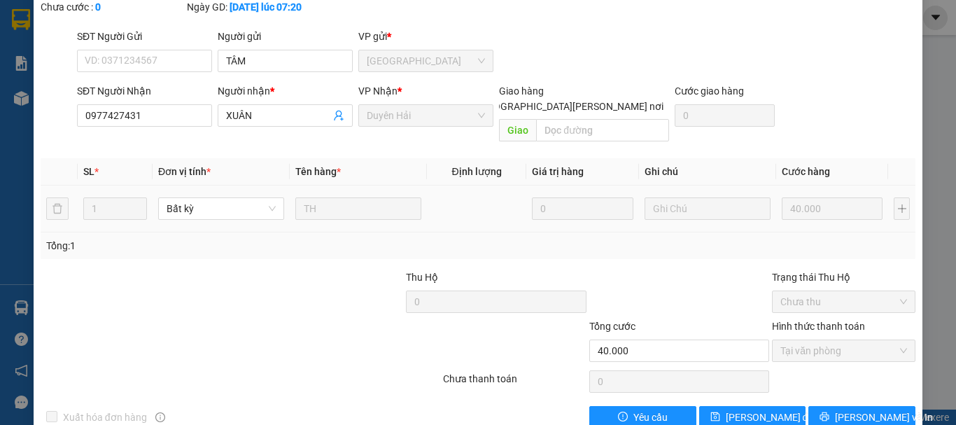
scroll to position [0, 0]
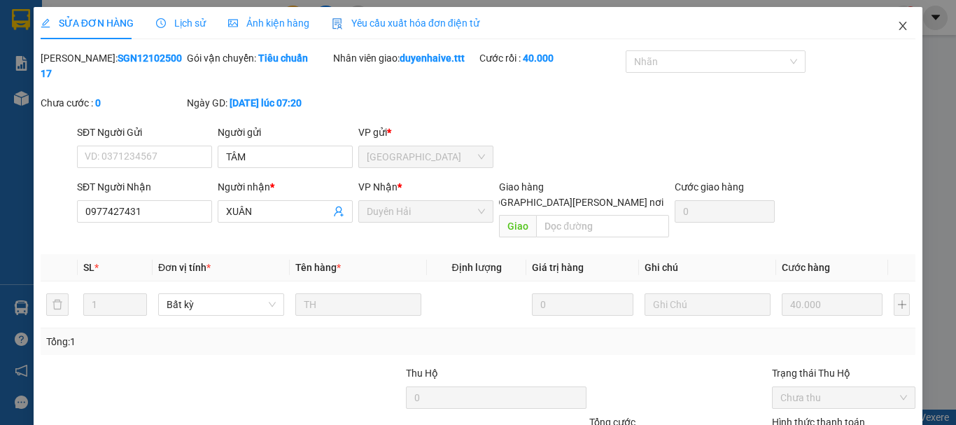
click at [897, 21] on icon "close" at bounding box center [902, 25] width 11 height 11
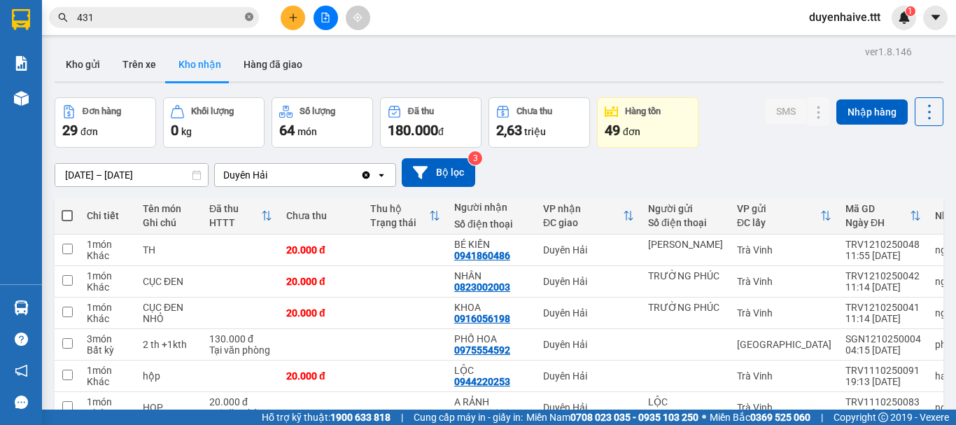
click at [246, 13] on icon "close-circle" at bounding box center [249, 17] width 8 height 8
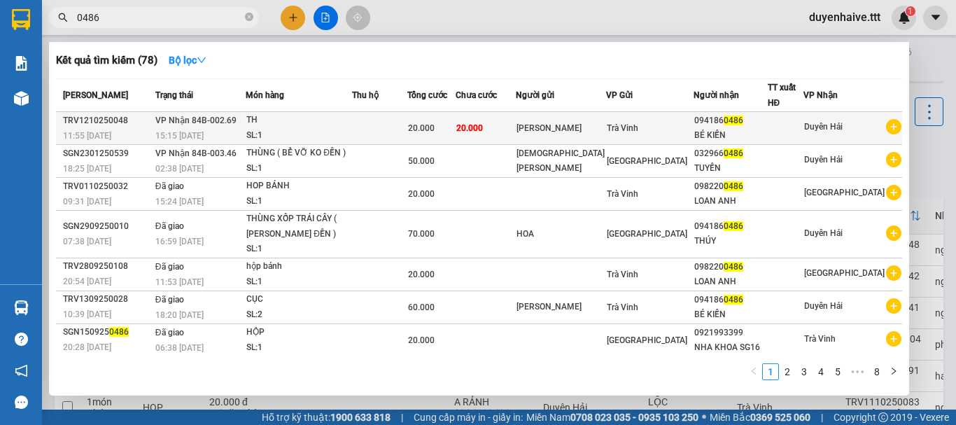
type input "0486"
click at [407, 122] on td at bounding box center [379, 128] width 55 height 33
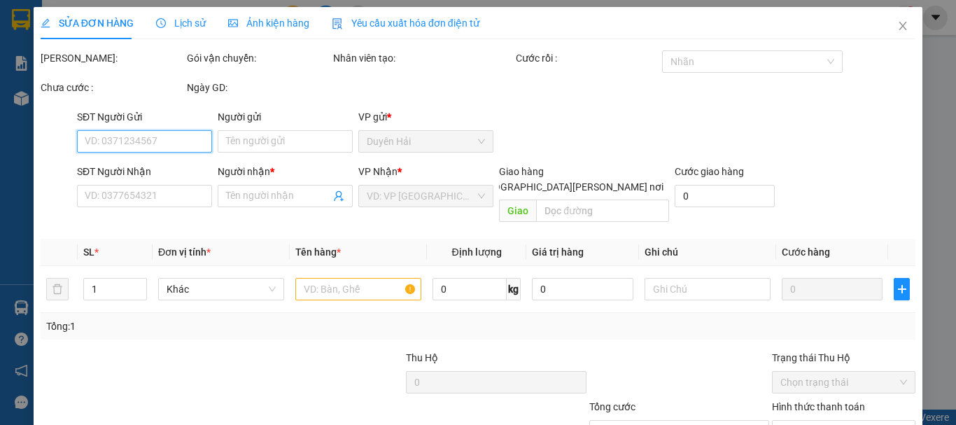
scroll to position [96, 0]
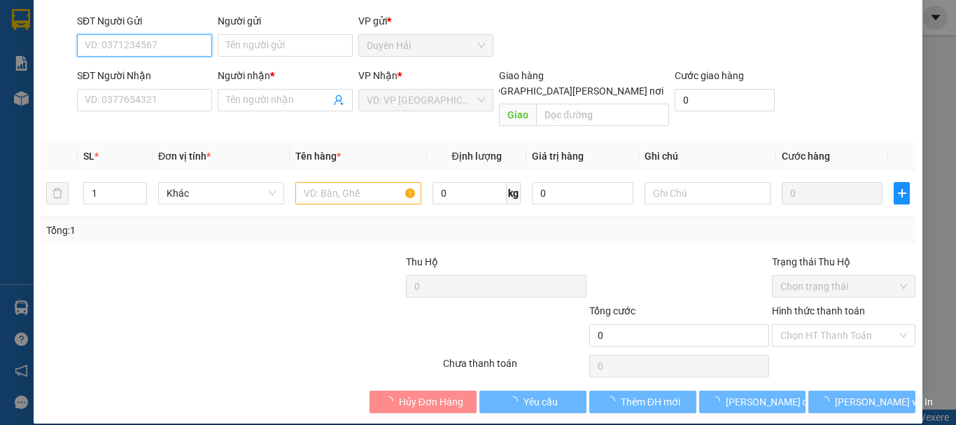
type input "[PERSON_NAME]"
type input "0941860486"
type input "BÉ KIẾN"
type input "20.000"
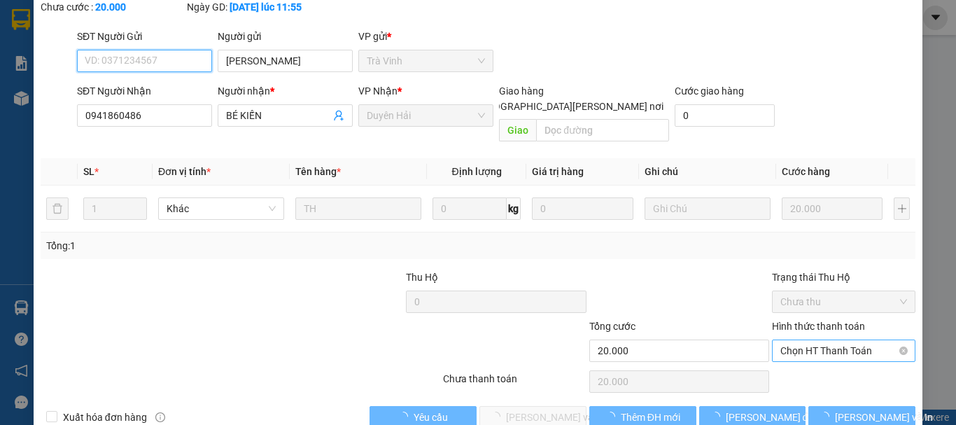
click at [803, 340] on span "Chọn HT Thanh Toán" at bounding box center [843, 350] width 127 height 21
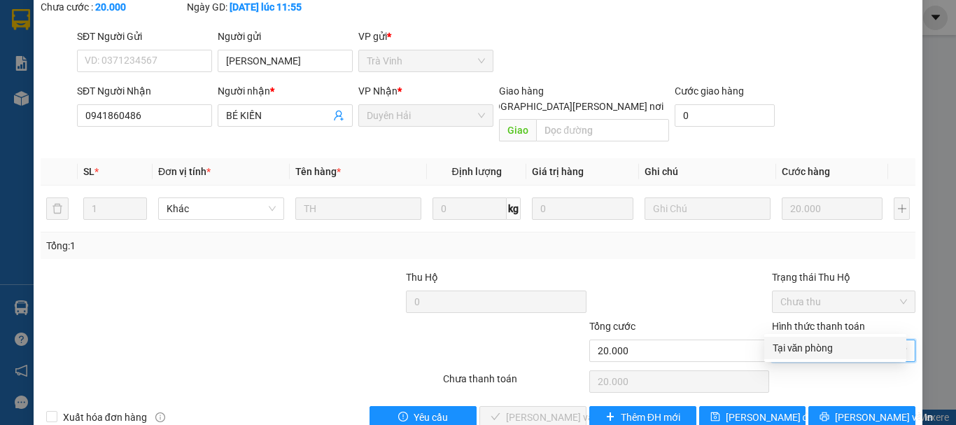
click at [780, 346] on div "Tại văn phòng" at bounding box center [834, 347] width 125 height 15
type input "0"
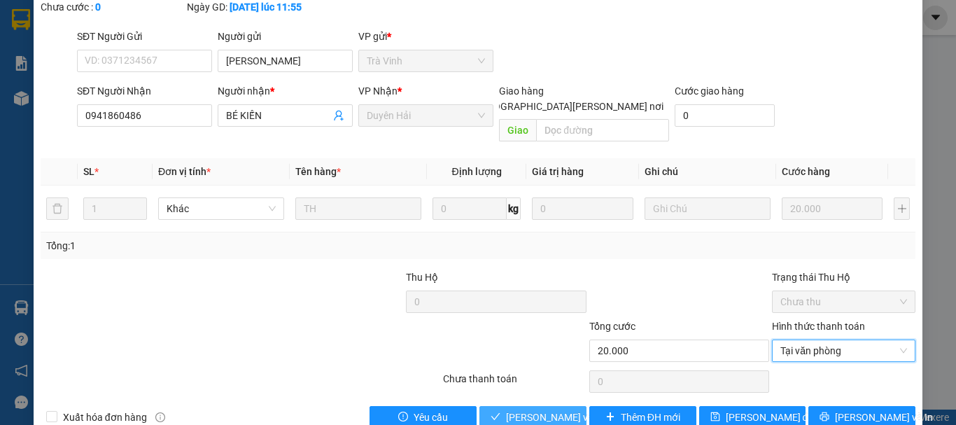
click at [539, 409] on span "[PERSON_NAME] và [PERSON_NAME] hàng" at bounding box center [600, 416] width 189 height 15
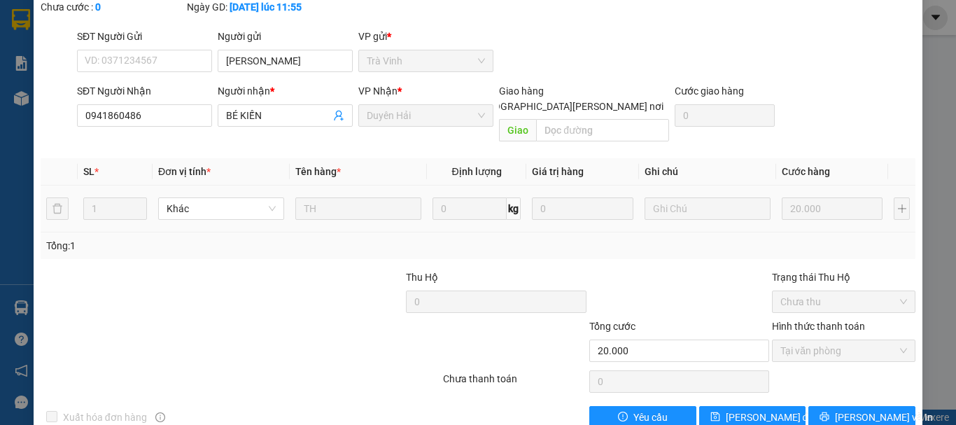
scroll to position [0, 0]
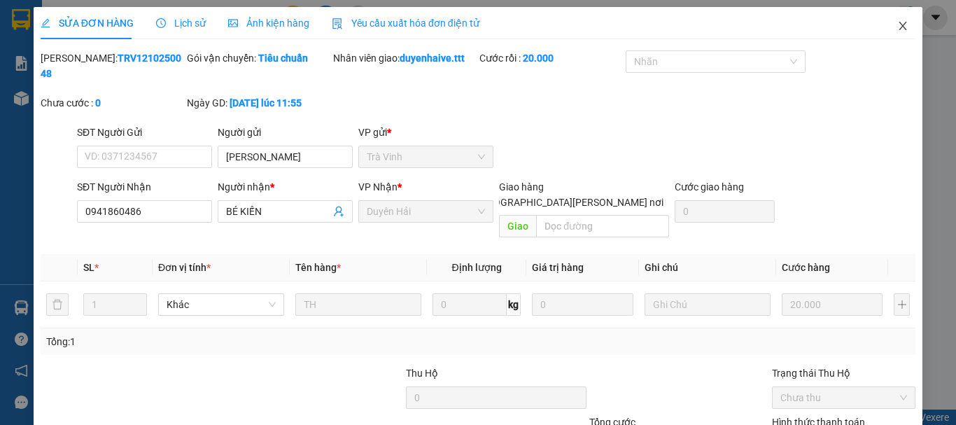
click at [899, 26] on icon "close" at bounding box center [903, 26] width 8 height 8
click at [890, 24] on span "duyenhaive.ttt" at bounding box center [845, 16] width 94 height 17
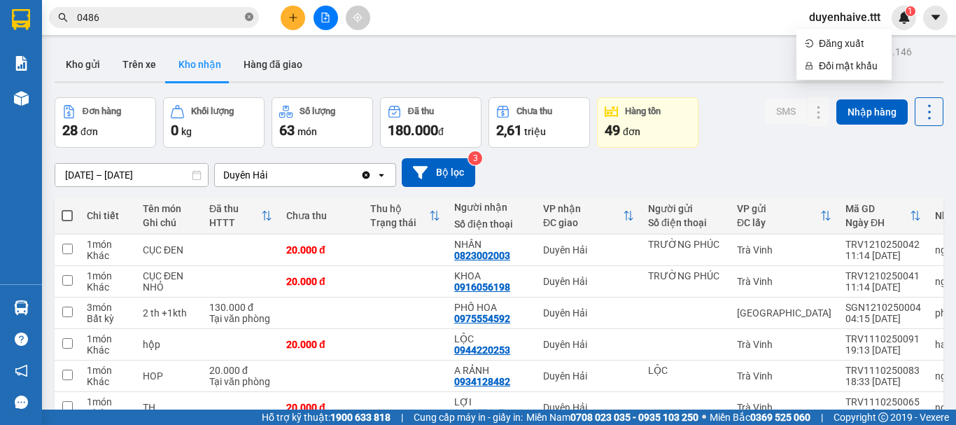
click at [249, 19] on icon "close-circle" at bounding box center [249, 17] width 8 height 8
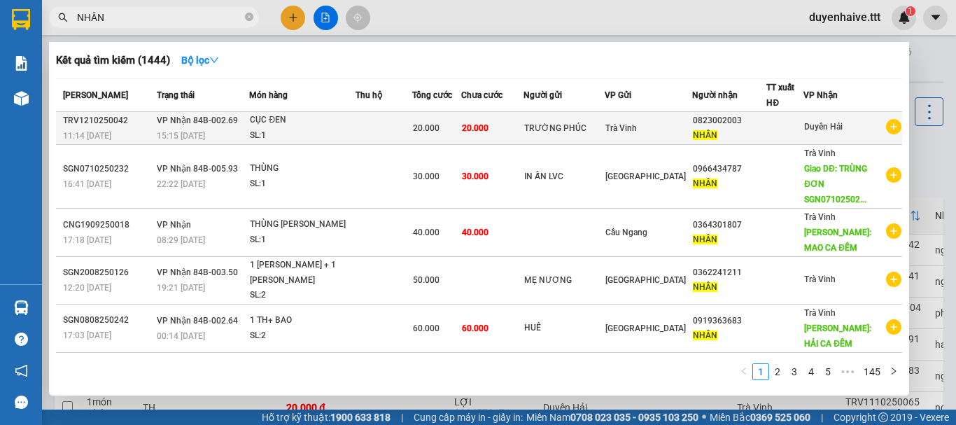
type input "NHÂN"
click at [371, 129] on td at bounding box center [383, 128] width 57 height 33
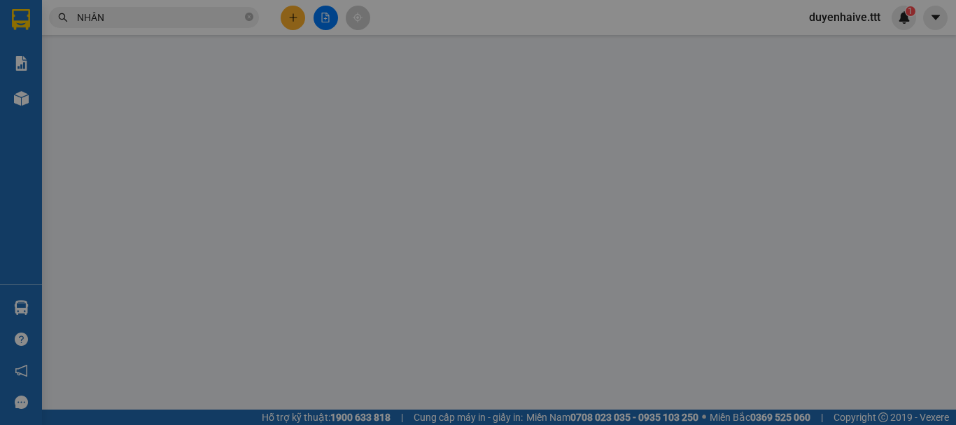
type input "TRƯỜNG PHÚC"
type input "0823002003"
type input "NHÂN"
type input "20.000"
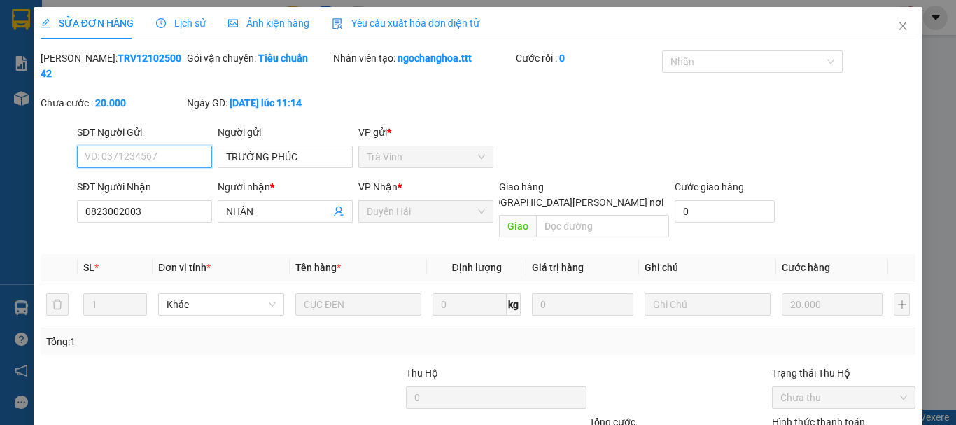
scroll to position [96, 0]
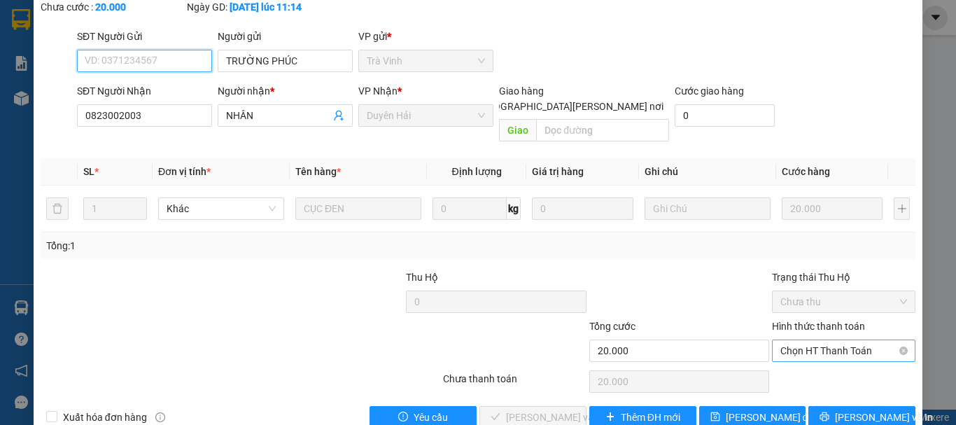
click at [816, 340] on span "Chọn HT Thanh Toán" at bounding box center [843, 350] width 127 height 21
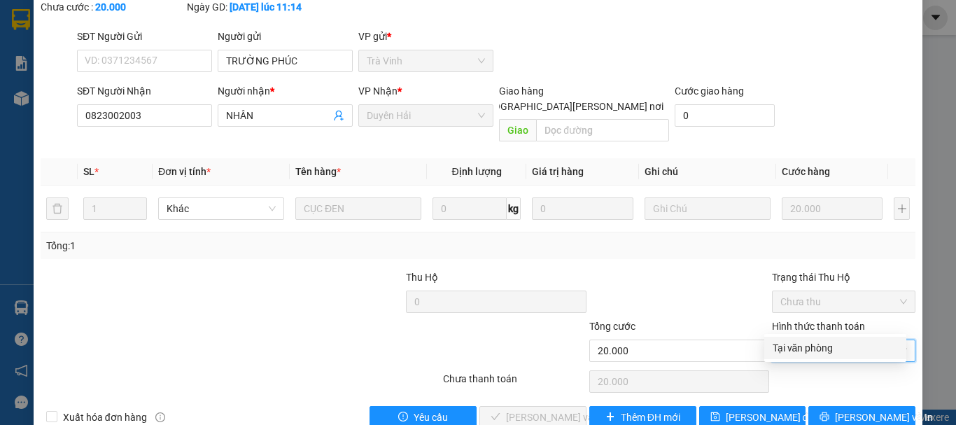
click at [803, 347] on div "Tại văn phòng" at bounding box center [834, 347] width 125 height 15
type input "0"
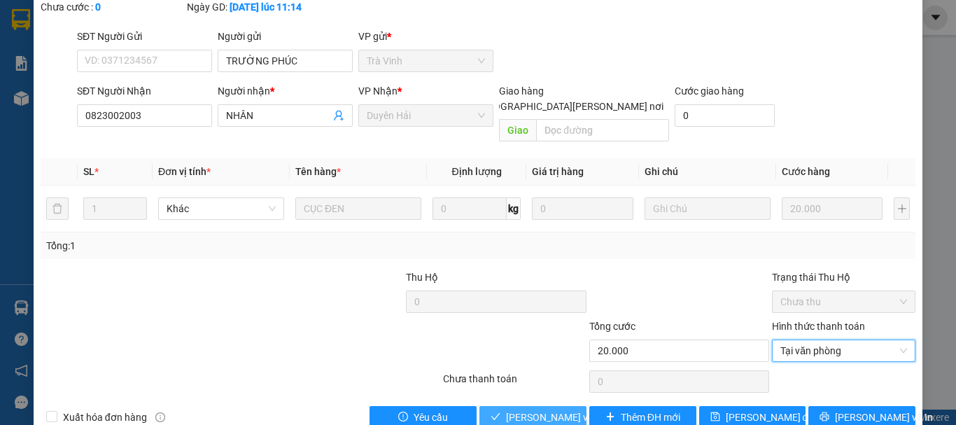
click at [533, 409] on span "[PERSON_NAME] và [PERSON_NAME] hàng" at bounding box center [600, 416] width 189 height 15
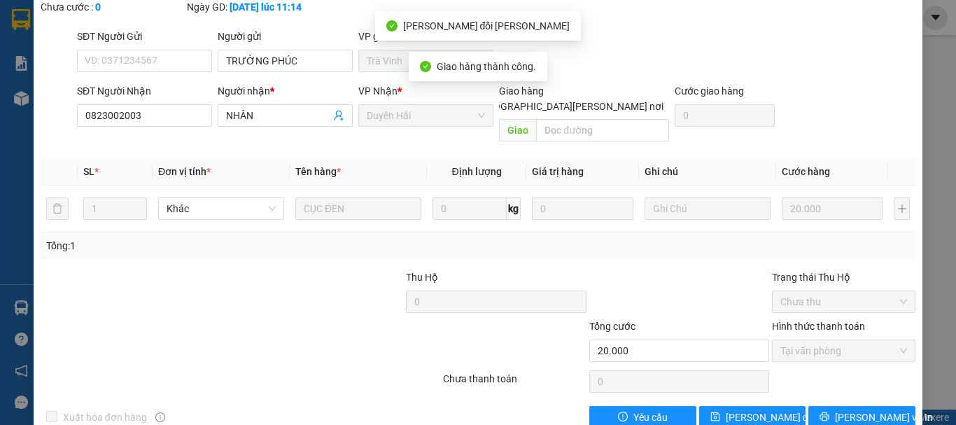
scroll to position [0, 0]
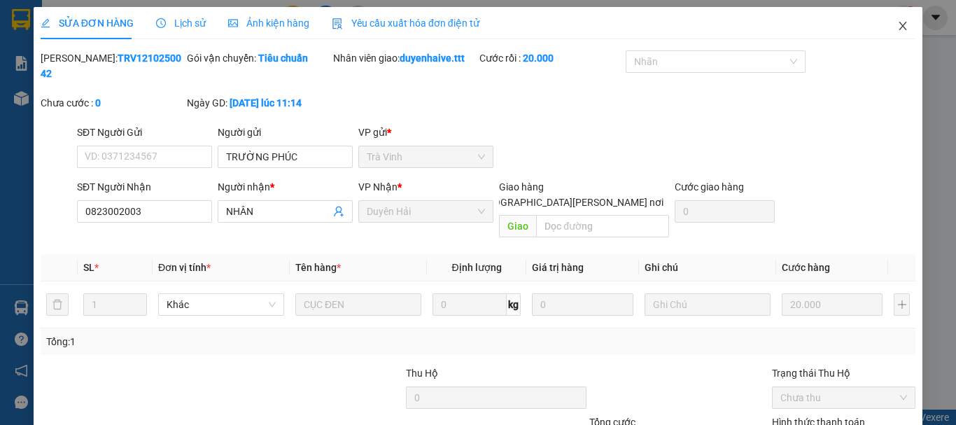
click at [897, 26] on icon "close" at bounding box center [902, 25] width 11 height 11
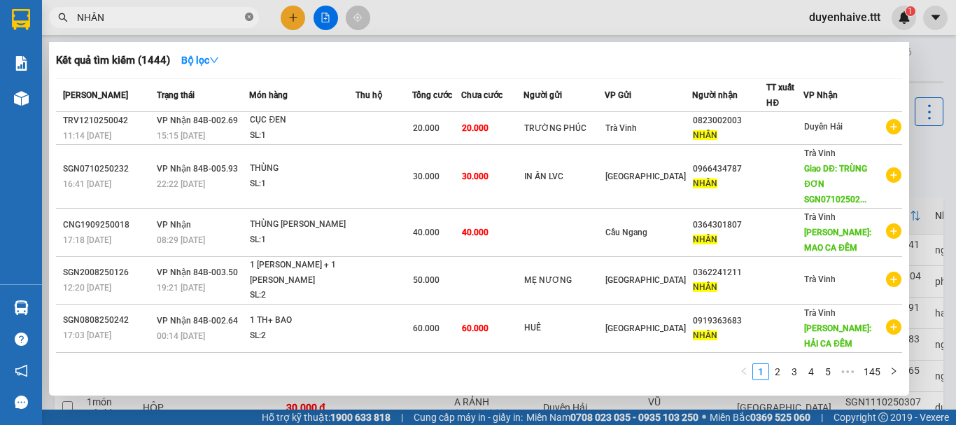
click at [248, 14] on icon "close-circle" at bounding box center [249, 17] width 8 height 8
type input "0486"
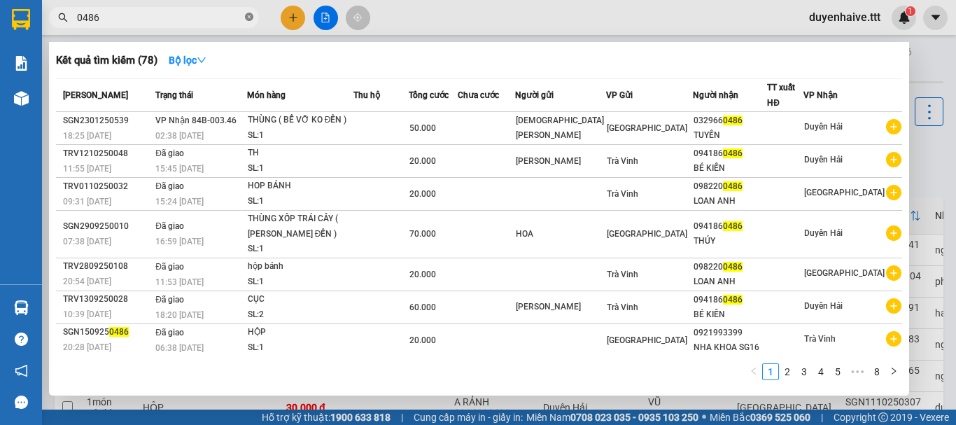
click at [250, 14] on icon "close-circle" at bounding box center [249, 17] width 8 height 8
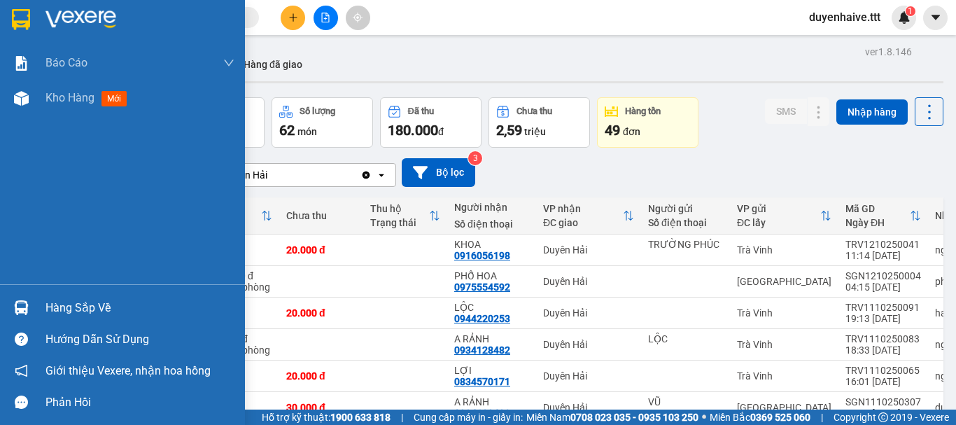
click at [95, 302] on div "Hàng sắp về" at bounding box center [139, 307] width 189 height 21
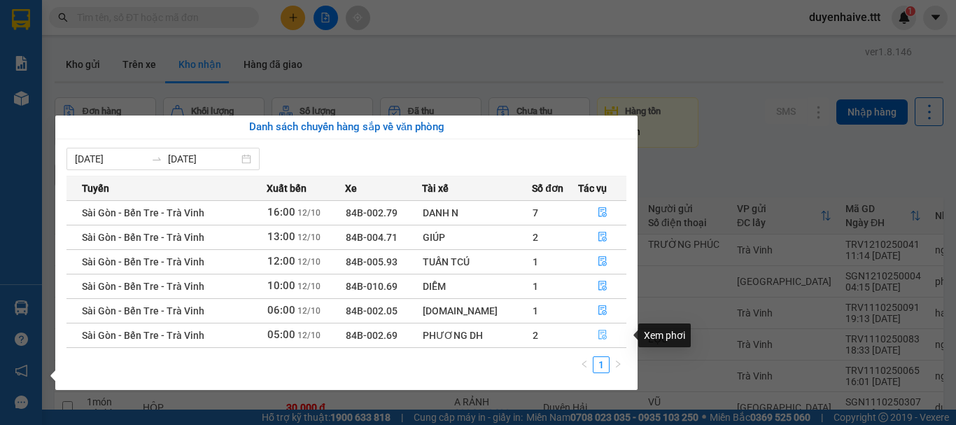
click at [597, 330] on icon "file-done" at bounding box center [602, 335] width 10 height 10
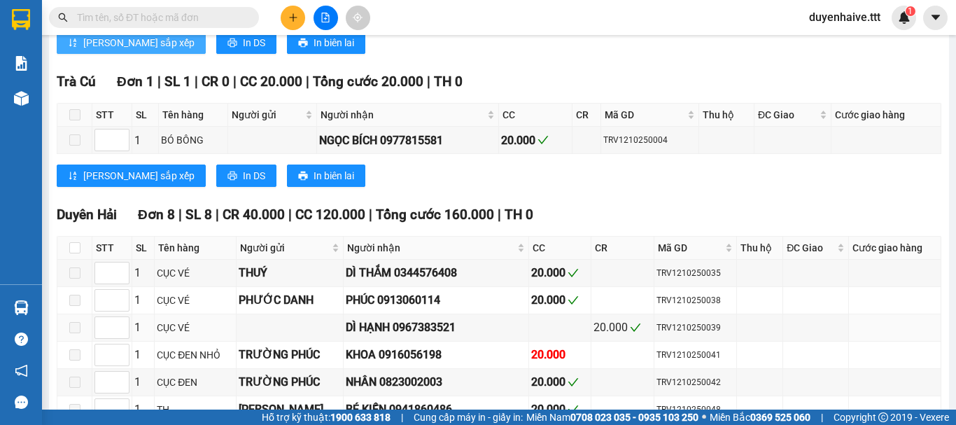
scroll to position [572, 0]
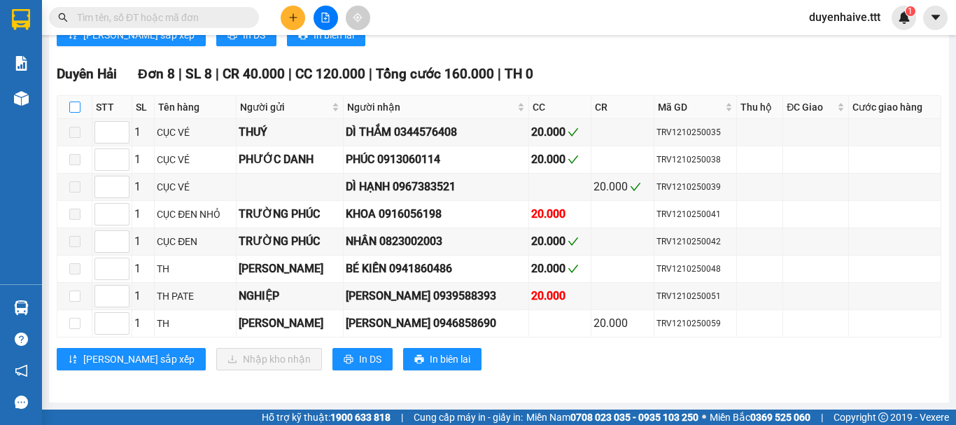
click at [71, 103] on input "checkbox" at bounding box center [74, 106] width 11 height 11
checkbox input "true"
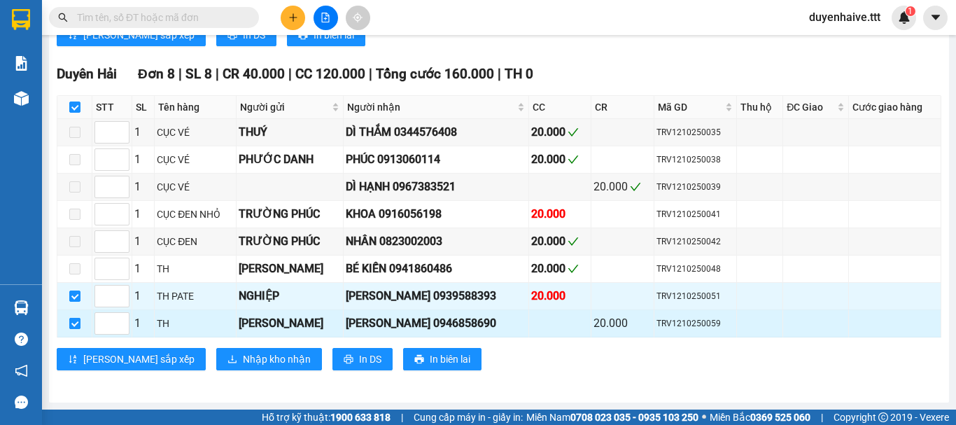
click at [69, 324] on input "checkbox" at bounding box center [74, 323] width 11 height 11
checkbox input "false"
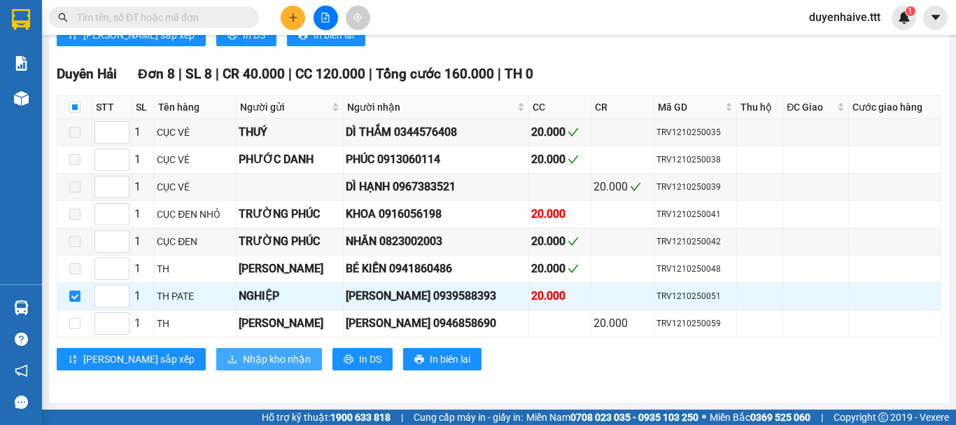
click at [243, 358] on span "Nhập kho nhận" at bounding box center [277, 358] width 68 height 15
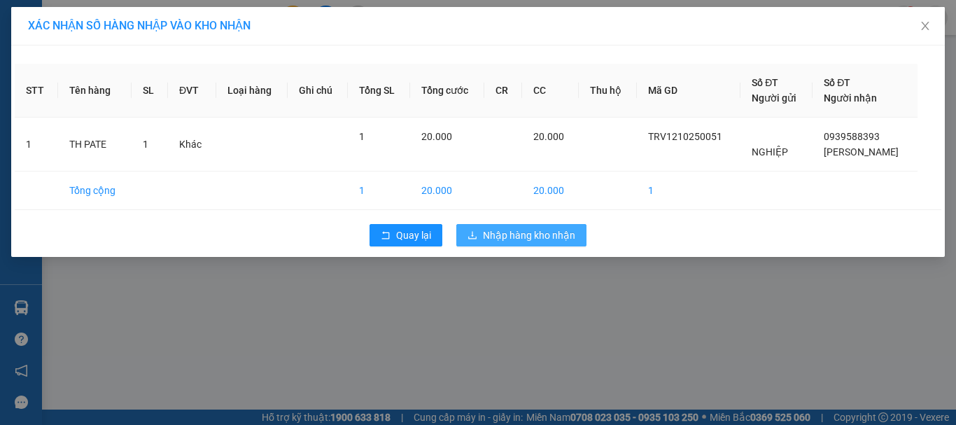
click at [533, 239] on span "Nhập hàng kho nhận" at bounding box center [529, 234] width 92 height 15
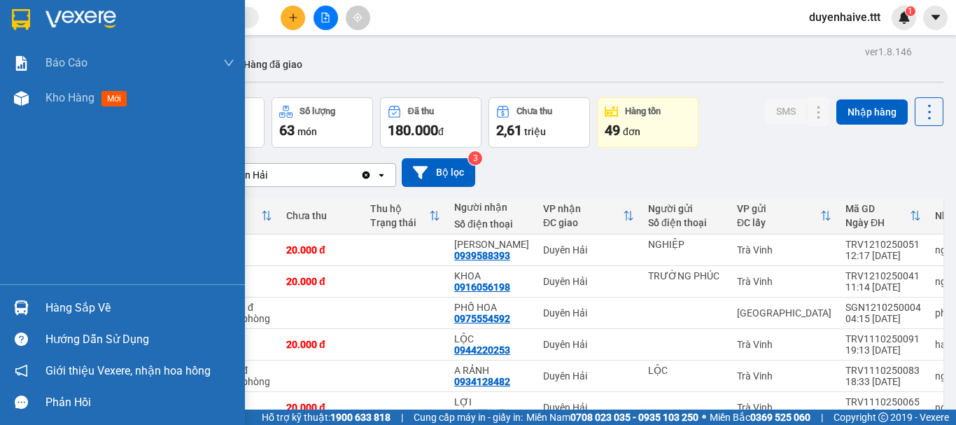
click at [76, 306] on div "Hàng sắp về" at bounding box center [139, 307] width 189 height 21
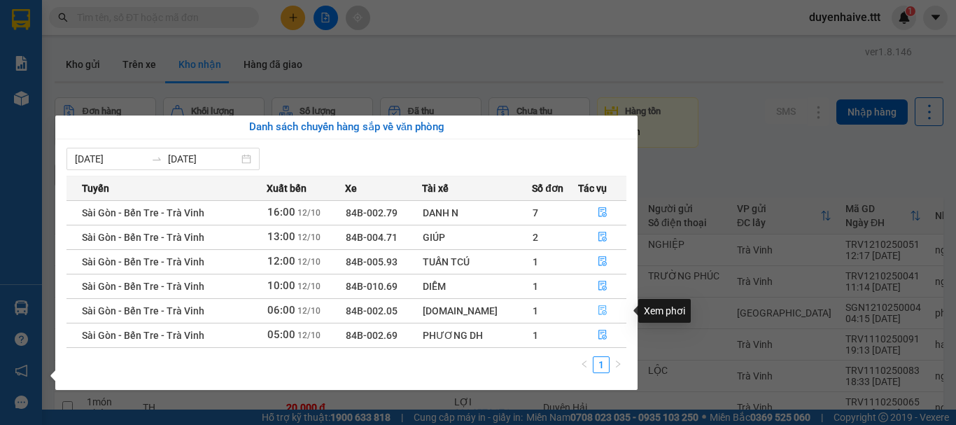
click at [598, 307] on icon "file-done" at bounding box center [602, 310] width 10 height 10
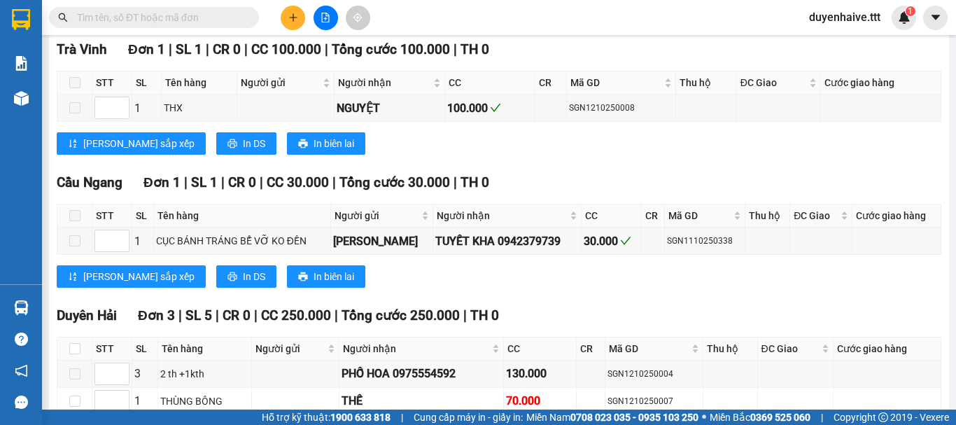
scroll to position [327, 0]
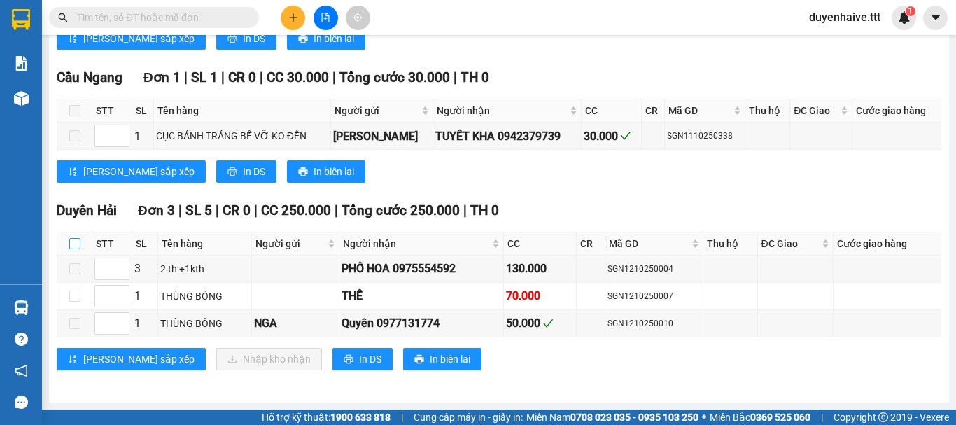
click at [76, 244] on input "checkbox" at bounding box center [74, 243] width 11 height 11
checkbox input "true"
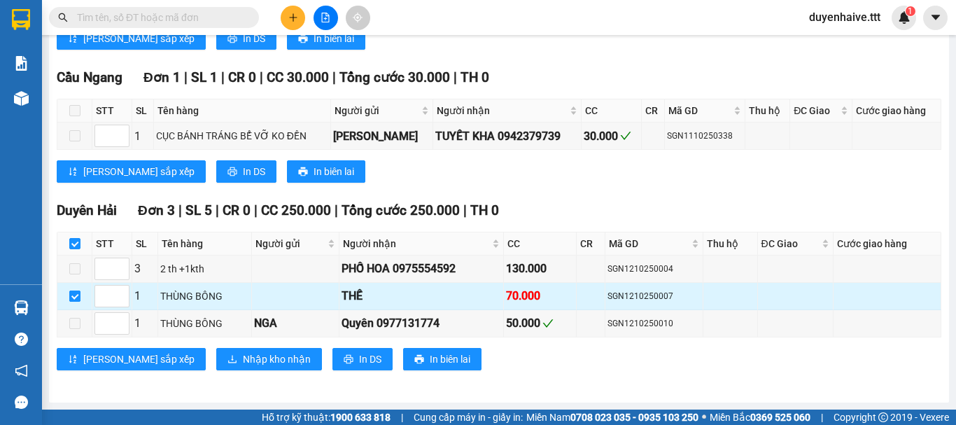
click at [73, 295] on input "checkbox" at bounding box center [74, 295] width 11 height 11
checkbox input "false"
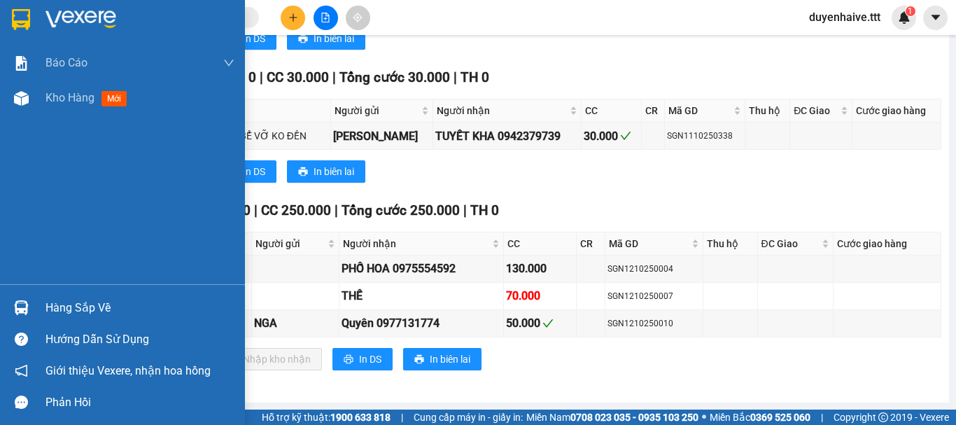
click at [35, 306] on div "Hàng sắp về" at bounding box center [122, 307] width 245 height 31
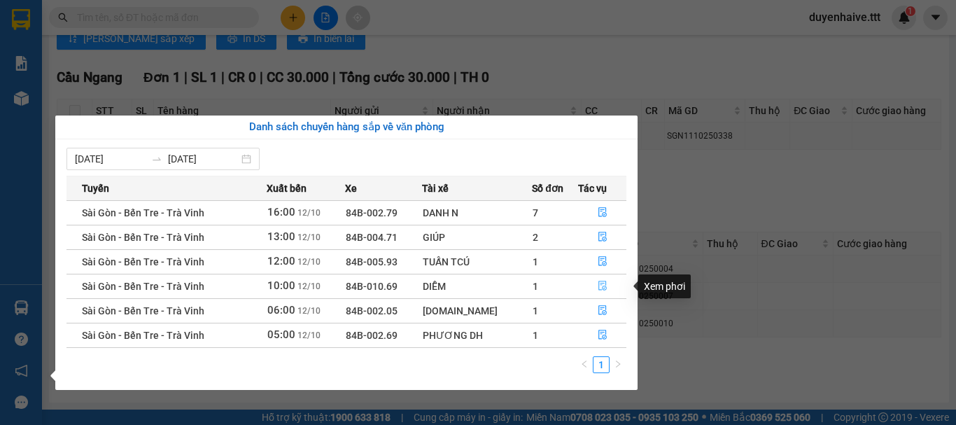
click at [602, 284] on icon "file-done" at bounding box center [602, 286] width 10 height 10
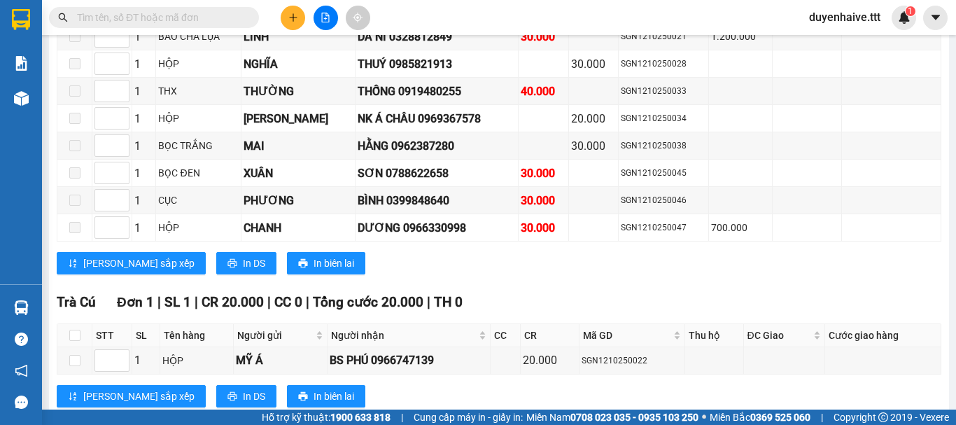
scroll to position [1138, 0]
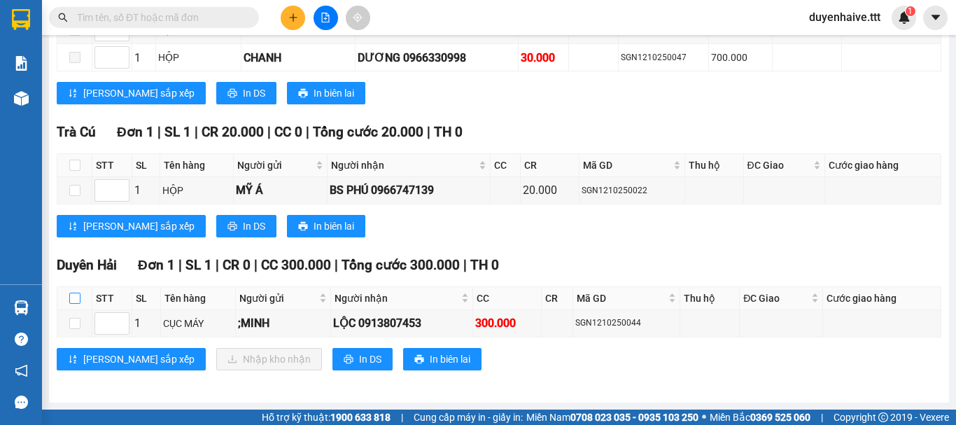
drag, startPoint x: 73, startPoint y: 297, endPoint x: 82, endPoint y: 302, distance: 10.0
click at [73, 297] on input "checkbox" at bounding box center [74, 297] width 11 height 11
checkbox input "true"
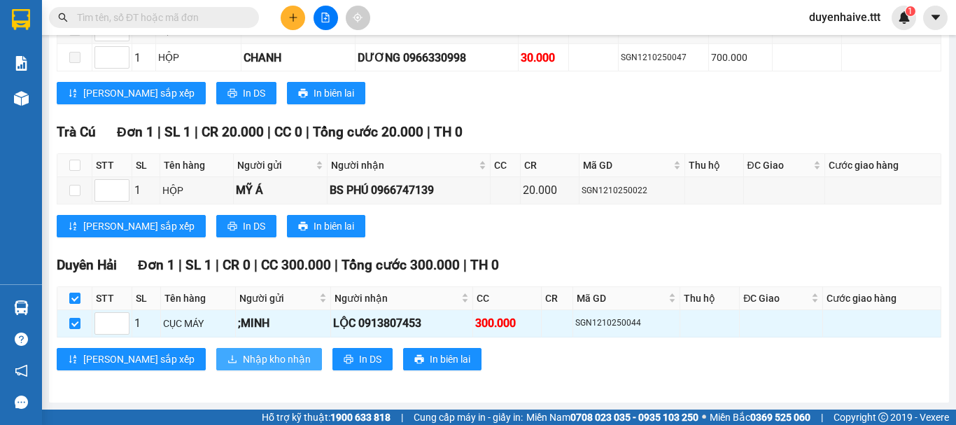
click at [243, 355] on span "Nhập kho nhận" at bounding box center [277, 358] width 68 height 15
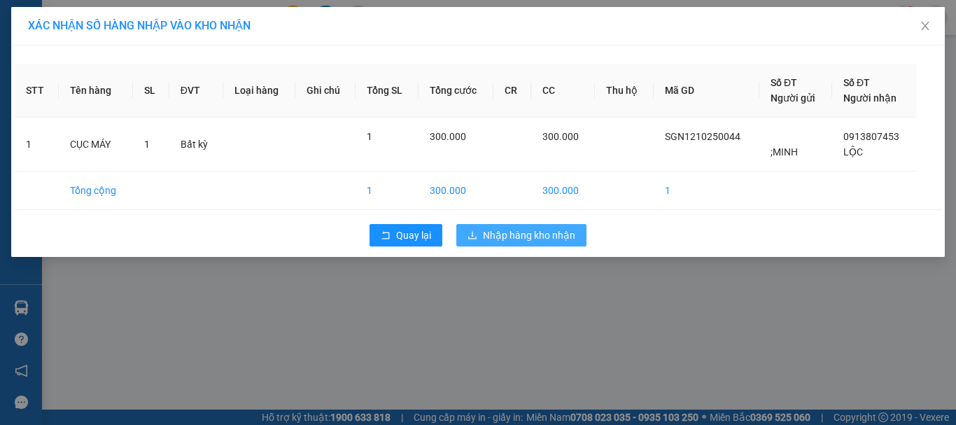
click at [530, 235] on span "Nhập hàng kho nhận" at bounding box center [529, 234] width 92 height 15
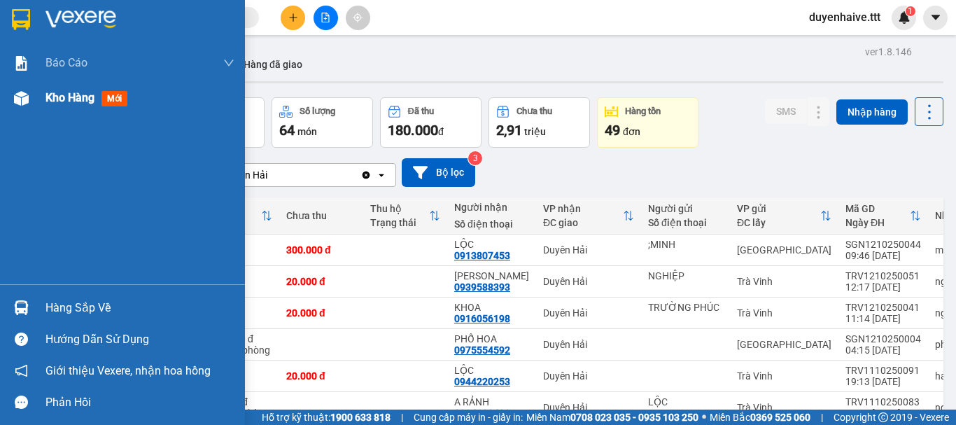
click at [73, 93] on span "Kho hàng" at bounding box center [69, 97] width 49 height 13
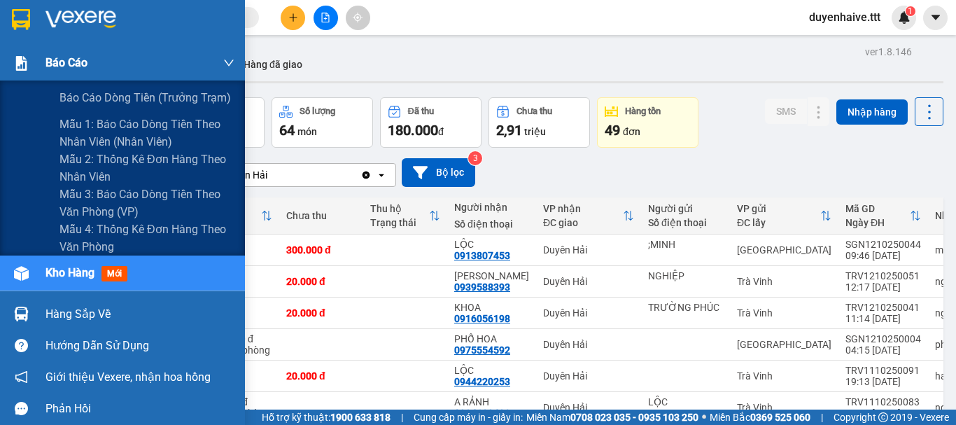
click at [82, 65] on span "Báo cáo" at bounding box center [66, 62] width 42 height 17
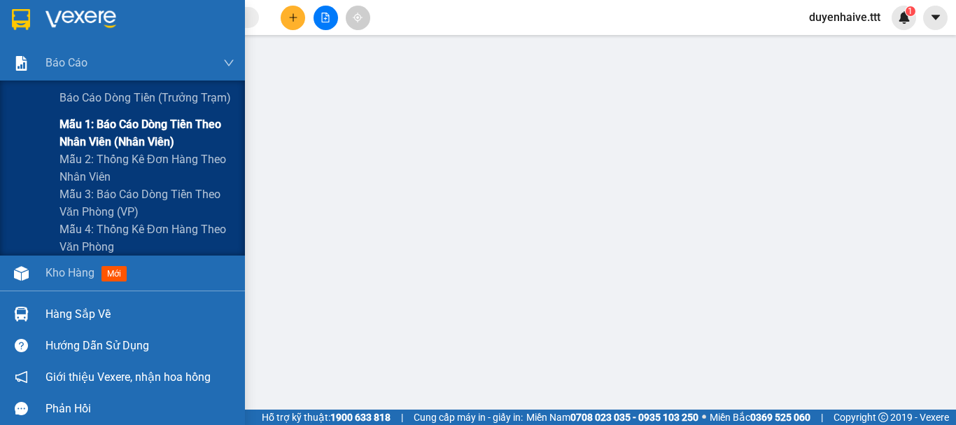
click at [99, 122] on span "Mẫu 1: Báo cáo dòng tiền theo nhân viên (nhân viên)" at bounding box center [146, 132] width 175 height 35
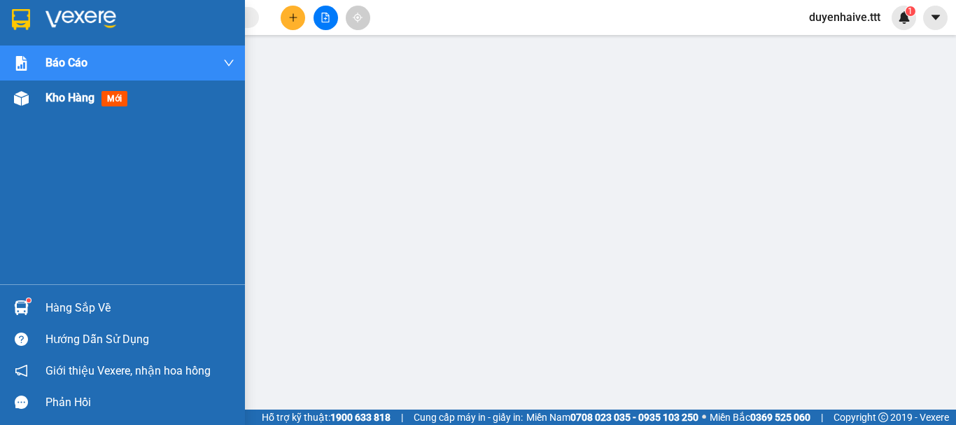
click at [71, 98] on span "Kho hàng" at bounding box center [69, 97] width 49 height 13
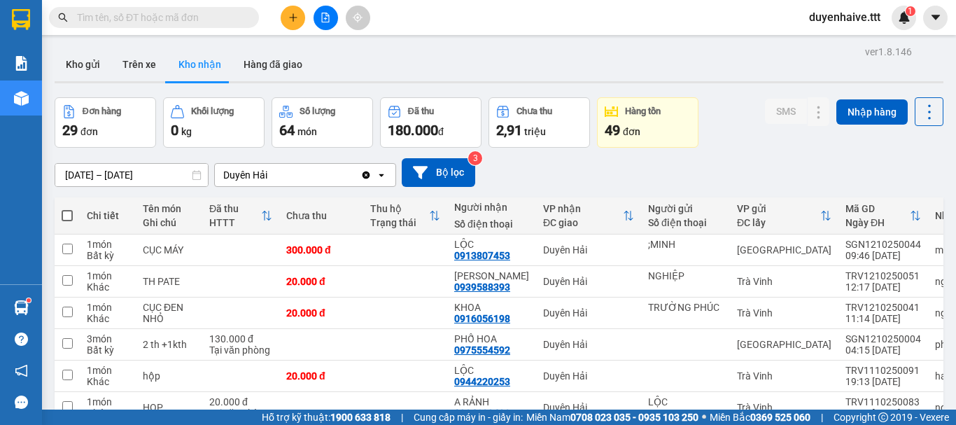
click at [162, 15] on input "text" at bounding box center [159, 17] width 165 height 15
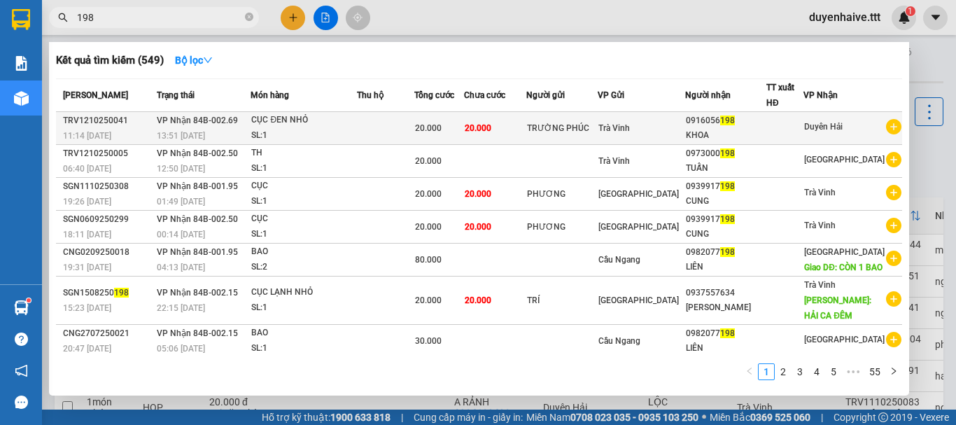
type input "198"
click at [390, 120] on td at bounding box center [385, 128] width 57 height 33
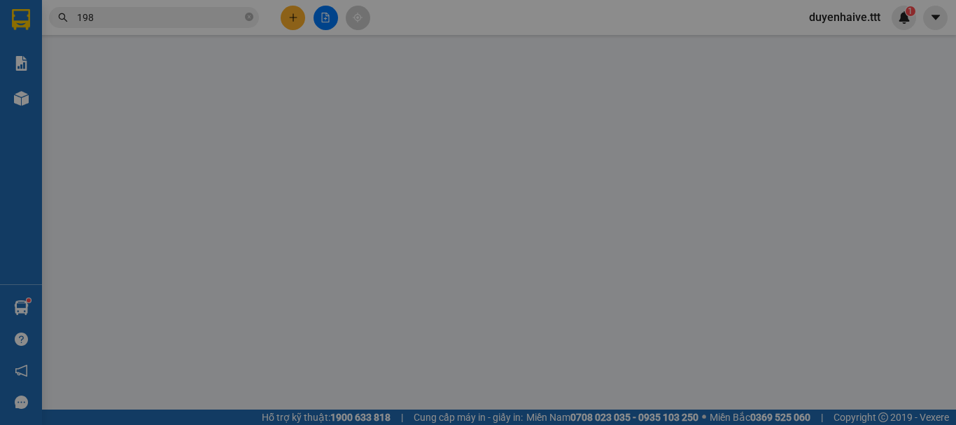
type input "TRƯỜNG PHÚC"
type input "0916056198"
type input "KHOA"
type input "20.000"
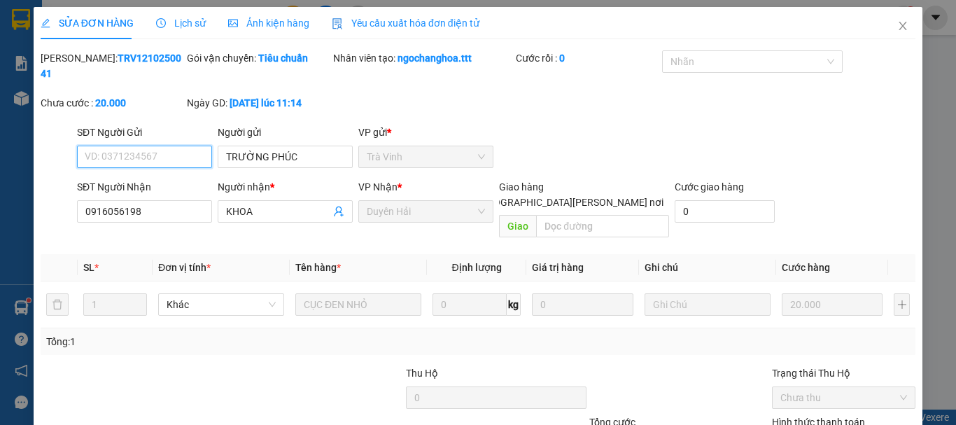
scroll to position [96, 0]
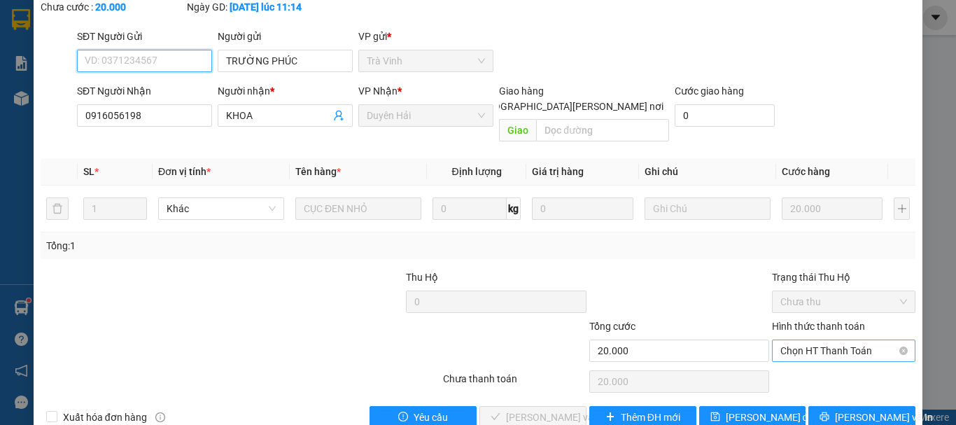
click at [817, 340] on span "Chọn HT Thanh Toán" at bounding box center [843, 350] width 127 height 21
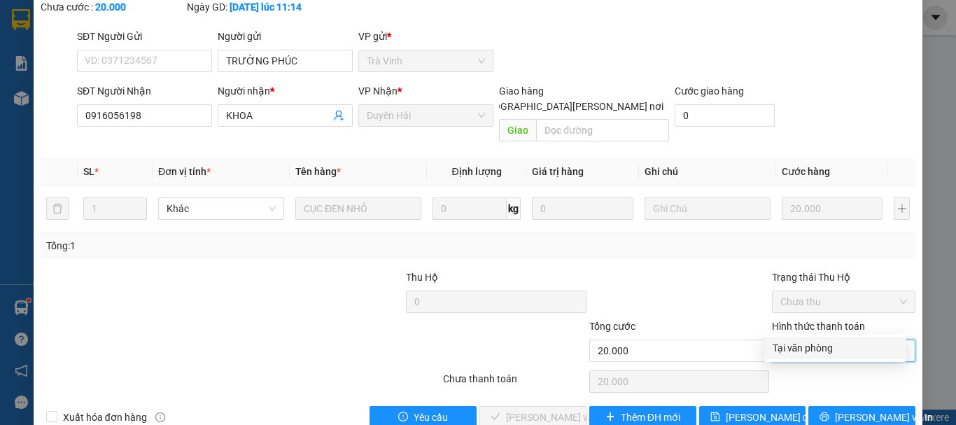
drag, startPoint x: 791, startPoint y: 348, endPoint x: 749, endPoint y: 353, distance: 41.6
click at [791, 349] on div "Tại văn phòng" at bounding box center [834, 347] width 125 height 15
type input "0"
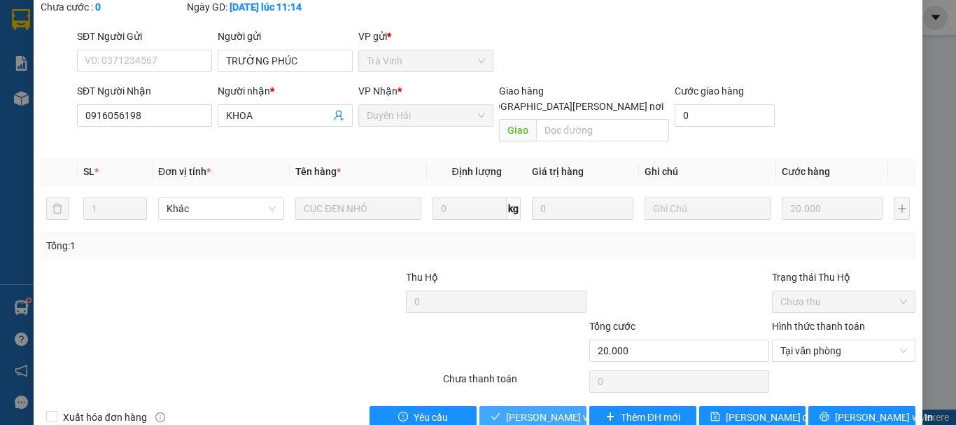
click at [509, 409] on span "[PERSON_NAME] và [PERSON_NAME] hàng" at bounding box center [600, 416] width 189 height 15
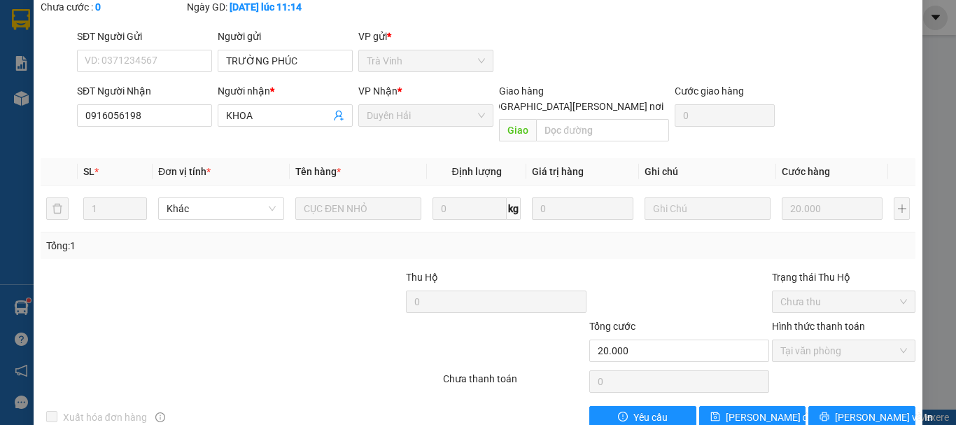
scroll to position [0, 0]
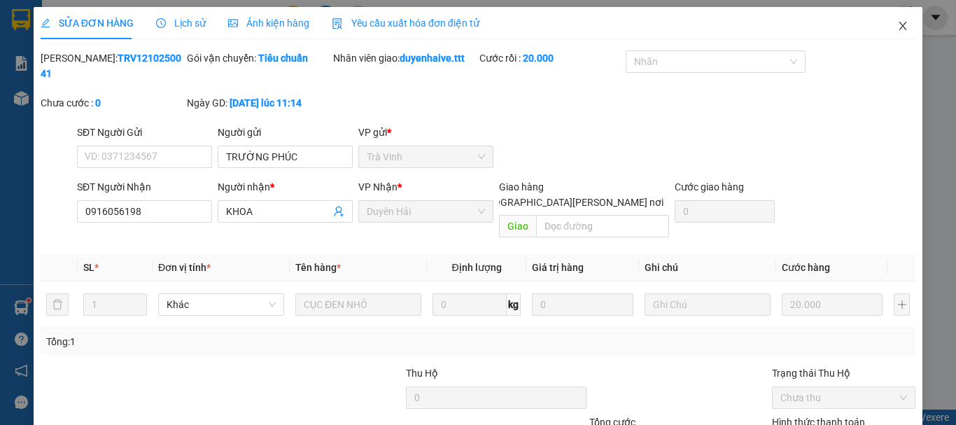
click at [897, 21] on icon "close" at bounding box center [902, 25] width 11 height 11
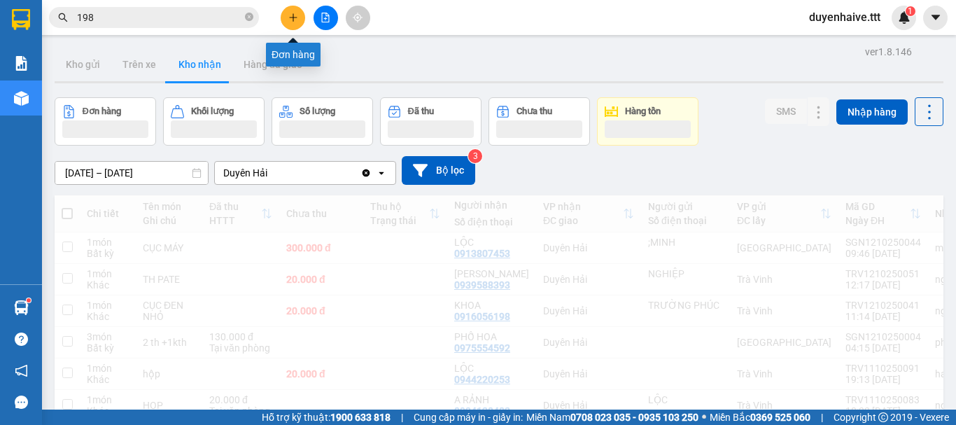
click at [285, 15] on button at bounding box center [293, 18] width 24 height 24
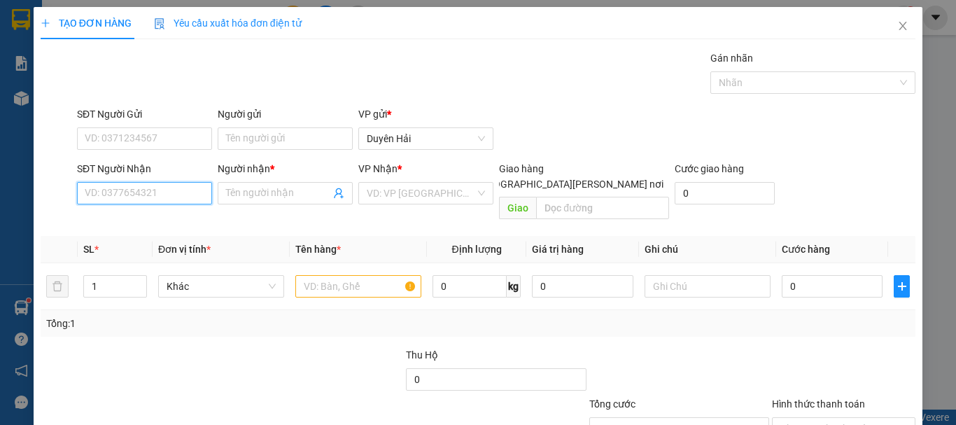
click at [150, 197] on input "SĐT Người Nhận" at bounding box center [144, 193] width 135 height 22
type input "0938642147"
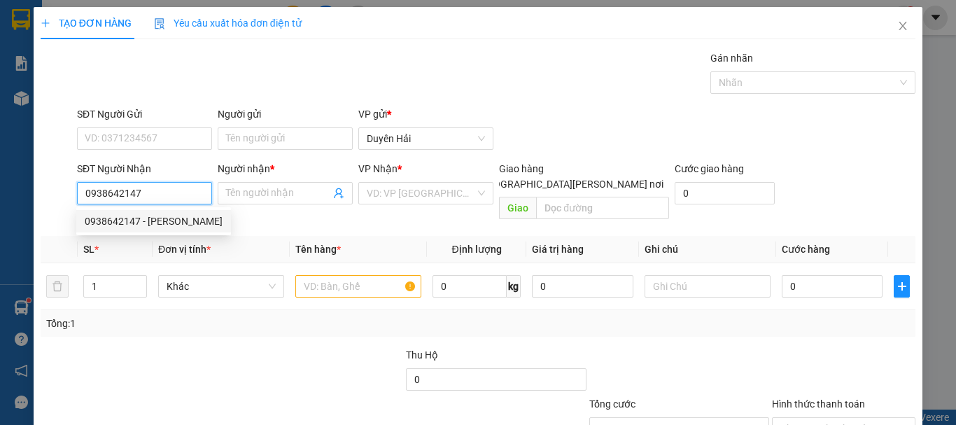
click at [126, 222] on div "0938642147 - [PERSON_NAME]" at bounding box center [154, 220] width 138 height 15
type input "CHUNG"
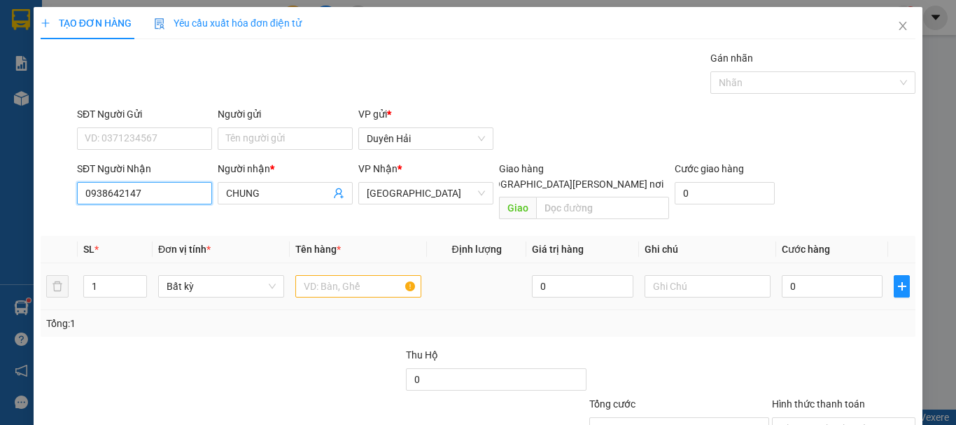
type input "0938642147"
click at [319, 275] on input "text" at bounding box center [358, 286] width 126 height 22
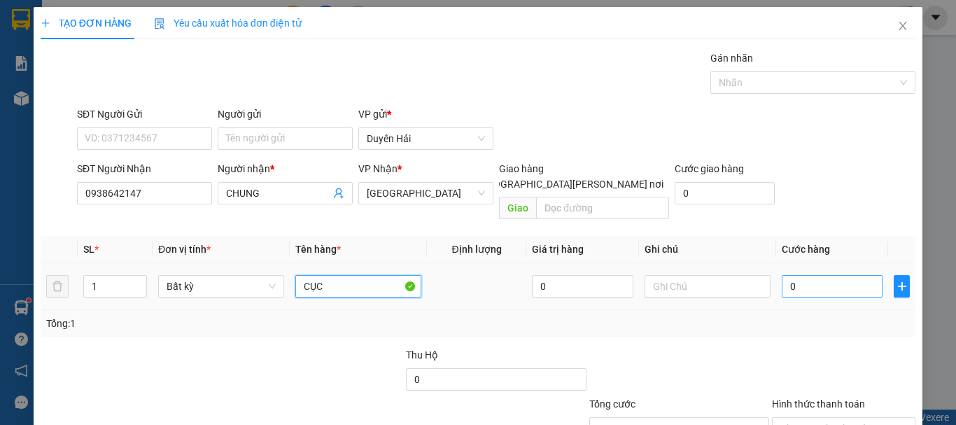
type input "CỤC"
click at [810, 278] on input "0" at bounding box center [831, 286] width 101 height 22
type input "3"
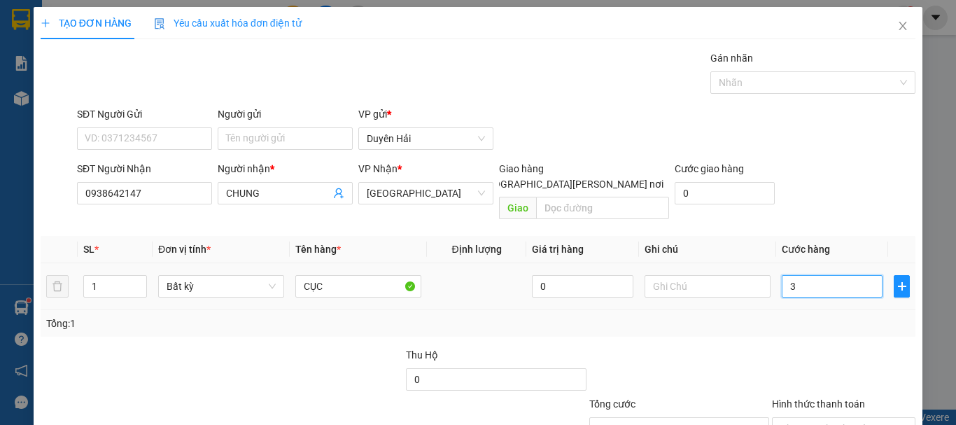
type input "30"
type input "30.000"
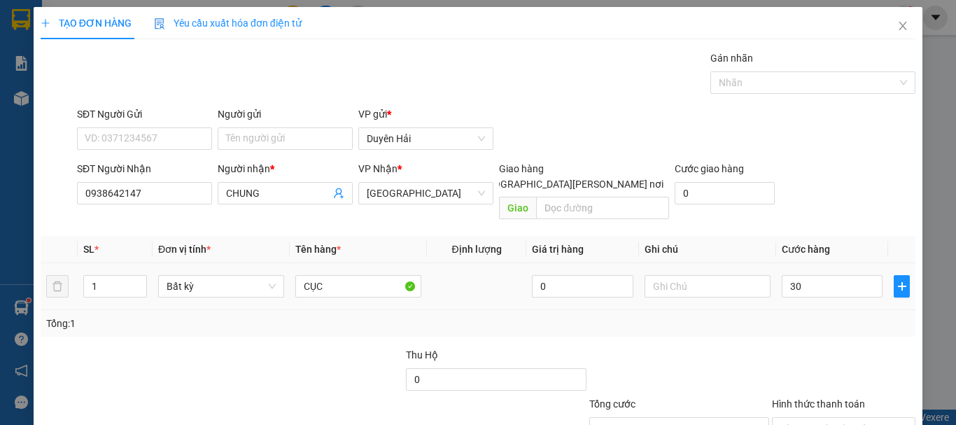
type input "30.000"
click at [729, 316] on div "Tổng: 1" at bounding box center [477, 323] width 863 height 15
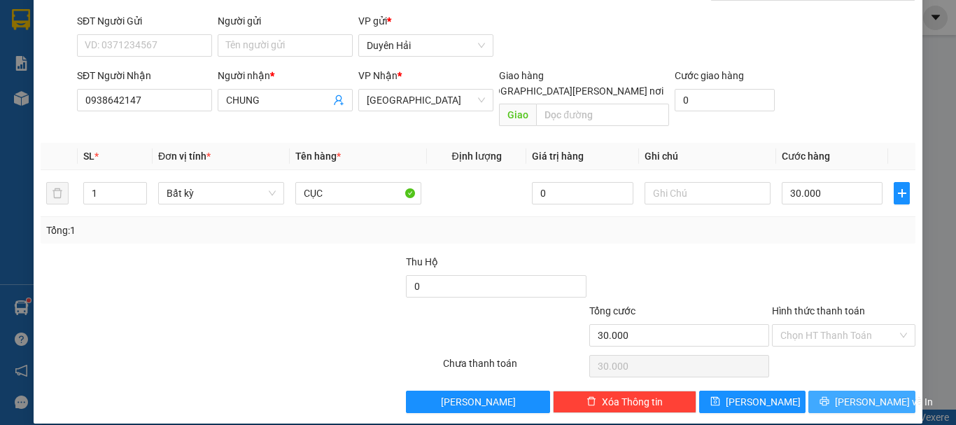
click at [837, 390] on button "[PERSON_NAME] và In" at bounding box center [861, 401] width 107 height 22
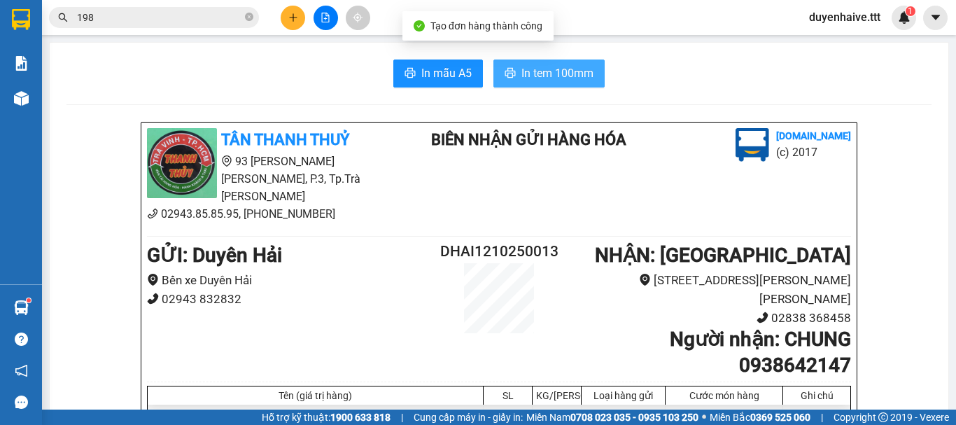
click at [555, 78] on span "In tem 100mm" at bounding box center [557, 72] width 72 height 17
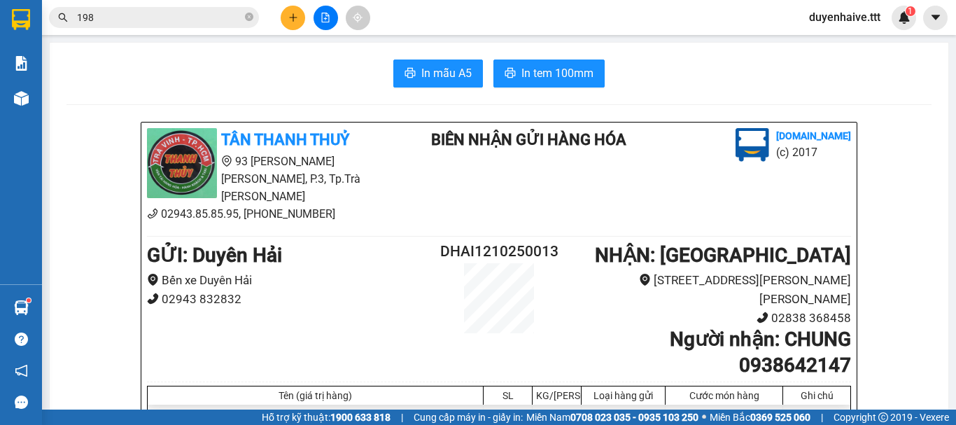
click at [295, 17] on icon "plus" at bounding box center [293, 18] width 10 height 10
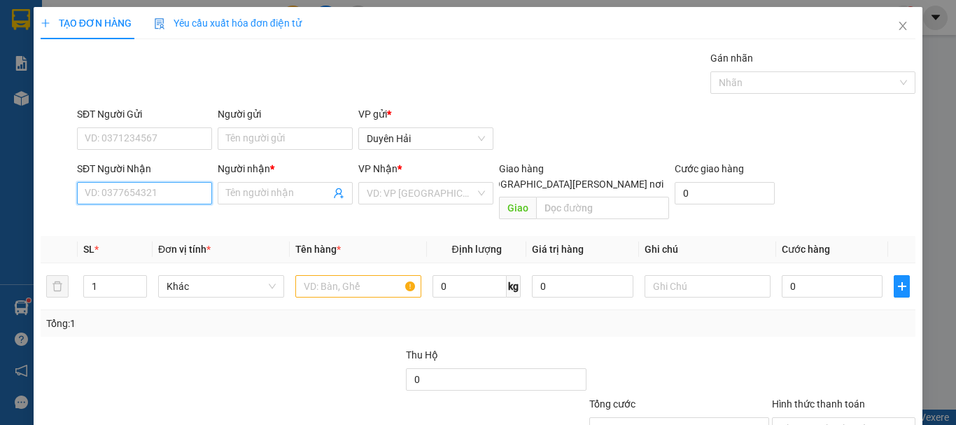
click at [160, 194] on input "SĐT Người Nhận" at bounding box center [144, 193] width 135 height 22
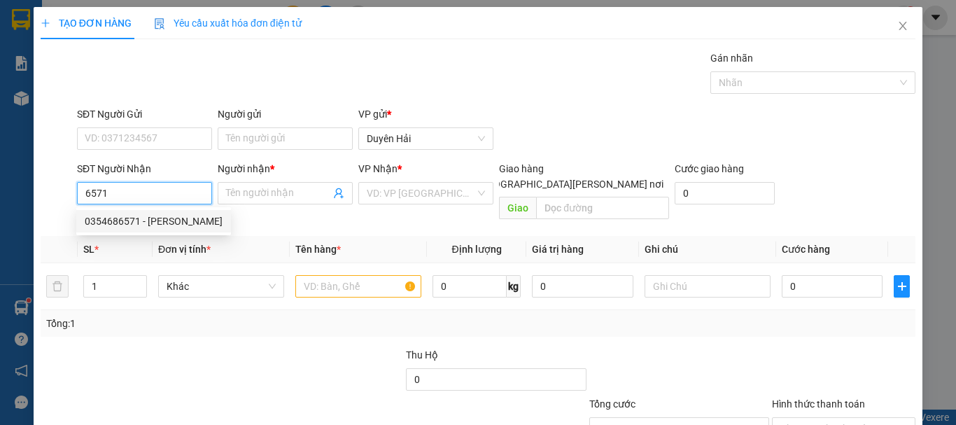
click at [132, 220] on div "0354686571 - [PERSON_NAME]" at bounding box center [154, 220] width 138 height 15
type input "0354686571"
type input "HIẾU"
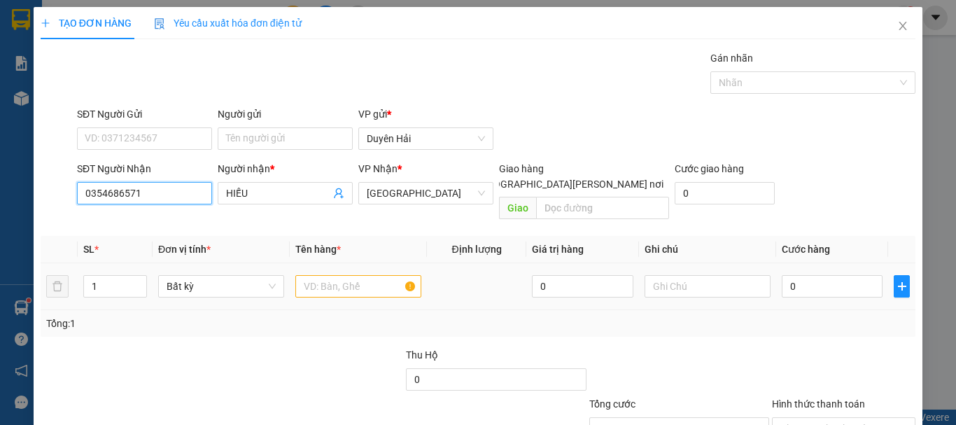
type input "0354686571"
click at [320, 275] on input "text" at bounding box center [358, 286] width 126 height 22
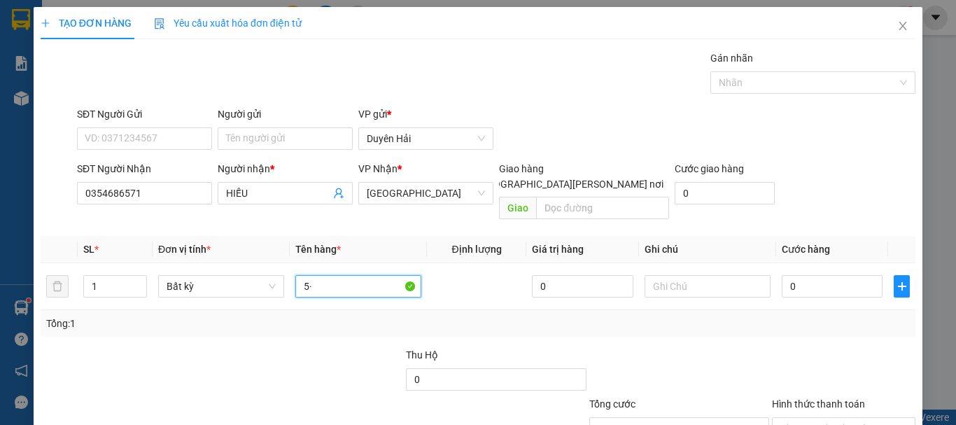
type input "5"
type input "4"
type input "KIEN CỤC"
click at [817, 275] on input "0" at bounding box center [831, 286] width 101 height 22
type input "4"
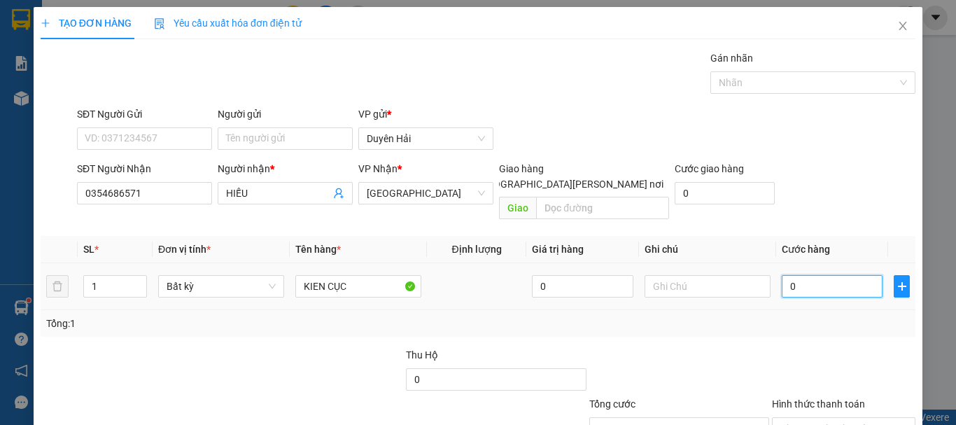
type input "4"
type input "40"
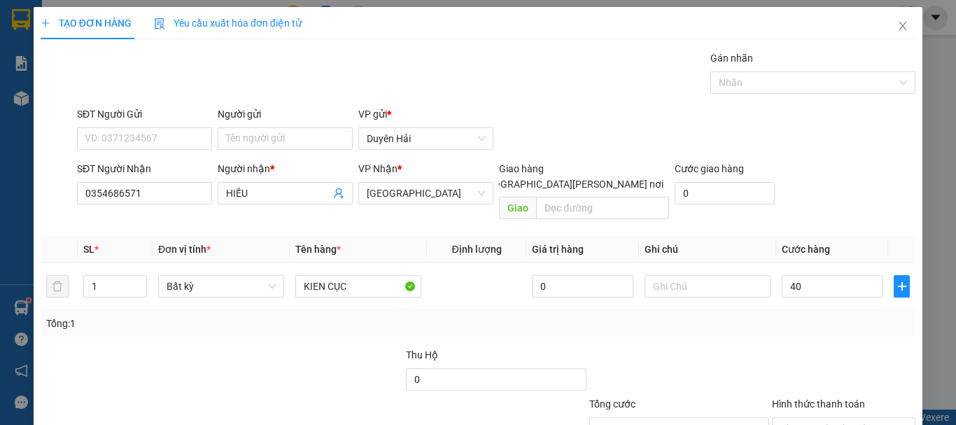
type input "40.000"
click at [785, 323] on div "Transit Pickup Surcharge Ids Transit Deliver Surcharge Ids Transit Deliver Surc…" at bounding box center [478, 277] width 875 height 455
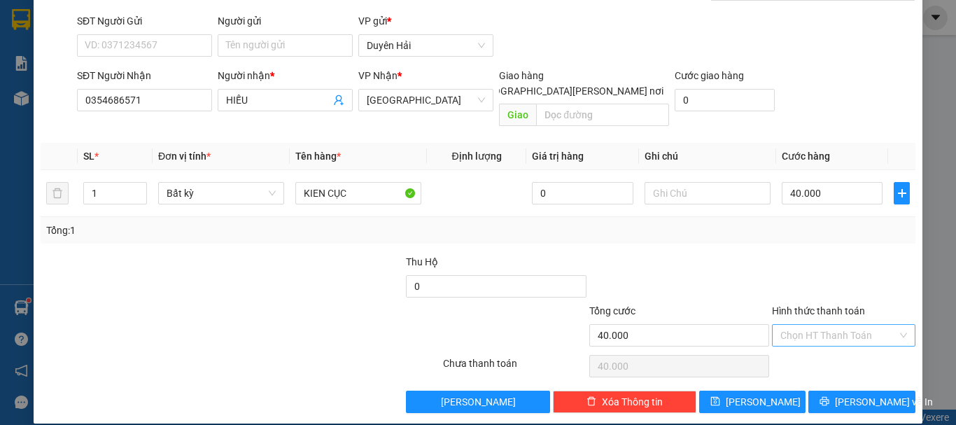
click at [813, 325] on input "Hình thức thanh toán" at bounding box center [838, 335] width 117 height 21
click at [806, 349] on div "Tại văn phòng" at bounding box center [834, 347] width 125 height 15
type input "0"
click at [835, 374] on div "Transit Pickup Surcharge Ids Transit Deliver Surcharge Ids Transit Deliver Surc…" at bounding box center [478, 184] width 875 height 455
click at [837, 390] on button "[PERSON_NAME] và In" at bounding box center [861, 401] width 107 height 22
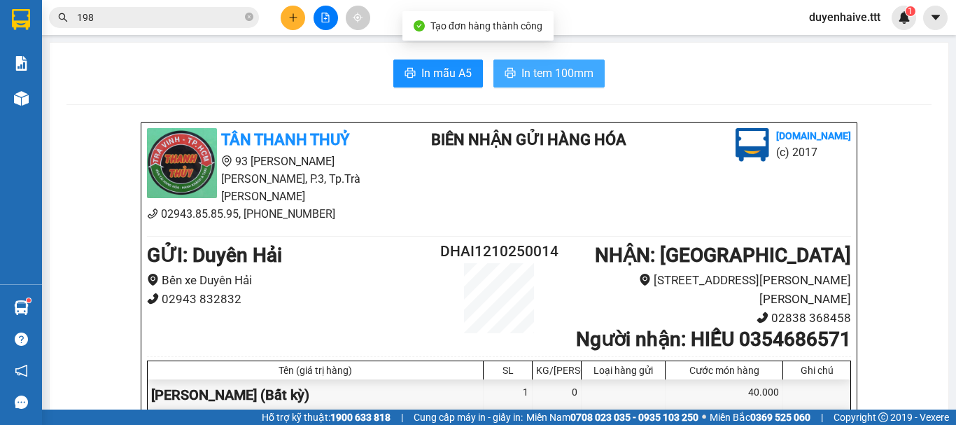
click at [523, 74] on span "In tem 100mm" at bounding box center [557, 72] width 72 height 17
click at [247, 15] on icon "close-circle" at bounding box center [249, 17] width 8 height 8
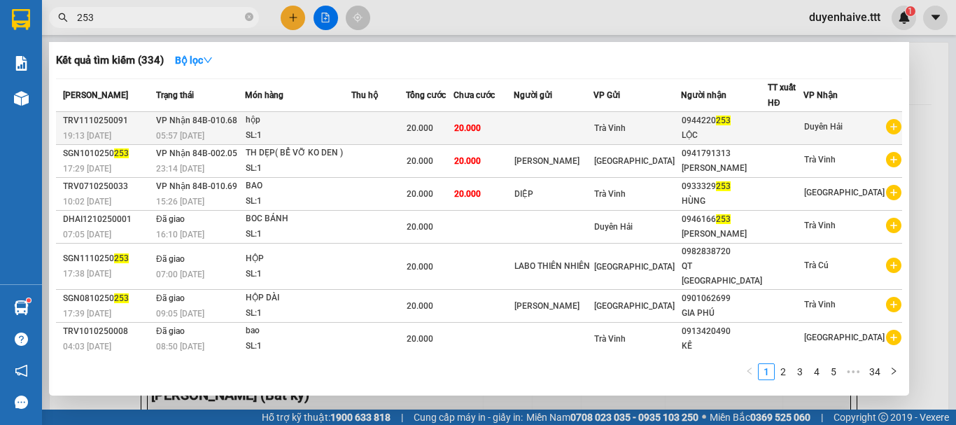
type input "253"
click at [333, 129] on div "SL: 1" at bounding box center [298, 135] width 105 height 15
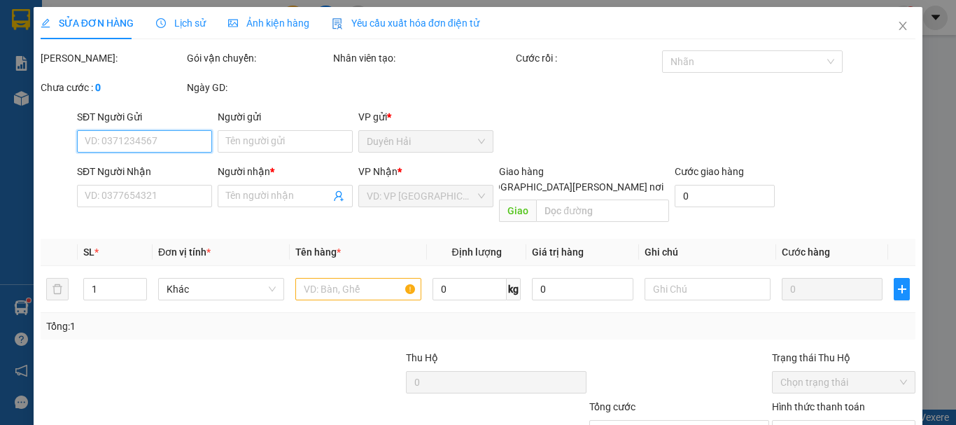
type input "0944220253"
type input "LỘC"
type input "20.000"
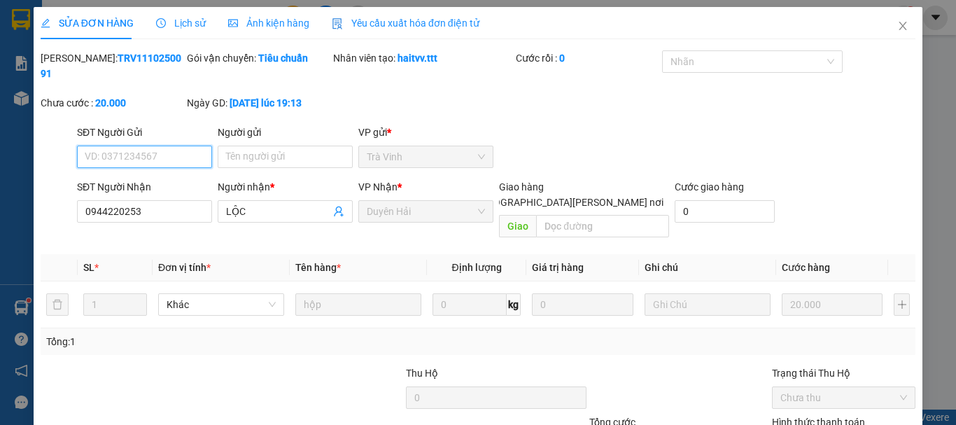
scroll to position [96, 0]
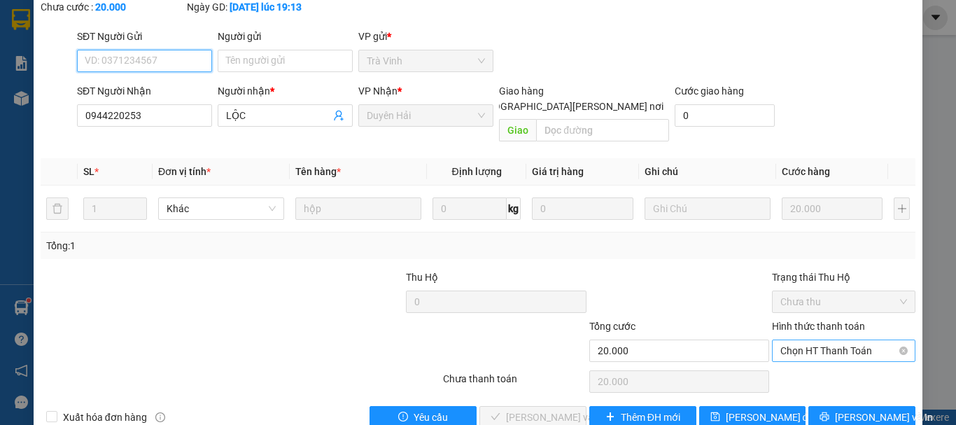
click at [801, 340] on span "Chọn HT Thanh Toán" at bounding box center [843, 350] width 127 height 21
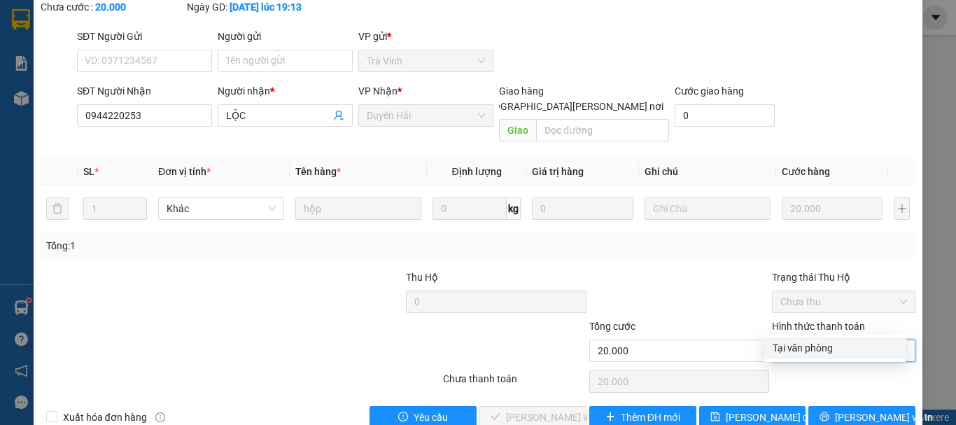
click at [777, 348] on div "Tại văn phòng" at bounding box center [834, 347] width 125 height 15
type input "0"
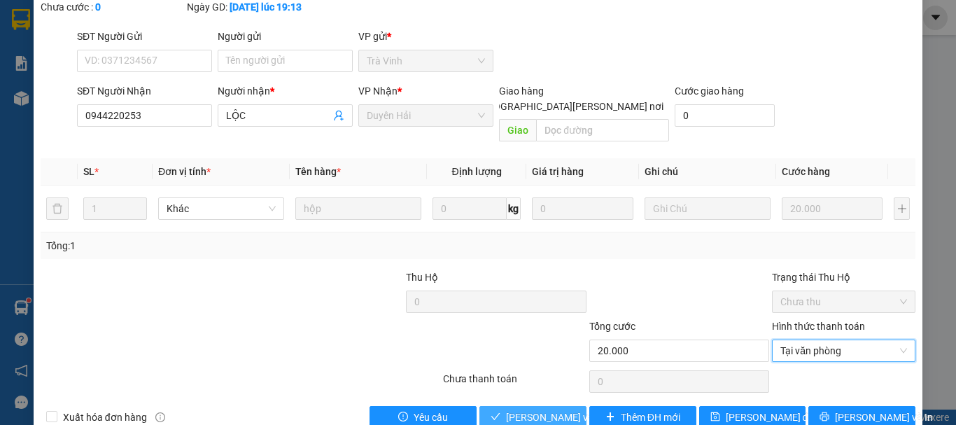
click at [530, 409] on span "[PERSON_NAME] và [PERSON_NAME] hàng" at bounding box center [600, 416] width 189 height 15
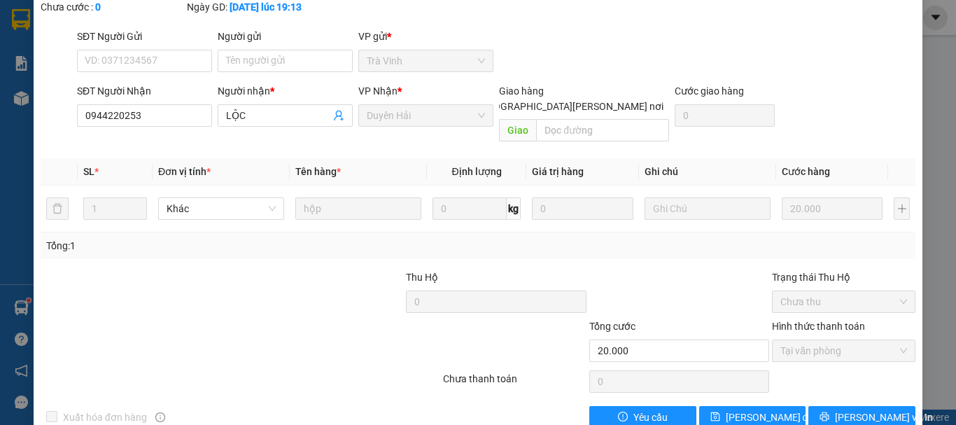
scroll to position [0, 0]
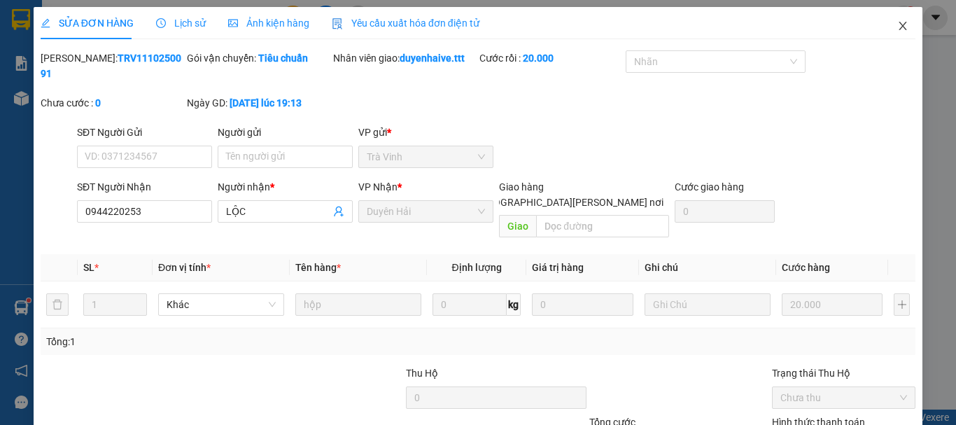
click at [899, 26] on icon "close" at bounding box center [903, 26] width 8 height 8
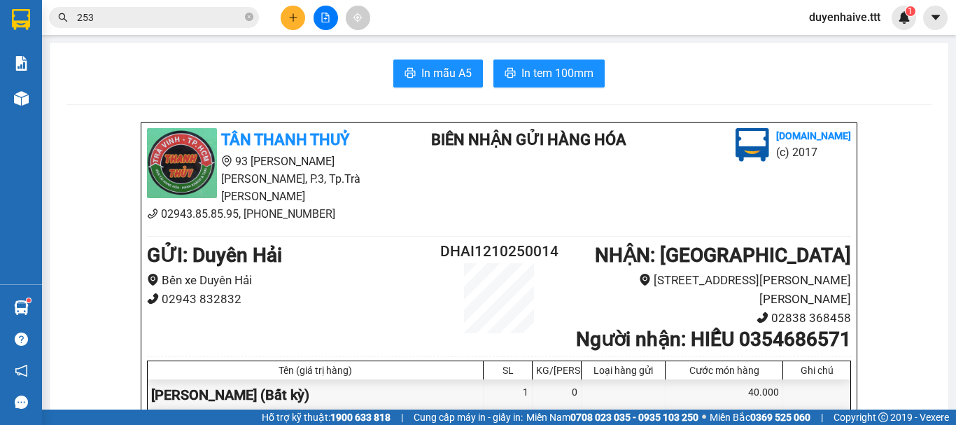
click at [250, 16] on icon "close-circle" at bounding box center [249, 17] width 8 height 8
type input "K"
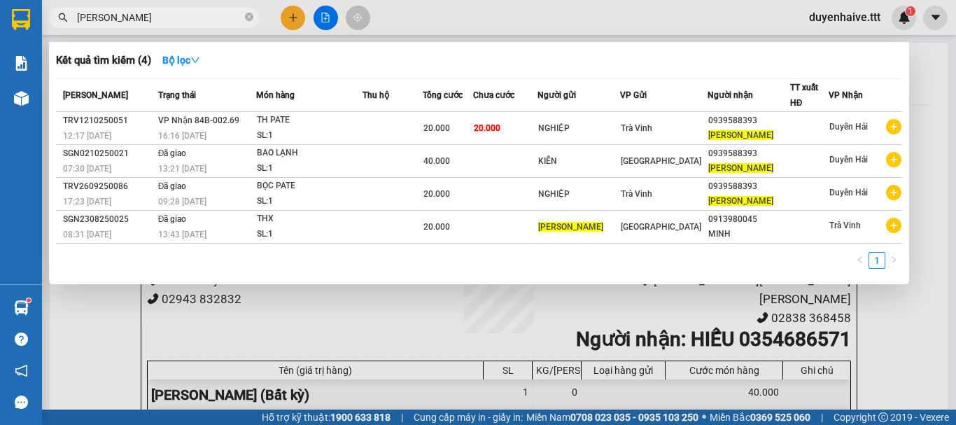
type input "[PERSON_NAME]"
click at [686, 89] on div "VP Gửi" at bounding box center [663, 94] width 87 height 15
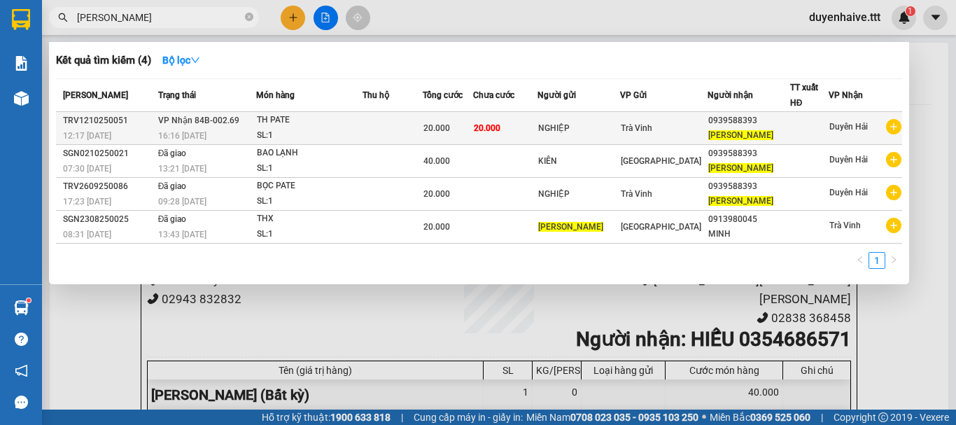
click at [692, 123] on div "Trà Vinh" at bounding box center [664, 127] width 86 height 15
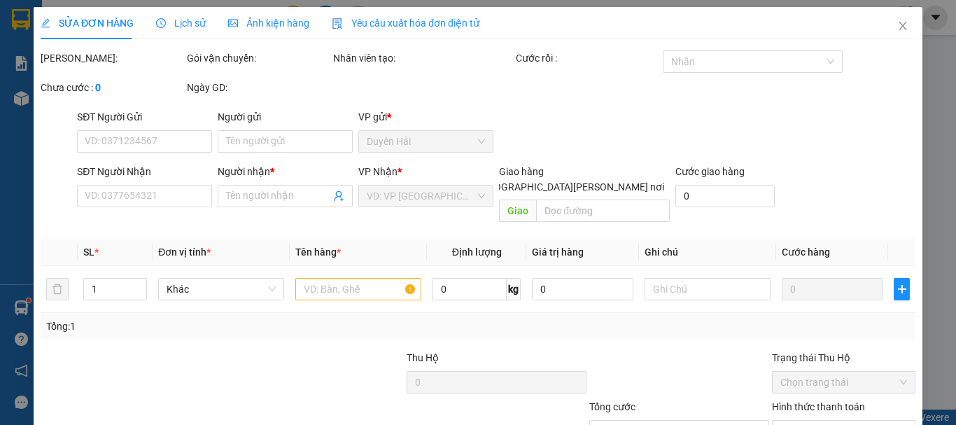
type input "NGHIỆP"
type input "0939588393"
type input "[PERSON_NAME]"
type input "20.000"
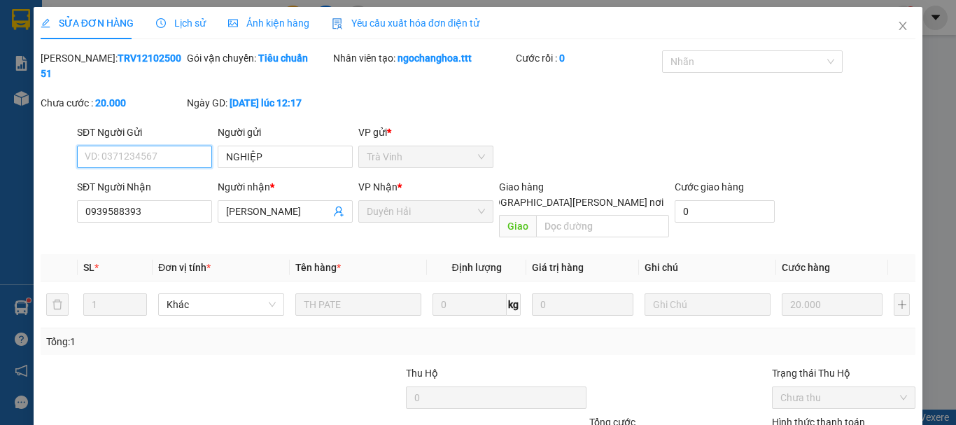
scroll to position [89, 0]
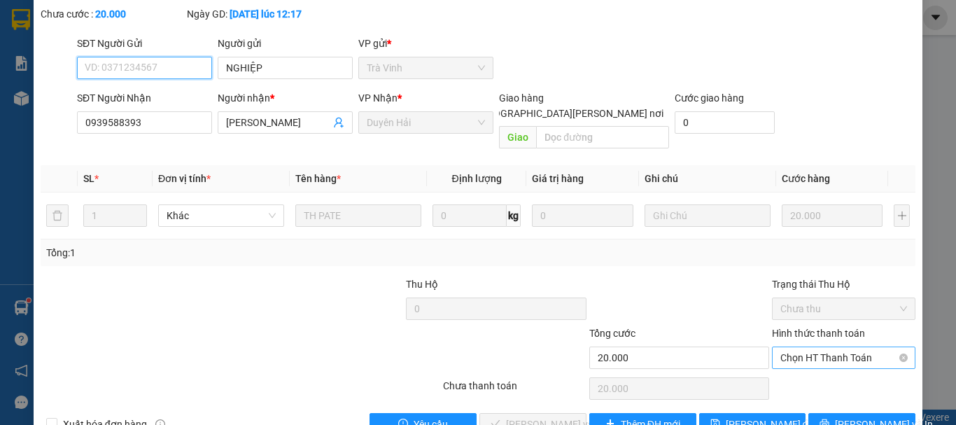
drag, startPoint x: 828, startPoint y: 327, endPoint x: 823, endPoint y: 337, distance: 11.0
click at [829, 347] on span "Chọn HT Thanh Toán" at bounding box center [843, 357] width 127 height 21
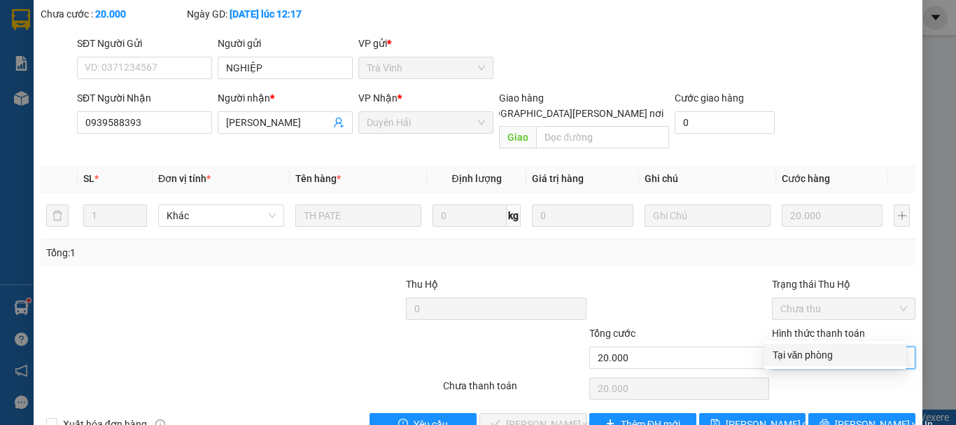
drag, startPoint x: 823, startPoint y: 346, endPoint x: 798, endPoint y: 356, distance: 26.4
click at [823, 351] on div "Tại văn phòng" at bounding box center [835, 355] width 142 height 22
type input "0"
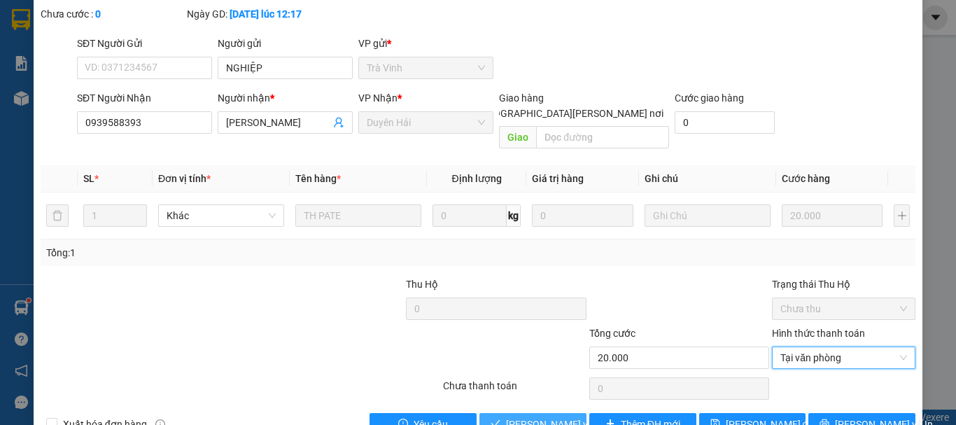
click at [538, 416] on span "[PERSON_NAME] và [PERSON_NAME] hàng" at bounding box center [600, 423] width 189 height 15
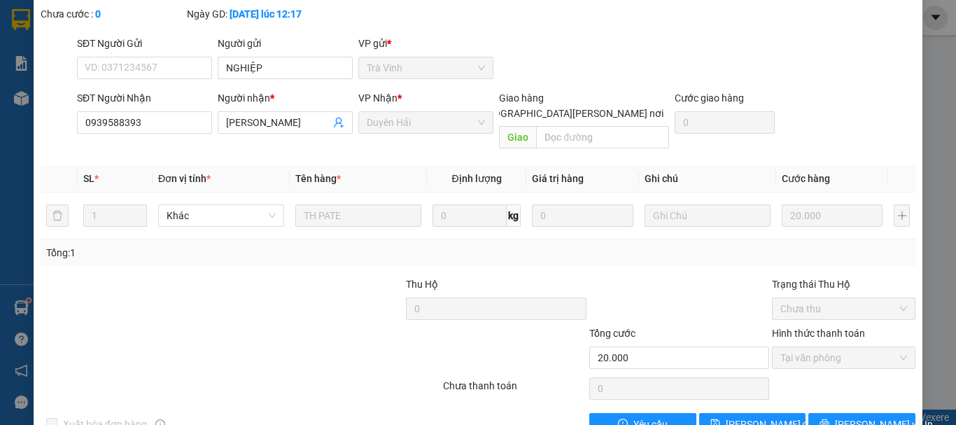
scroll to position [0, 0]
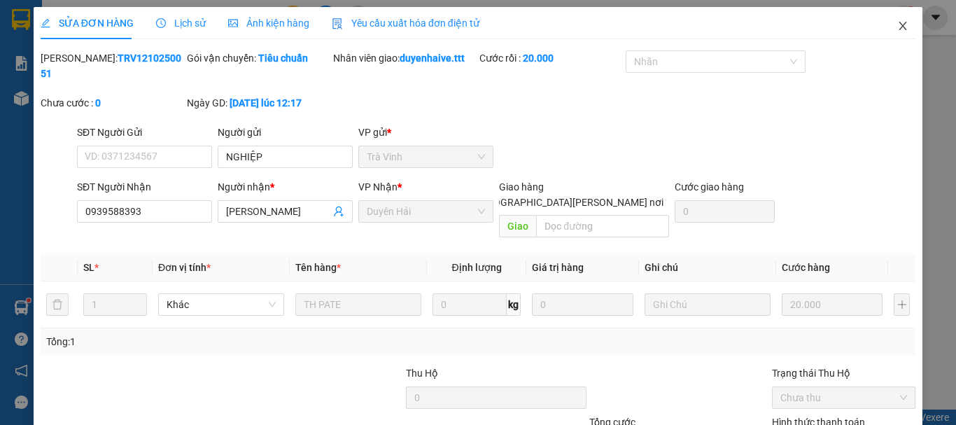
click at [897, 27] on icon "close" at bounding box center [902, 25] width 11 height 11
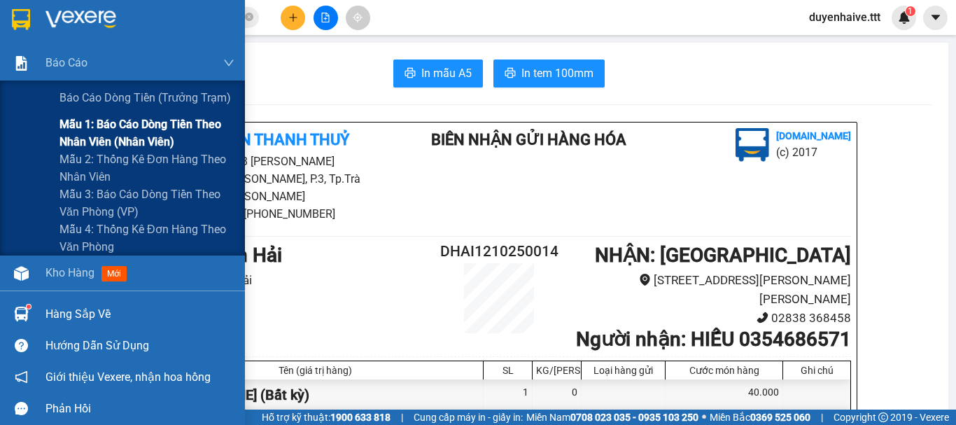
click at [94, 132] on span "Mẫu 1: Báo cáo dòng tiền theo nhân viên (nhân viên)" at bounding box center [146, 132] width 175 height 35
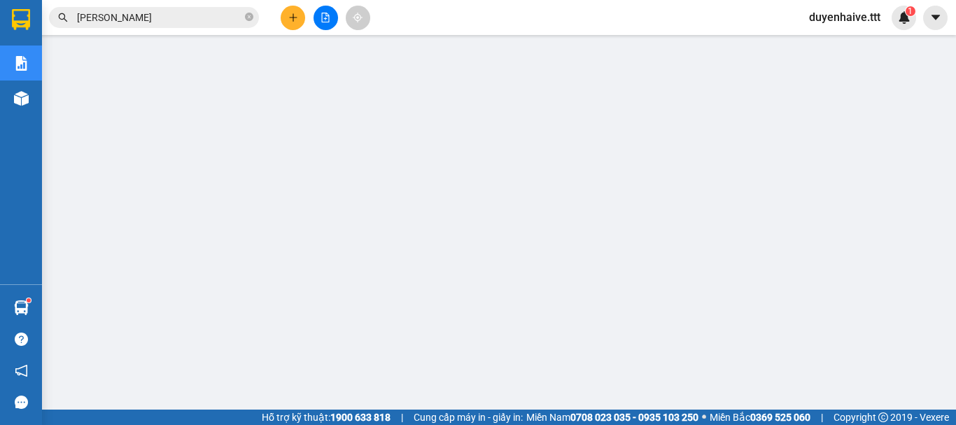
click at [186, 22] on input "[PERSON_NAME]" at bounding box center [159, 17] width 165 height 15
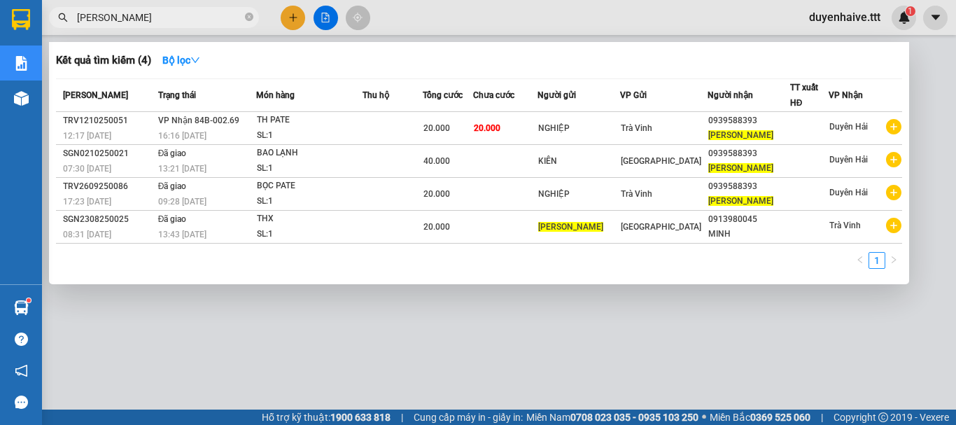
click at [186, 22] on input "[PERSON_NAME]" at bounding box center [159, 17] width 165 height 15
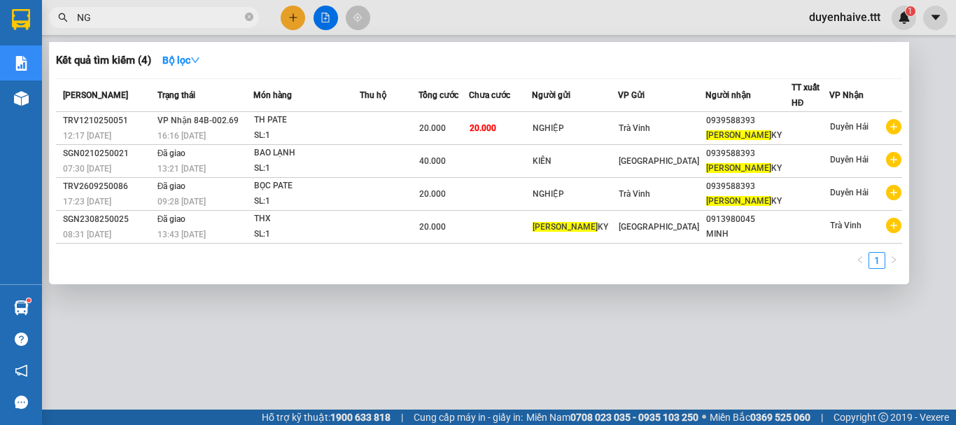
type input "N"
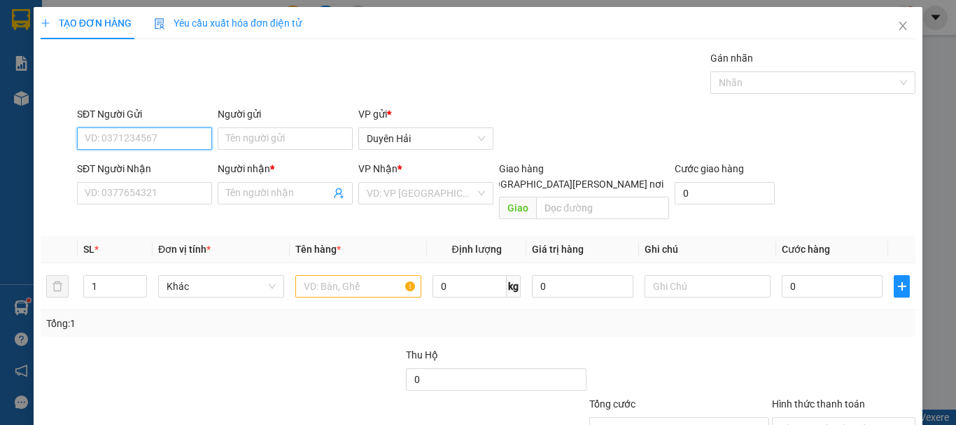
scroll to position [16, 0]
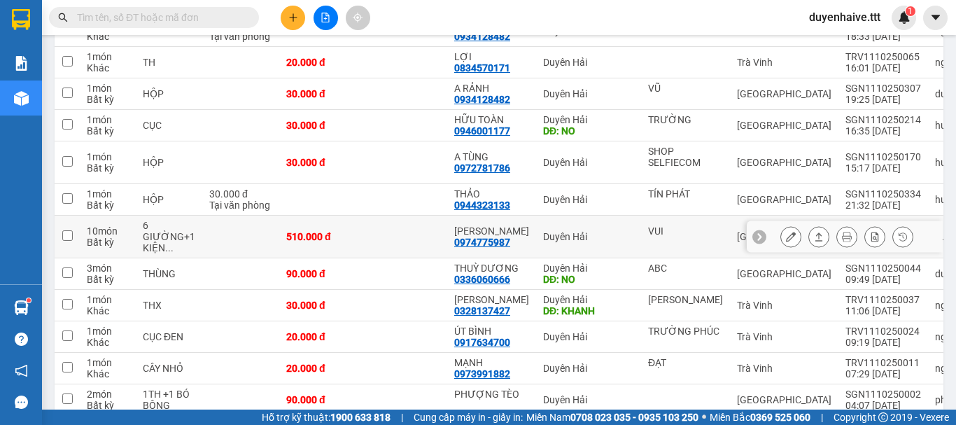
scroll to position [72, 0]
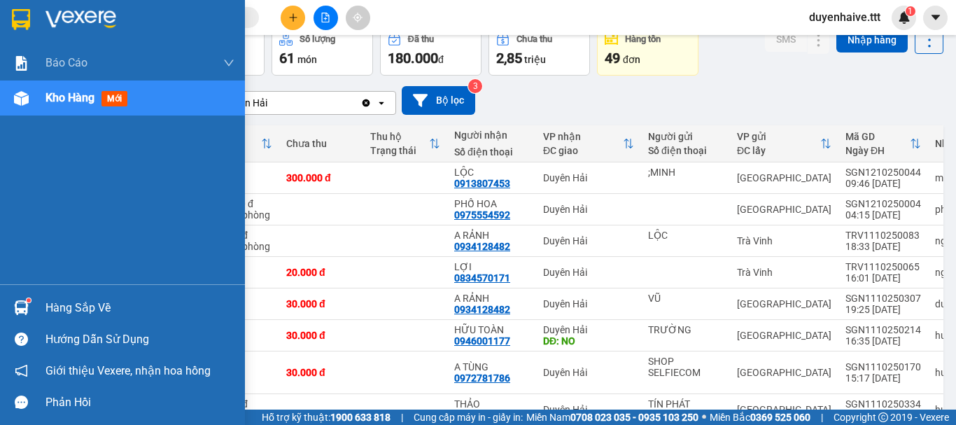
click at [99, 306] on div "Hàng sắp về" at bounding box center [139, 307] width 189 height 21
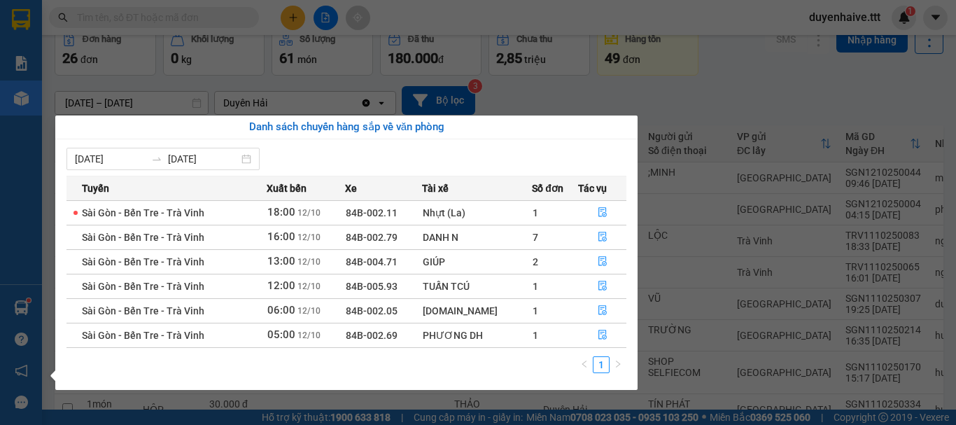
click at [686, 99] on section "Kết quả [PERSON_NAME] ( 4 ) Bộ lọc Mã ĐH Trạng thái Món hàng Thu hộ [PERSON_NAM…" at bounding box center [478, 212] width 956 height 425
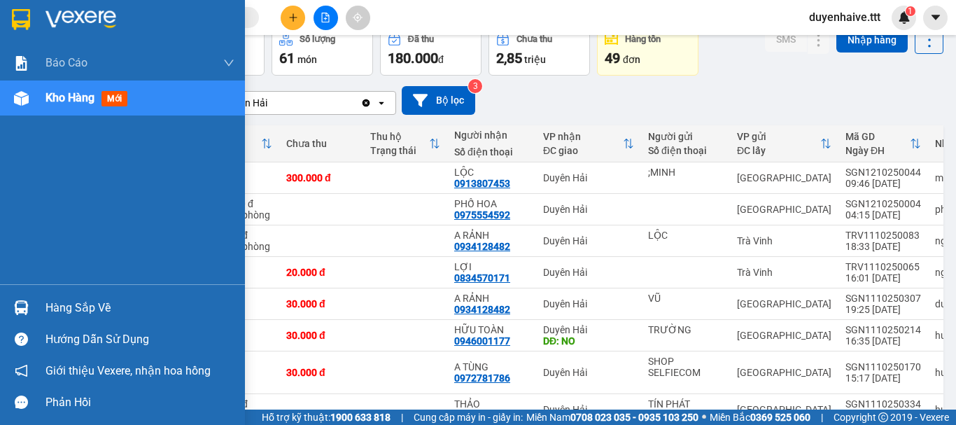
click at [86, 305] on div "Hàng sắp về" at bounding box center [139, 307] width 189 height 21
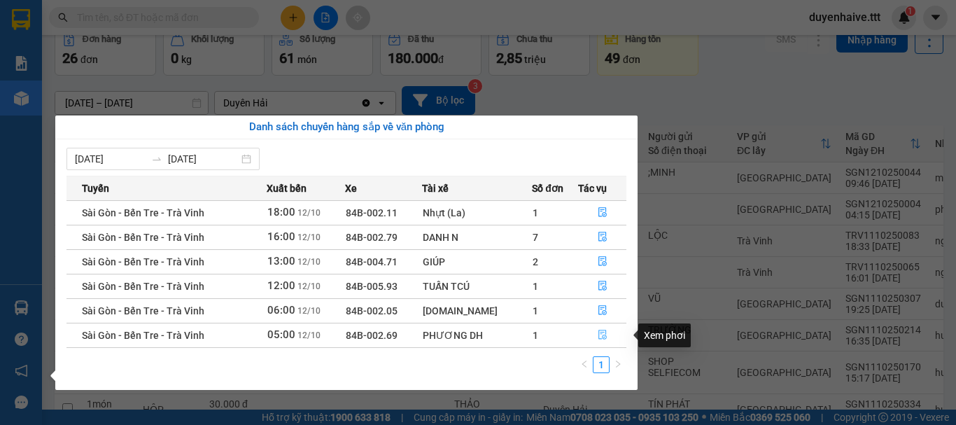
click at [609, 334] on button "button" at bounding box center [602, 335] width 47 height 22
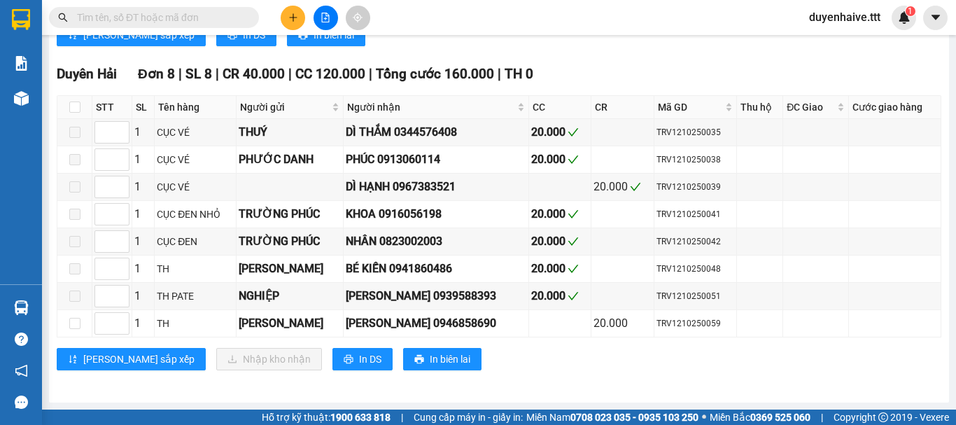
scroll to position [362, 0]
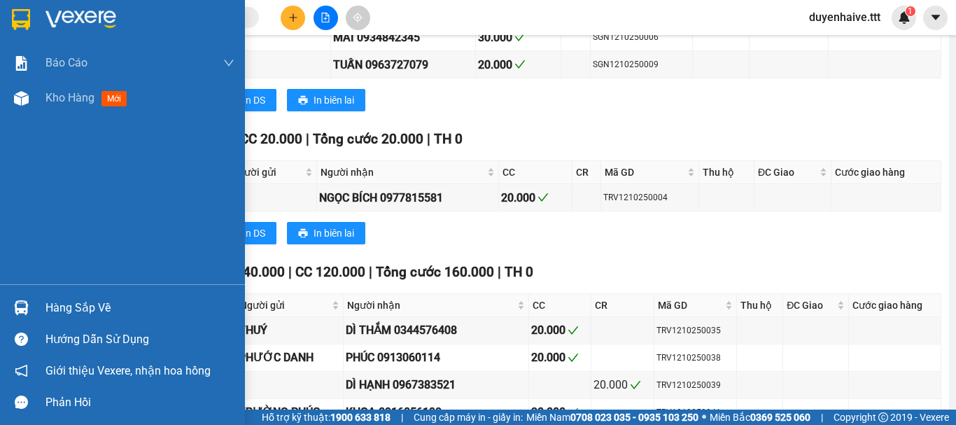
click at [89, 300] on div "Hàng sắp về" at bounding box center [122, 307] width 245 height 31
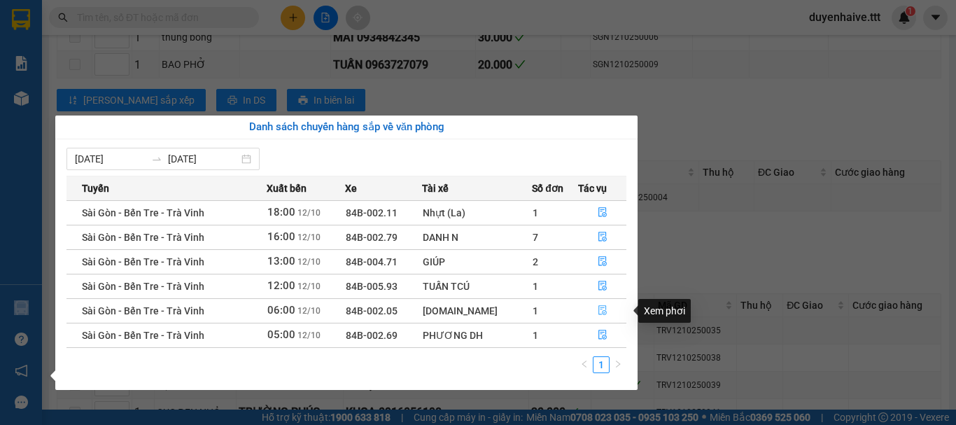
click at [600, 308] on icon "file-done" at bounding box center [602, 310] width 10 height 10
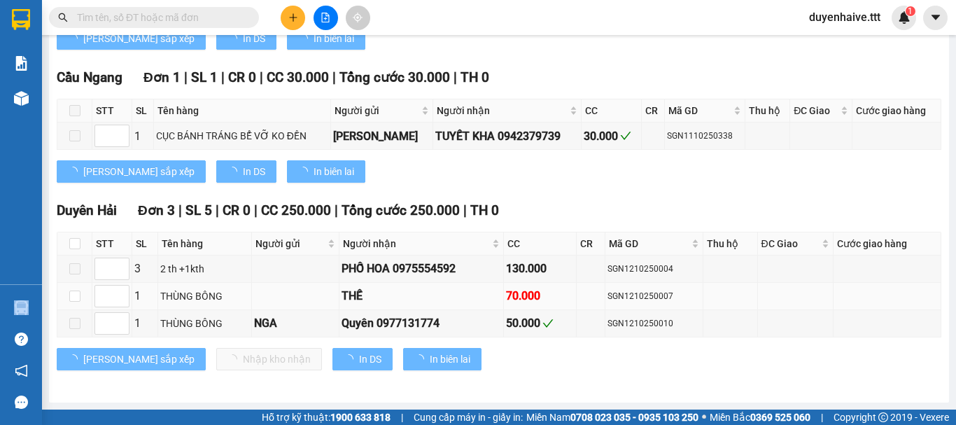
scroll to position [327, 0]
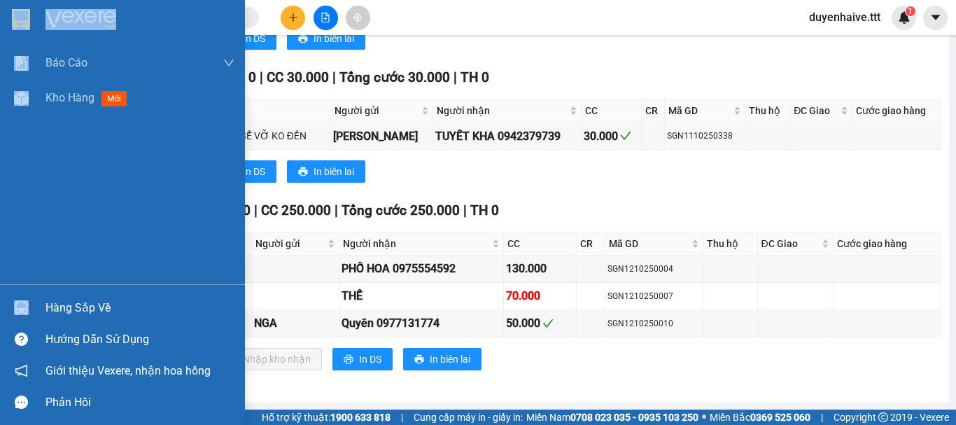
drag, startPoint x: 80, startPoint y: 299, endPoint x: 84, endPoint y: 305, distance: 7.2
click at [81, 299] on div "Hàng sắp về" at bounding box center [139, 307] width 189 height 21
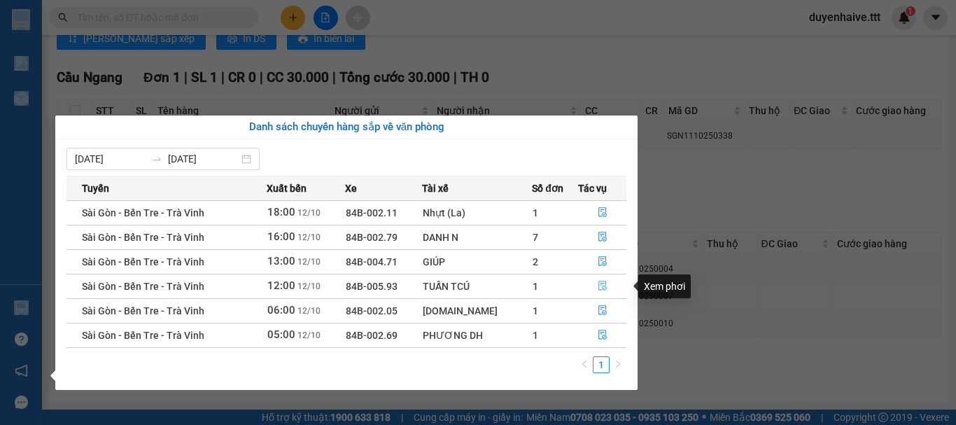
click at [600, 285] on icon "file-done" at bounding box center [602, 286] width 8 height 10
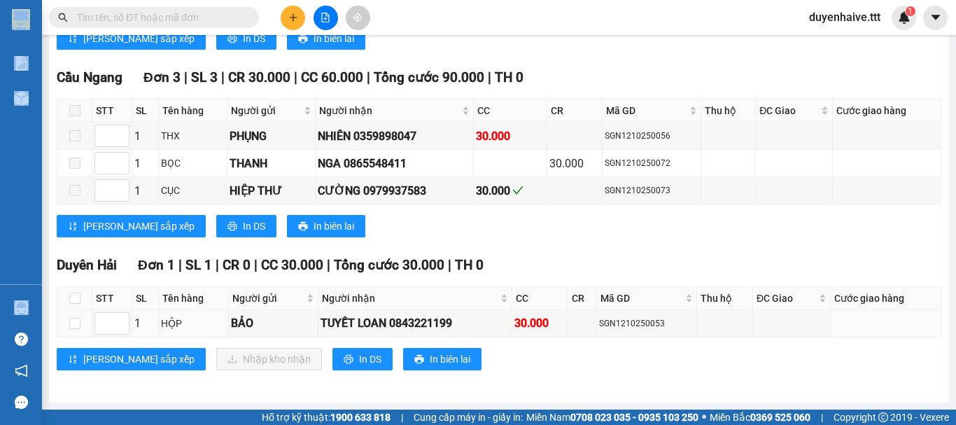
scroll to position [538, 0]
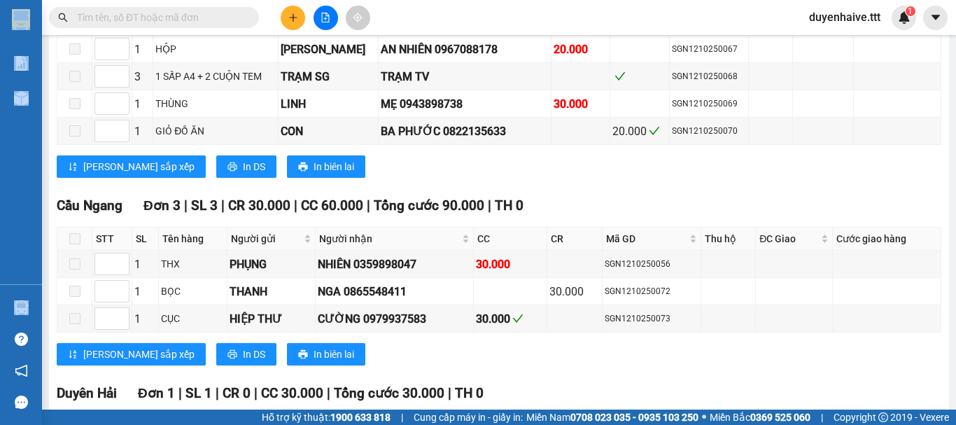
scroll to position [608, 0]
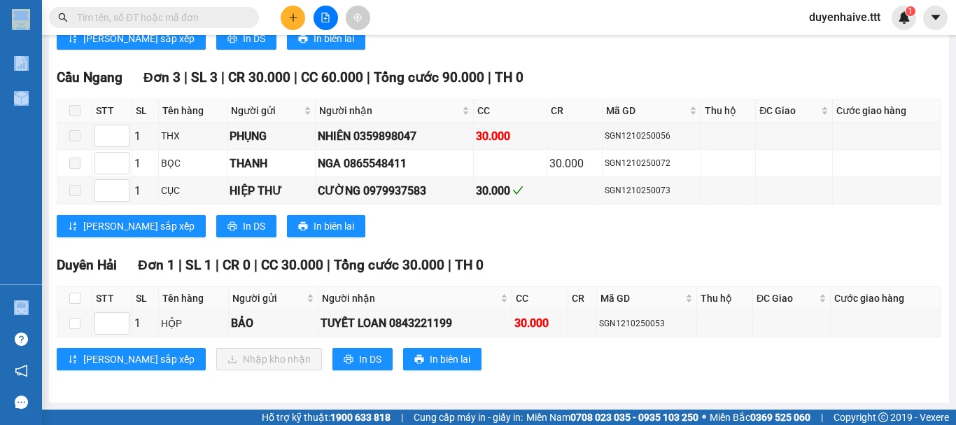
scroll to position [538, 0]
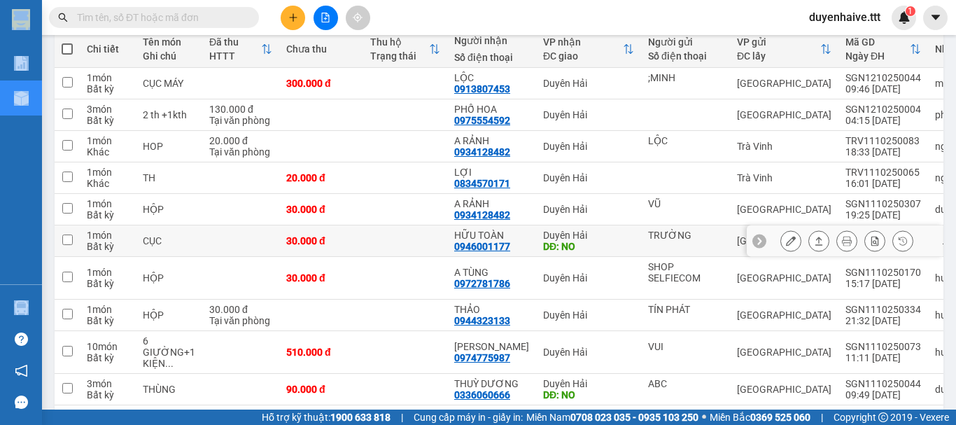
scroll to position [306, 0]
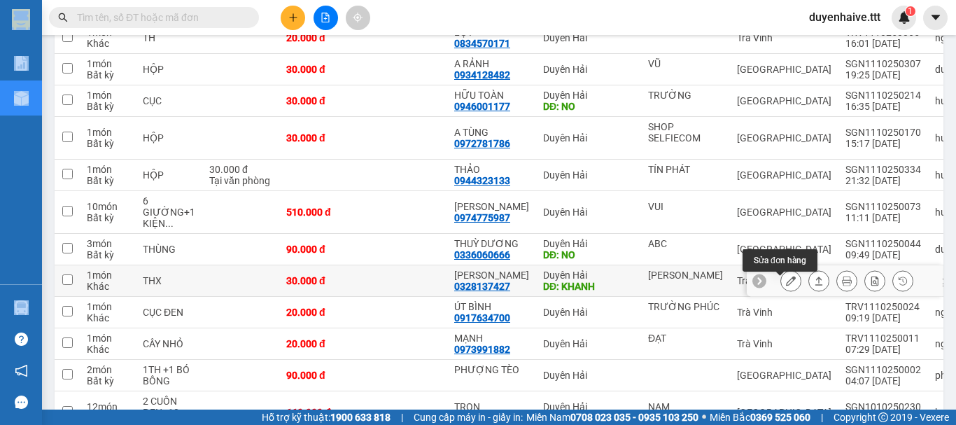
click at [781, 286] on button at bounding box center [791, 281] width 20 height 24
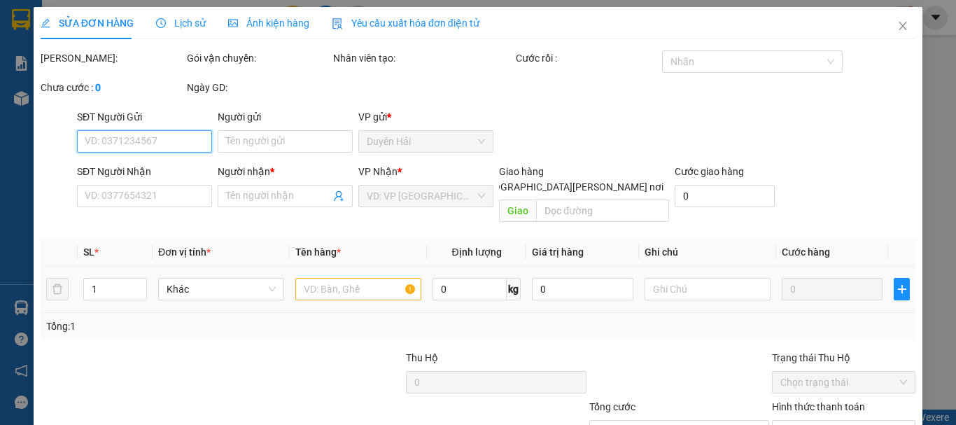
type input "[PERSON_NAME]"
type input "0328137427"
type input "[PERSON_NAME]"
type input "KHANH"
type input "30.000"
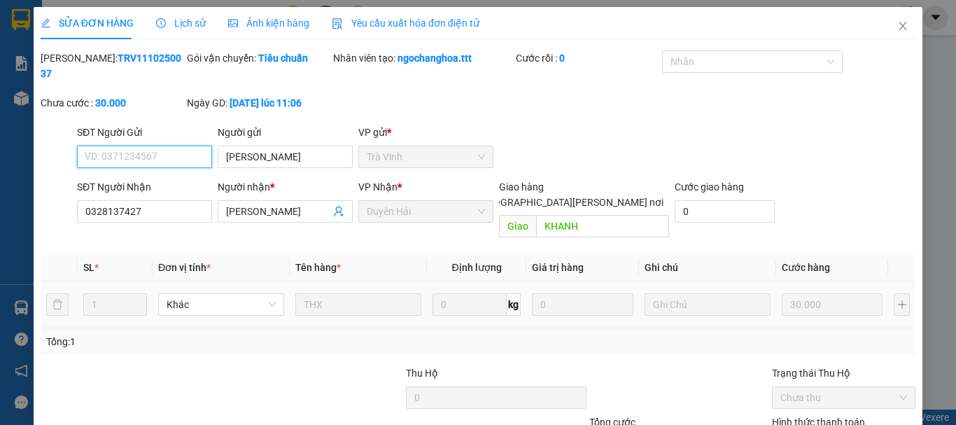
scroll to position [96, 0]
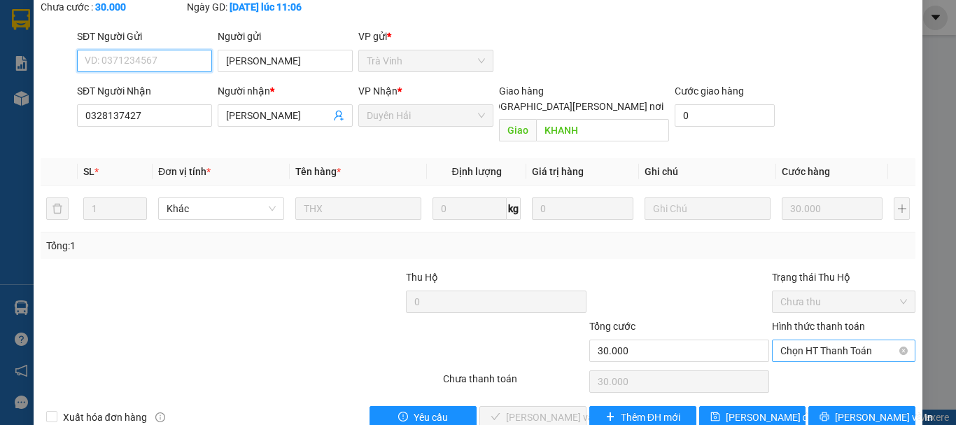
click at [816, 340] on span "Chọn HT Thanh Toán" at bounding box center [843, 350] width 127 height 21
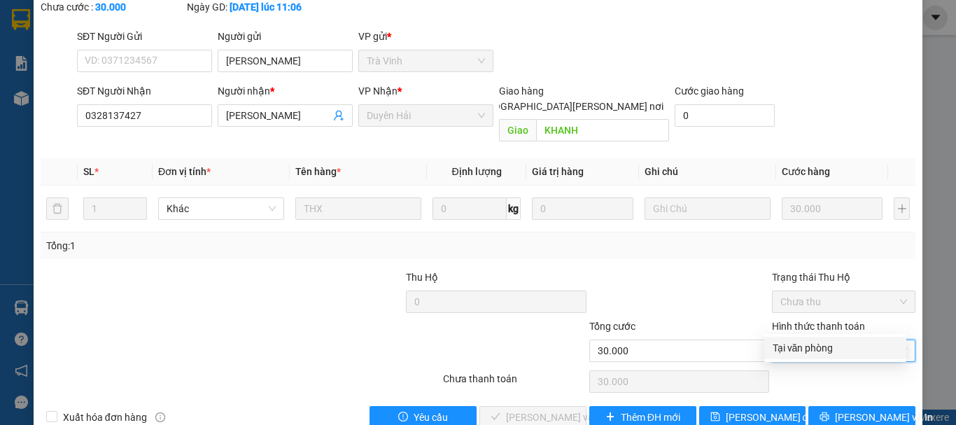
click at [831, 346] on div "Tại văn phòng" at bounding box center [834, 347] width 125 height 15
type input "0"
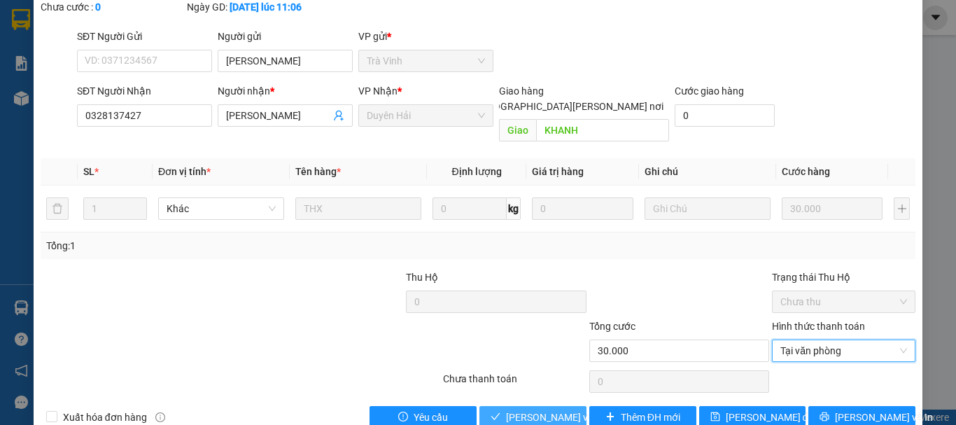
drag, startPoint x: 534, startPoint y: 379, endPoint x: 549, endPoint y: 369, distance: 18.1
click at [537, 409] on span "[PERSON_NAME] và [PERSON_NAME] hàng" at bounding box center [600, 416] width 189 height 15
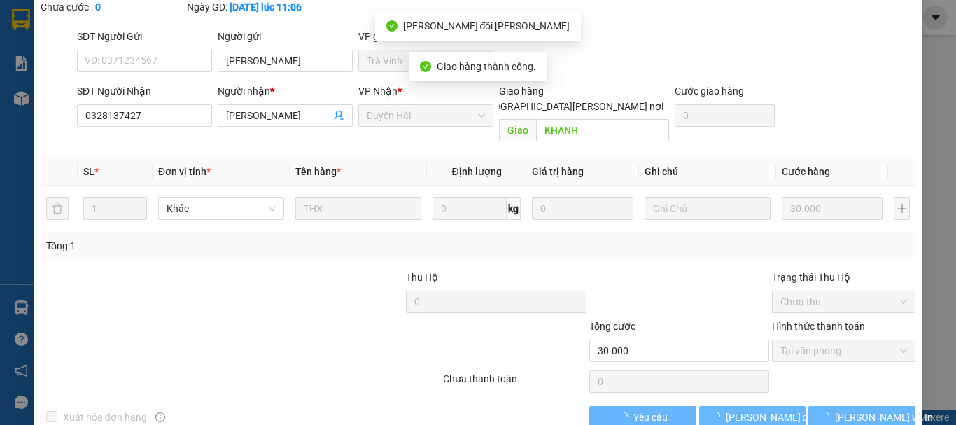
scroll to position [0, 0]
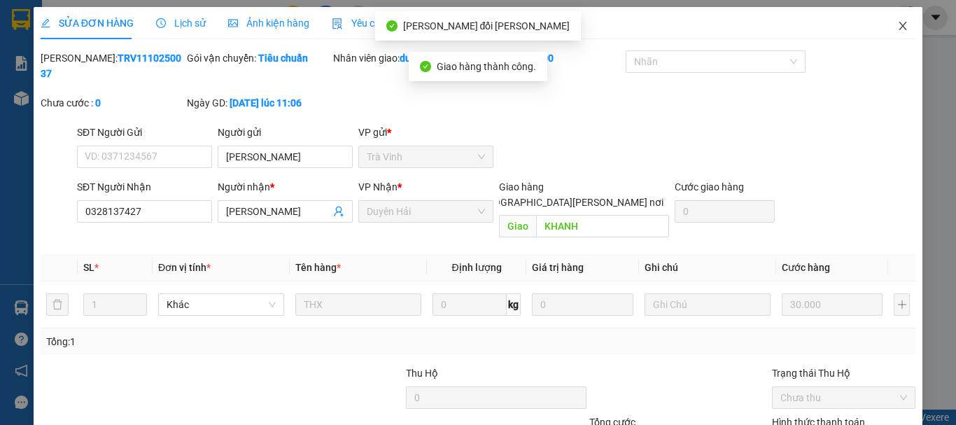
click at [896, 20] on span "Close" at bounding box center [902, 26] width 39 height 39
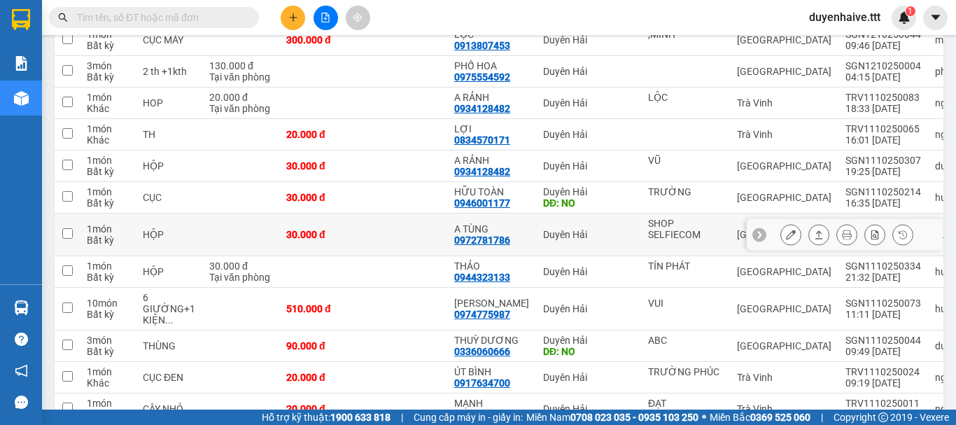
scroll to position [350, 0]
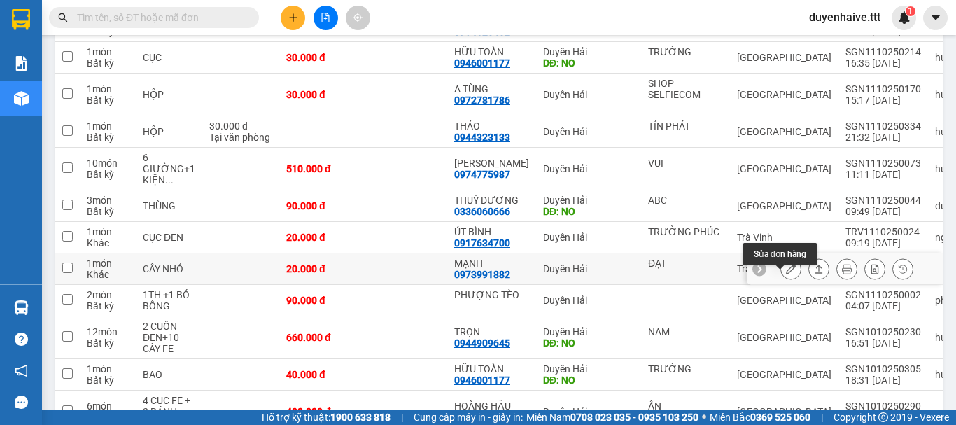
click at [786, 274] on icon at bounding box center [791, 269] width 10 height 10
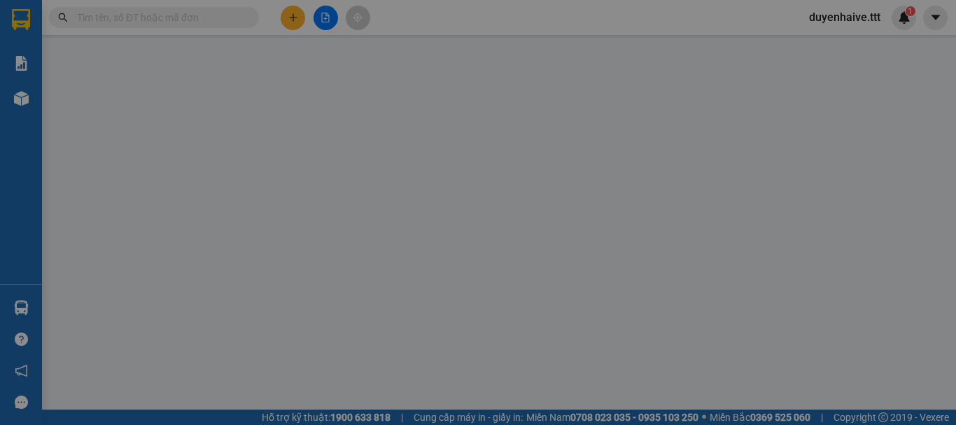
type input "ĐẠT"
type input "0973991882"
type input "MẠNH"
type input "20.000"
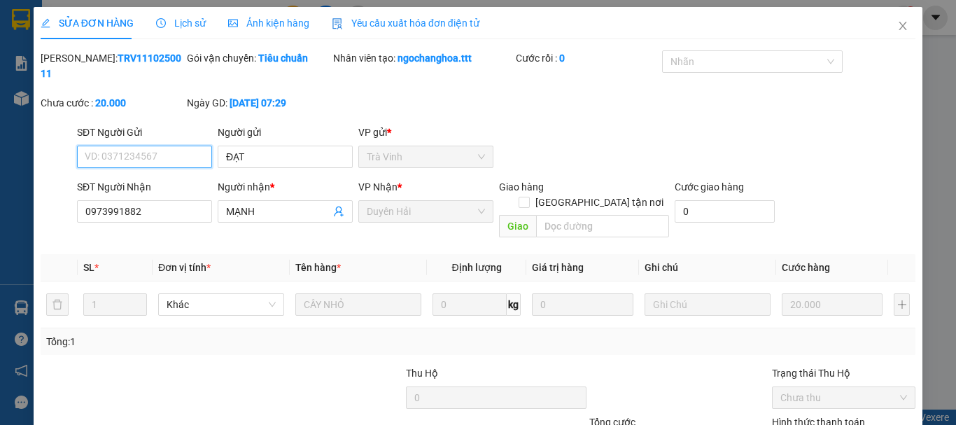
scroll to position [96, 0]
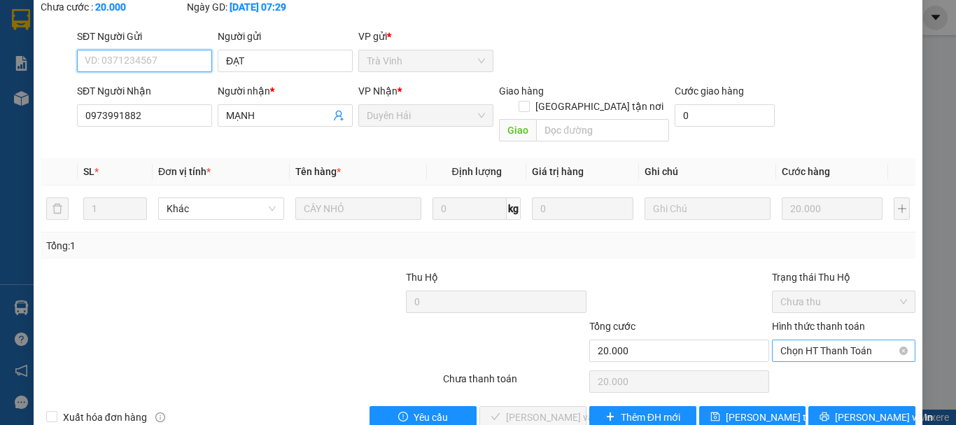
click at [840, 340] on span "Chọn HT Thanh Toán" at bounding box center [843, 350] width 127 height 21
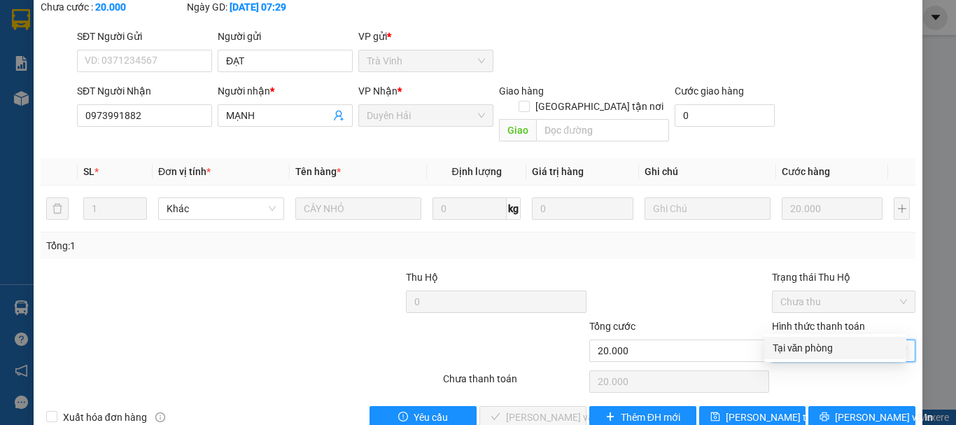
click at [830, 344] on div "Tại văn phòng" at bounding box center [834, 347] width 125 height 15
type input "0"
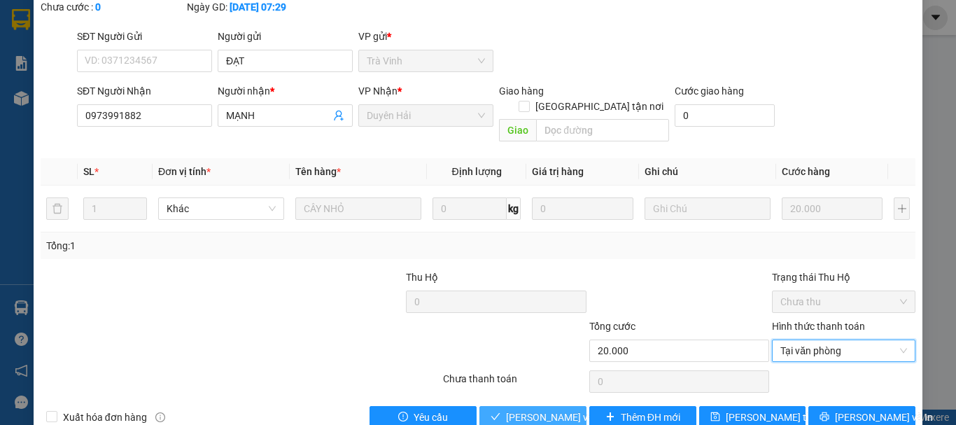
click at [569, 409] on span "[PERSON_NAME] và [PERSON_NAME] hàng" at bounding box center [573, 416] width 134 height 15
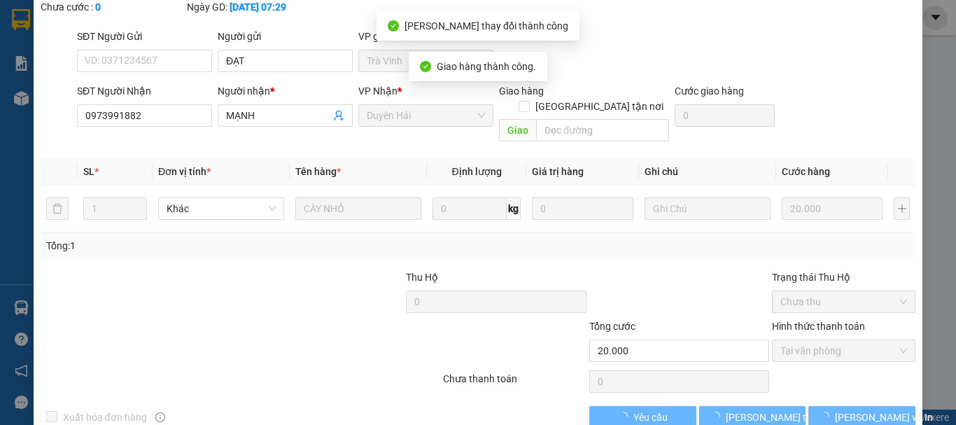
scroll to position [0, 0]
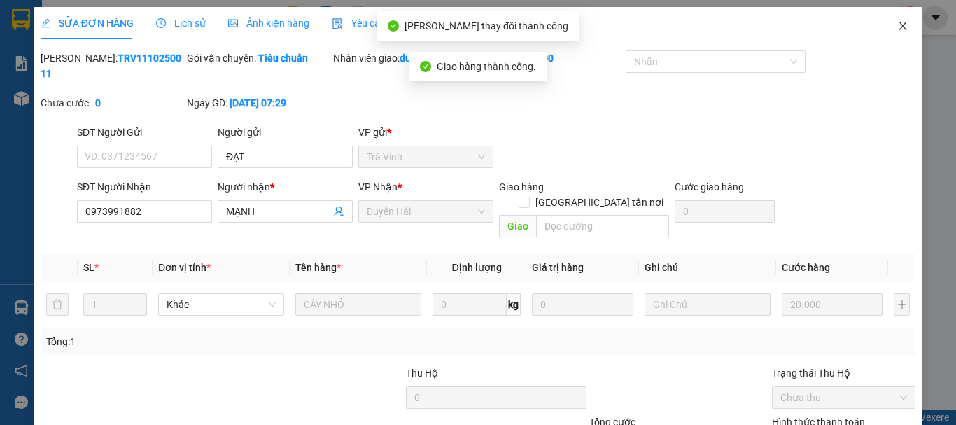
click at [897, 24] on icon "close" at bounding box center [902, 25] width 11 height 11
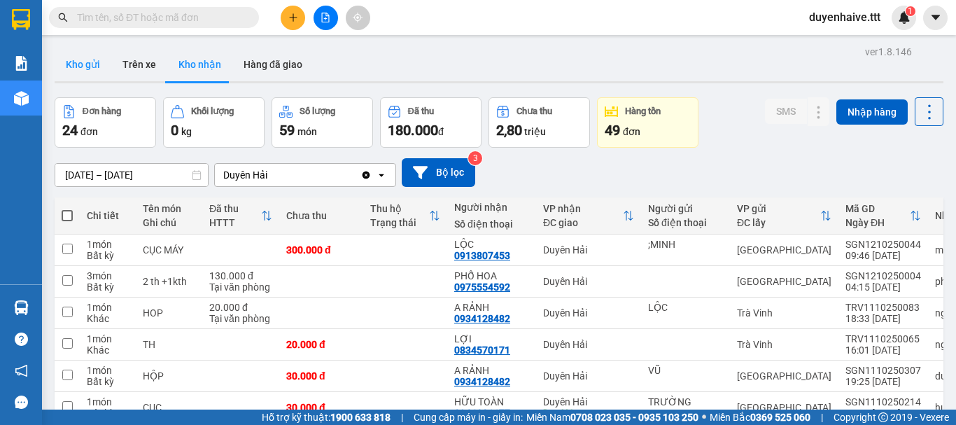
click at [80, 73] on button "Kho gửi" at bounding box center [83, 65] width 57 height 34
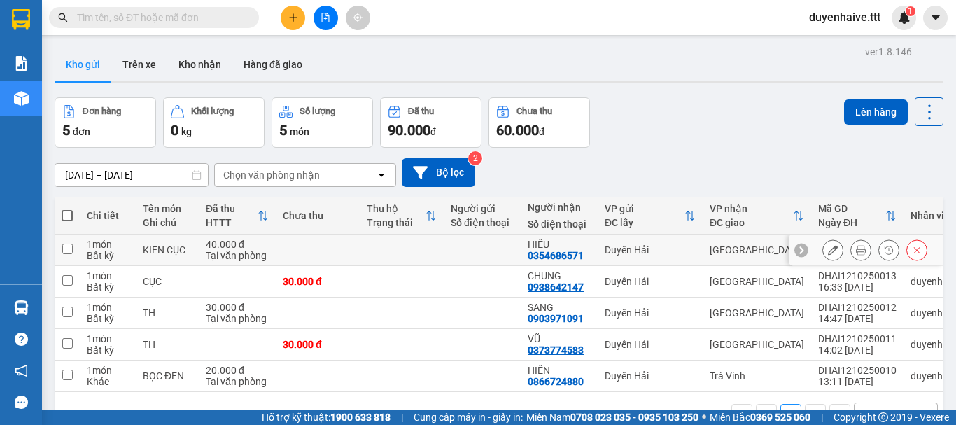
scroll to position [64, 0]
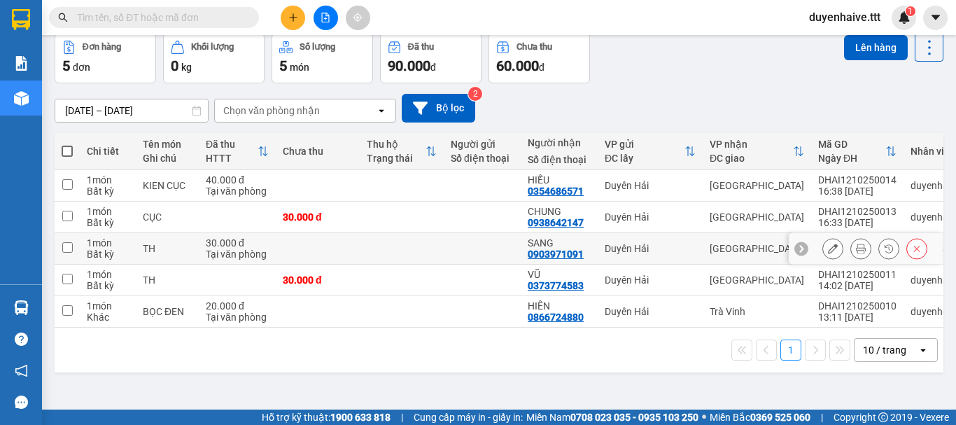
click at [70, 246] on input "checkbox" at bounding box center [67, 247] width 10 height 10
checkbox input "true"
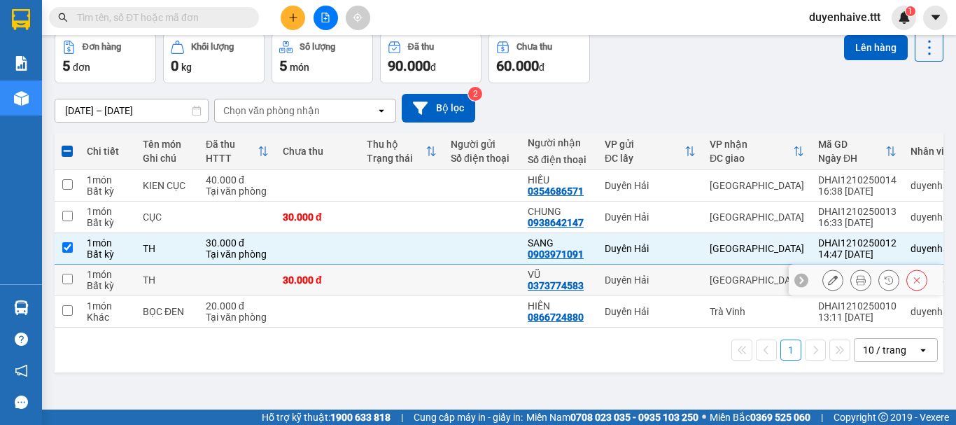
click at [72, 276] on input "checkbox" at bounding box center [67, 279] width 10 height 10
checkbox input "true"
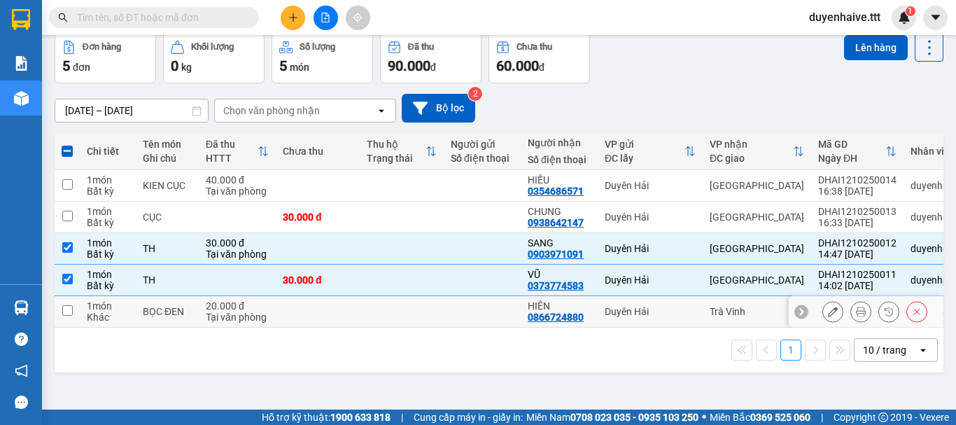
click at [65, 310] on input "checkbox" at bounding box center [67, 310] width 10 height 10
checkbox input "true"
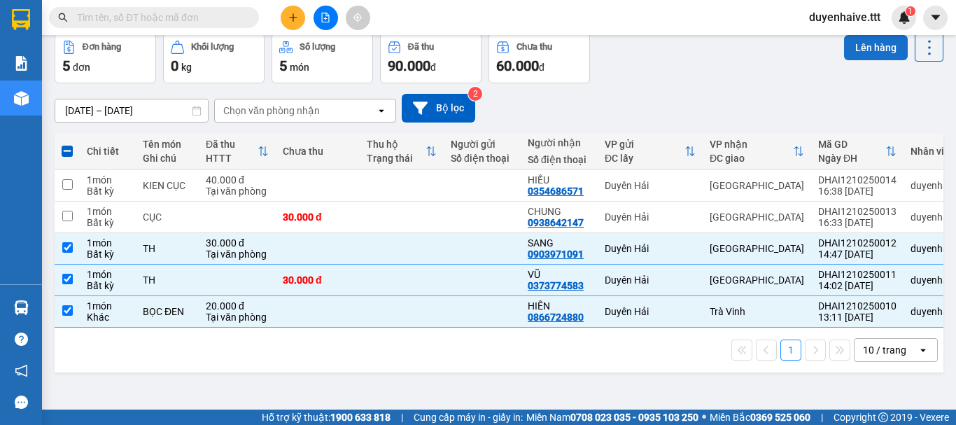
click at [857, 51] on button "Lên hàng" at bounding box center [876, 47] width 64 height 25
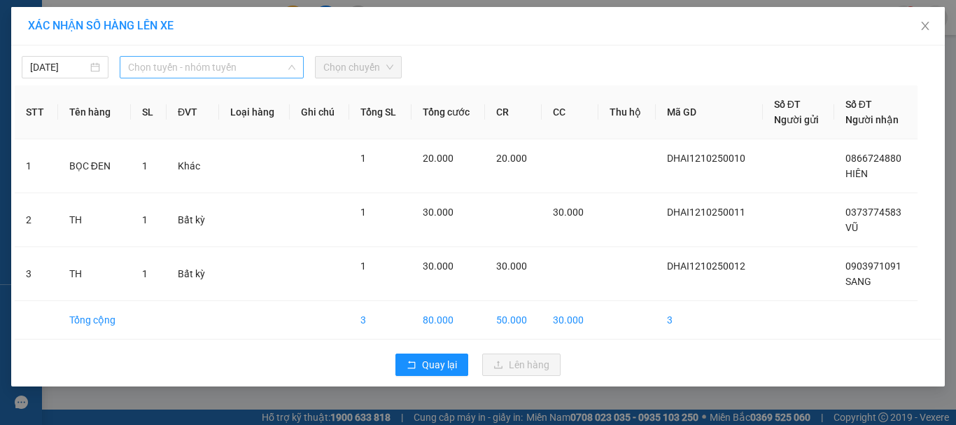
drag, startPoint x: 164, startPoint y: 71, endPoint x: 195, endPoint y: 95, distance: 39.3
click at [167, 71] on span "Chọn tuyến - nhóm tuyến" at bounding box center [211, 67] width 167 height 21
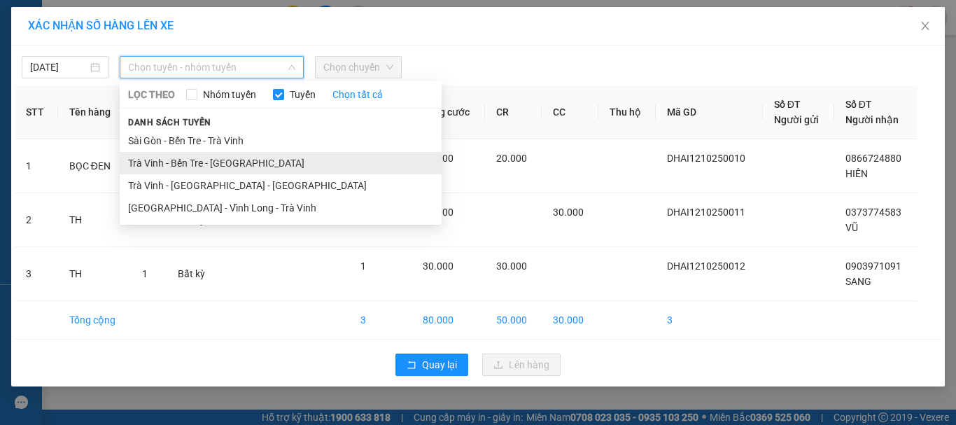
click at [184, 164] on li "Trà Vinh - Bến Tre - Sài Gòn" at bounding box center [281, 163] width 322 height 22
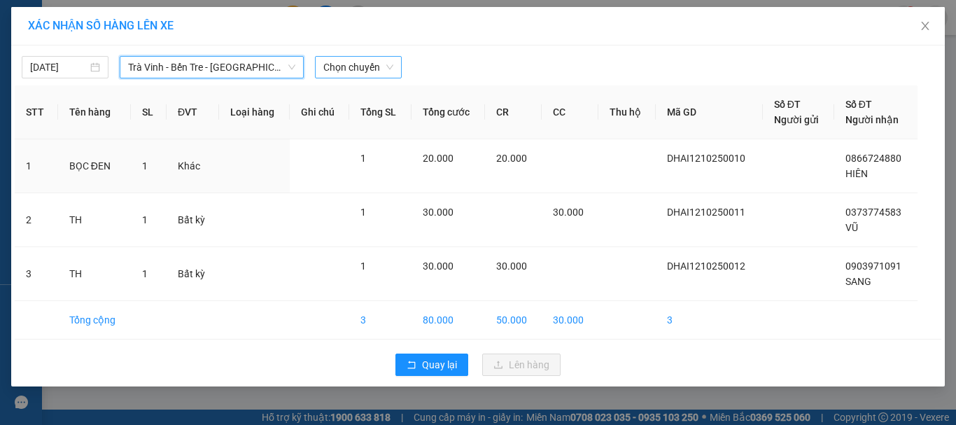
click at [355, 70] on span "Chọn chuyến" at bounding box center [358, 67] width 70 height 21
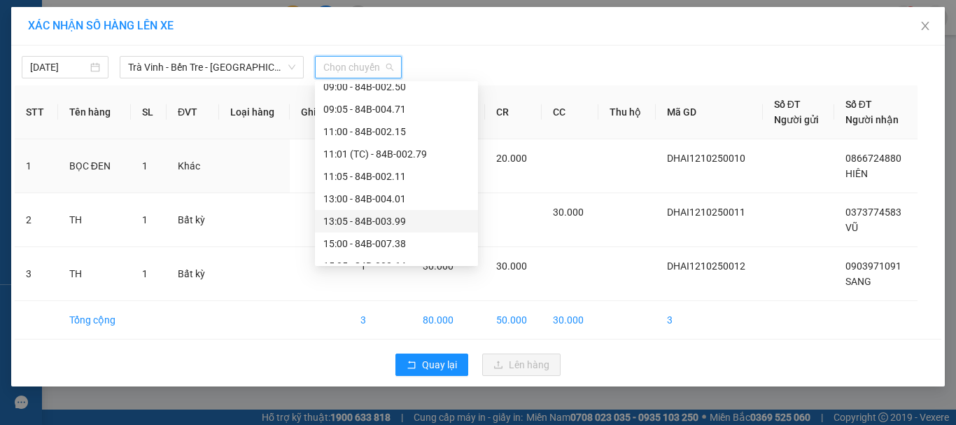
scroll to position [280, 0]
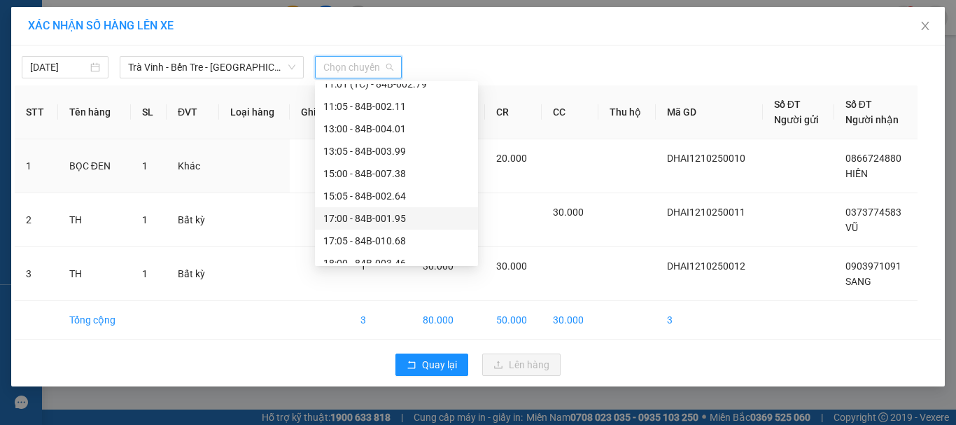
click at [366, 221] on div "17:00 - 84B-001.95" at bounding box center [396, 218] width 146 height 15
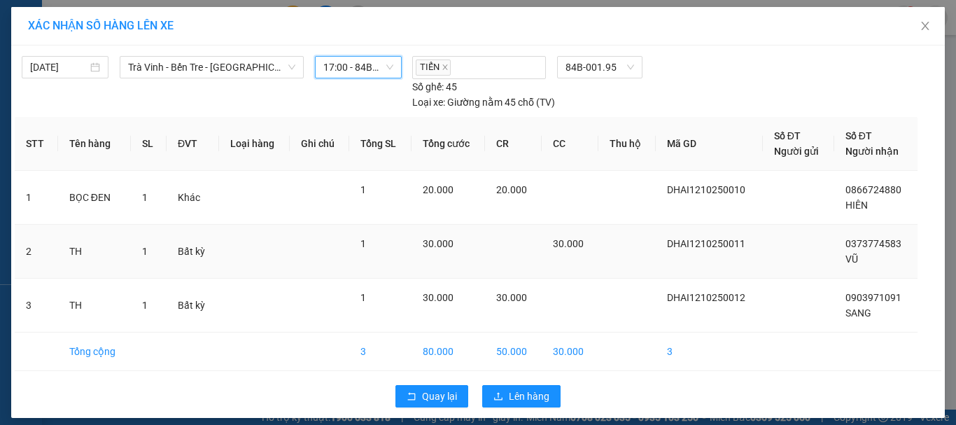
scroll to position [10, 0]
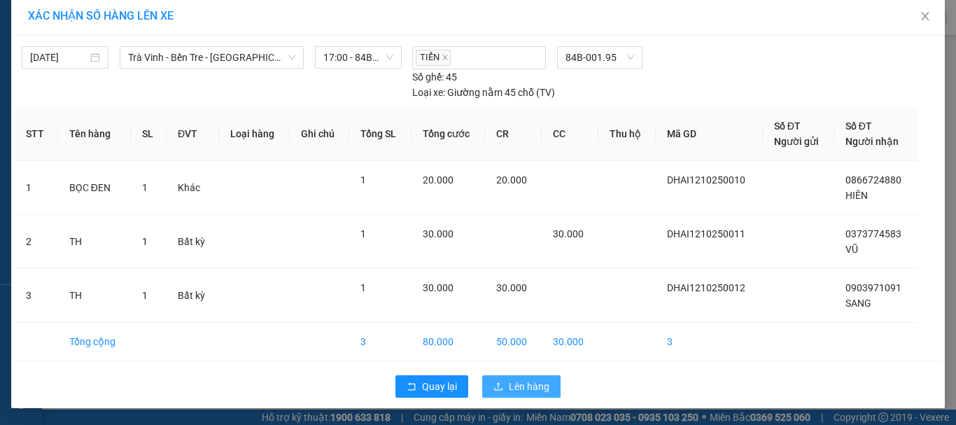
click at [537, 380] on span "Lên hàng" at bounding box center [529, 385] width 41 height 15
